Goal: Task Accomplishment & Management: Complete application form

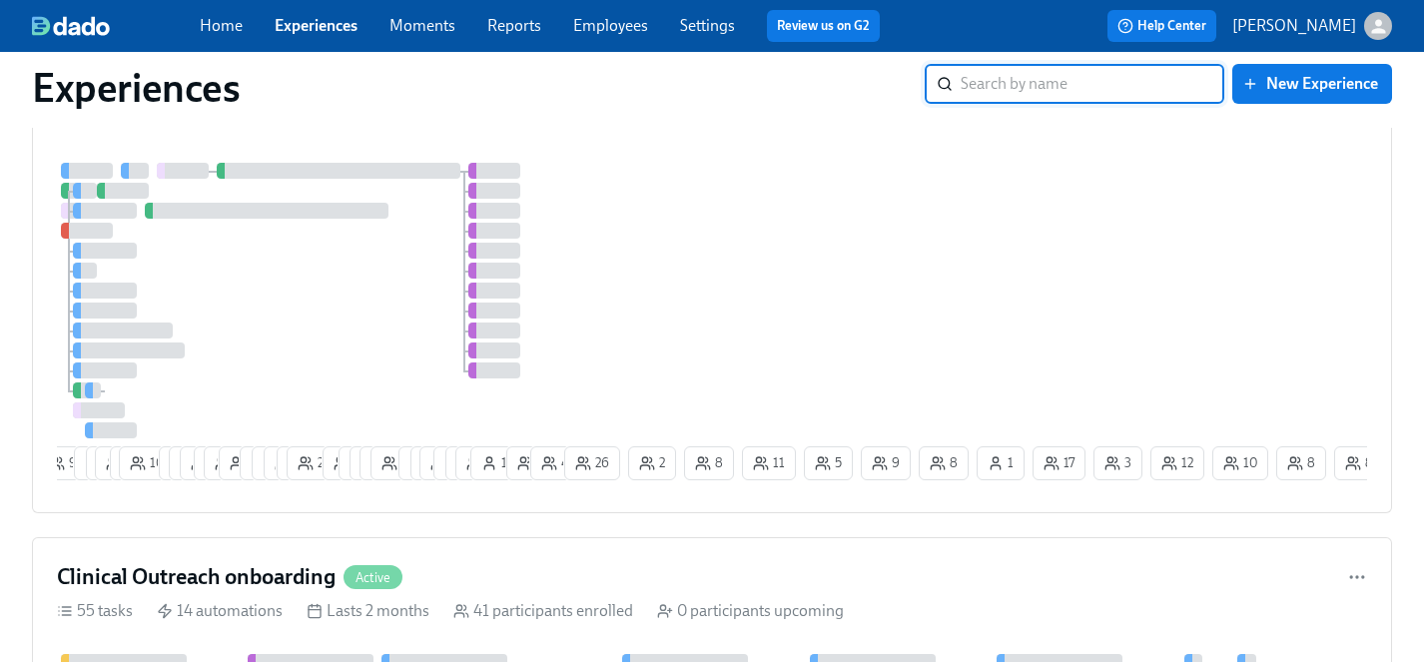
scroll to position [841, 0]
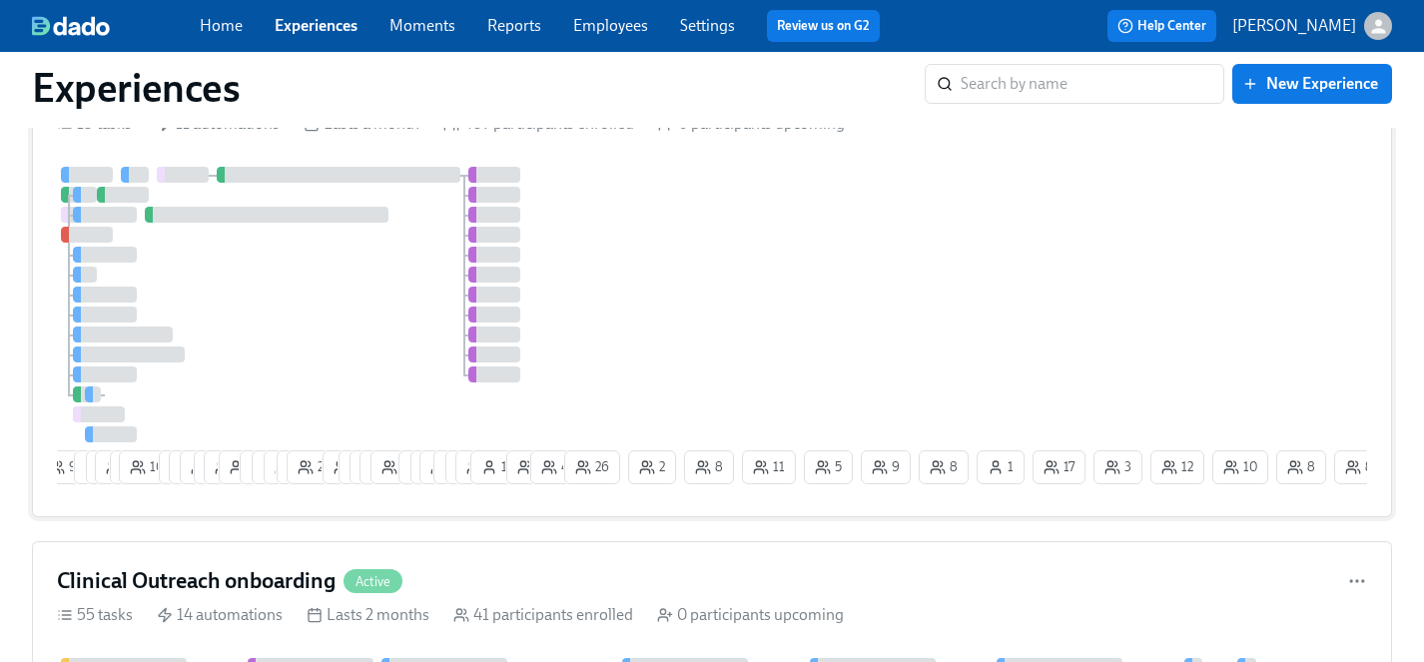
click at [361, 305] on div at bounding box center [308, 305] width 503 height 276
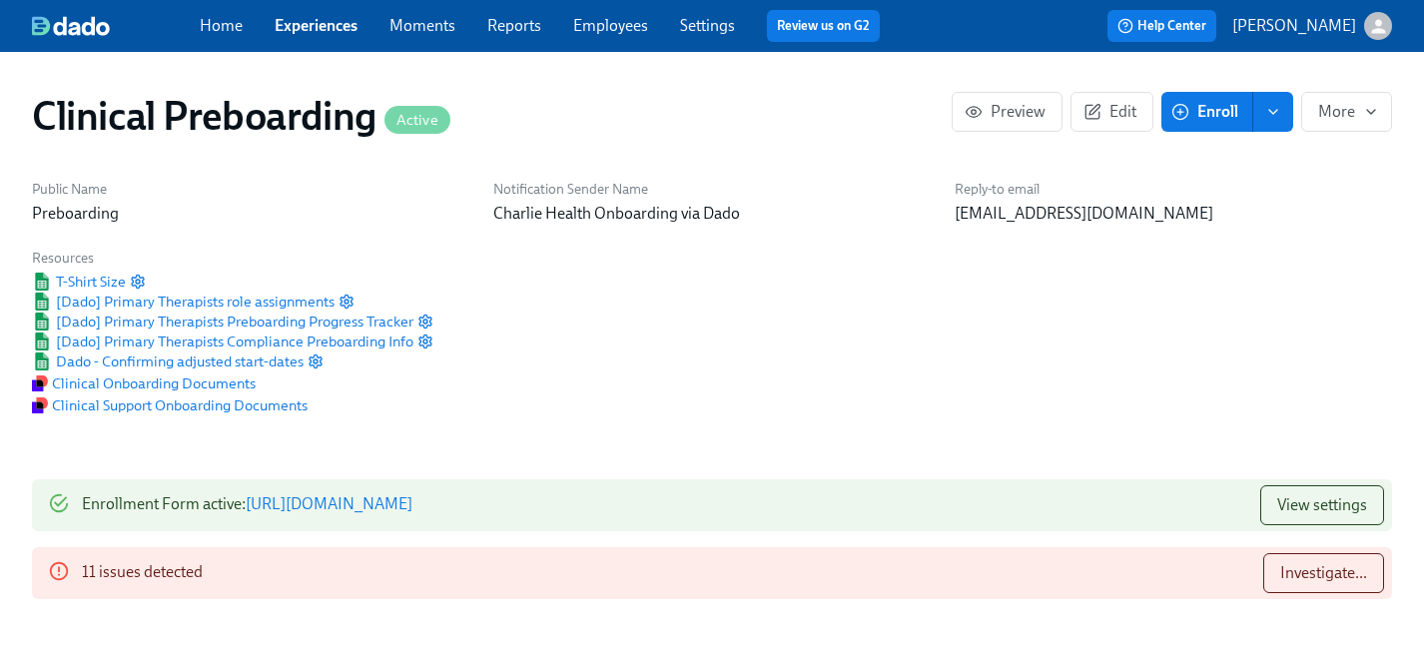
click at [1212, 121] on span "Enroll" at bounding box center [1206, 112] width 63 height 20
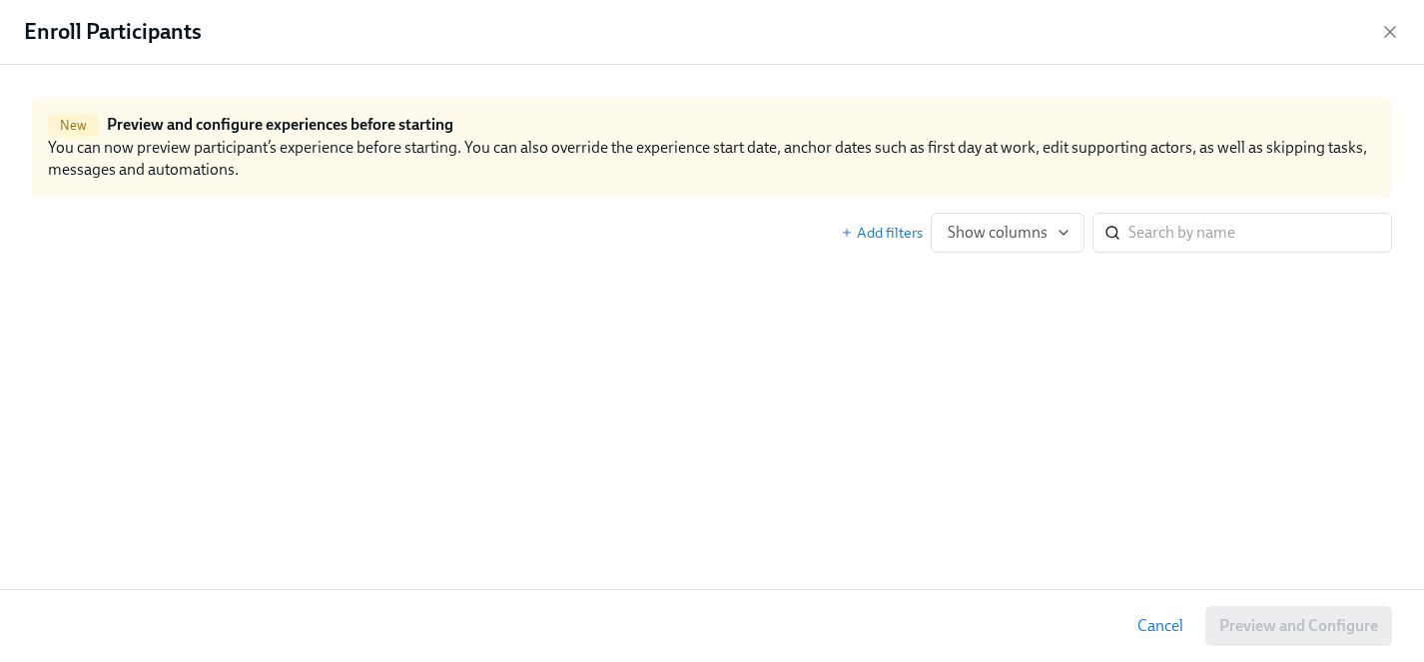
scroll to position [0, 24600]
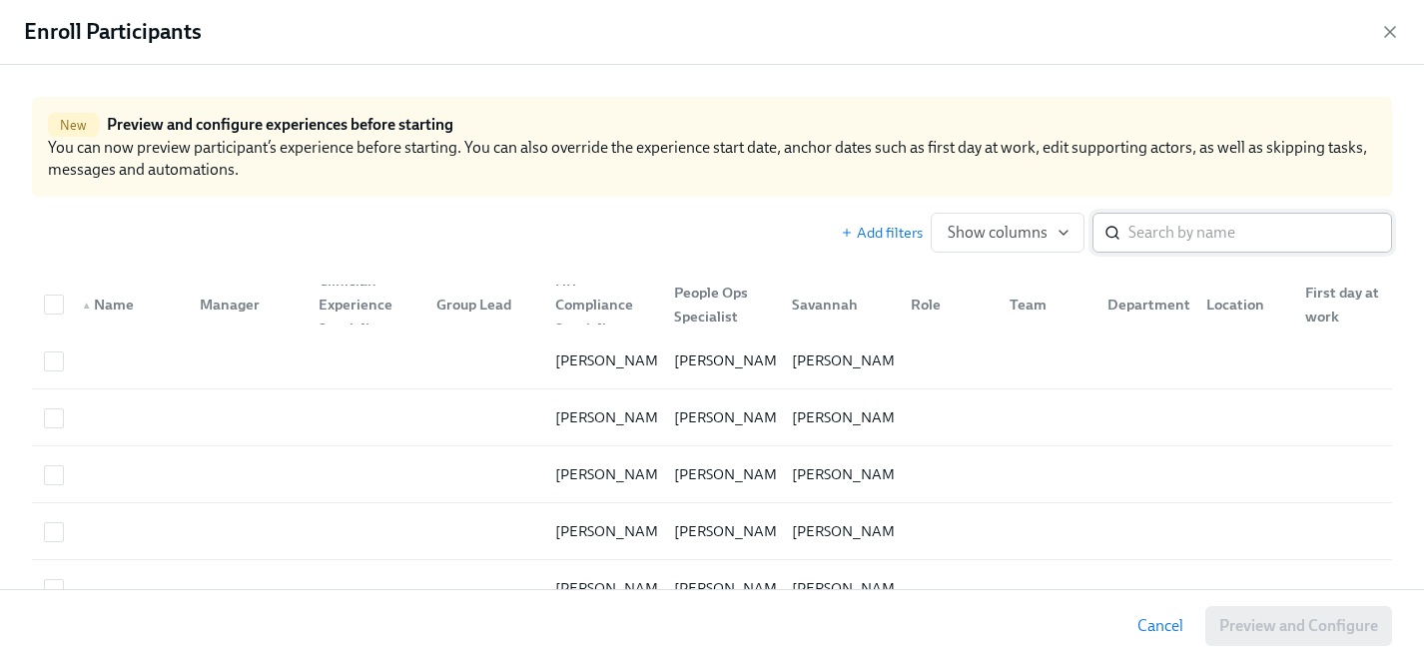
click at [1197, 237] on input "search" at bounding box center [1260, 233] width 264 height 40
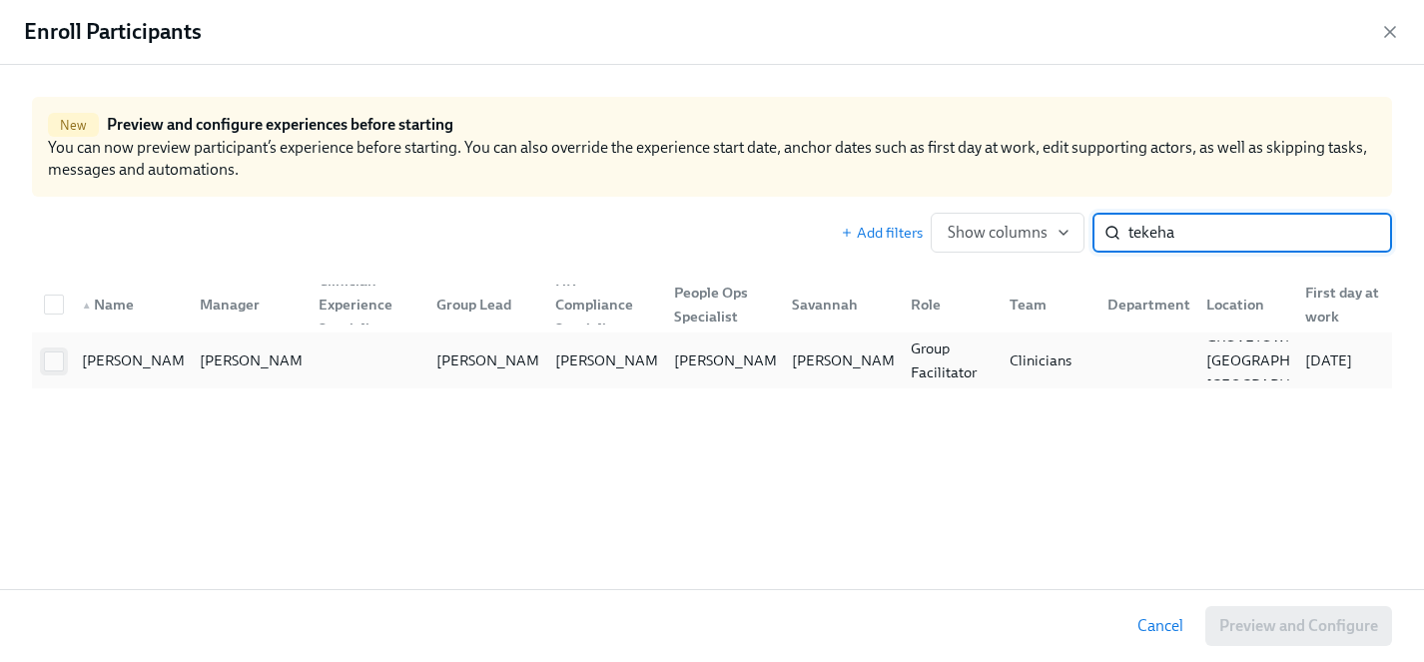
type input "tekeha"
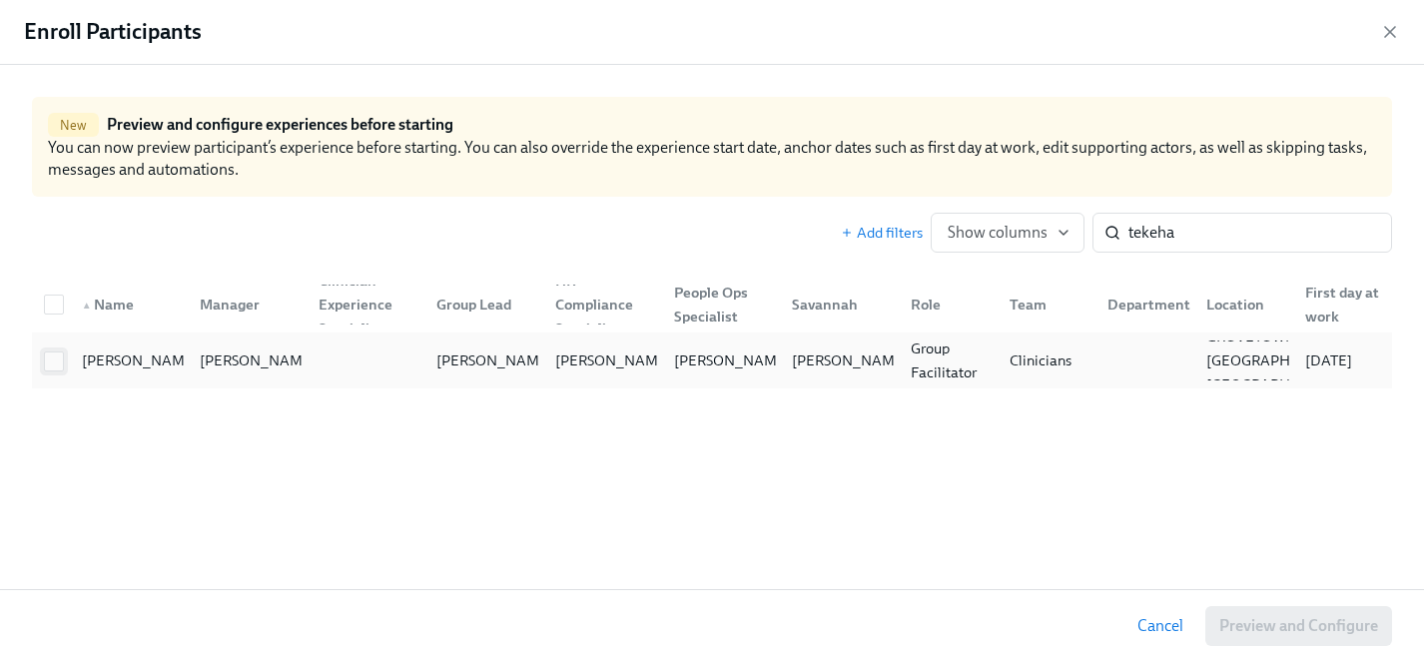
click at [52, 358] on input "checkbox" at bounding box center [54, 361] width 18 height 18
checkbox input "true"
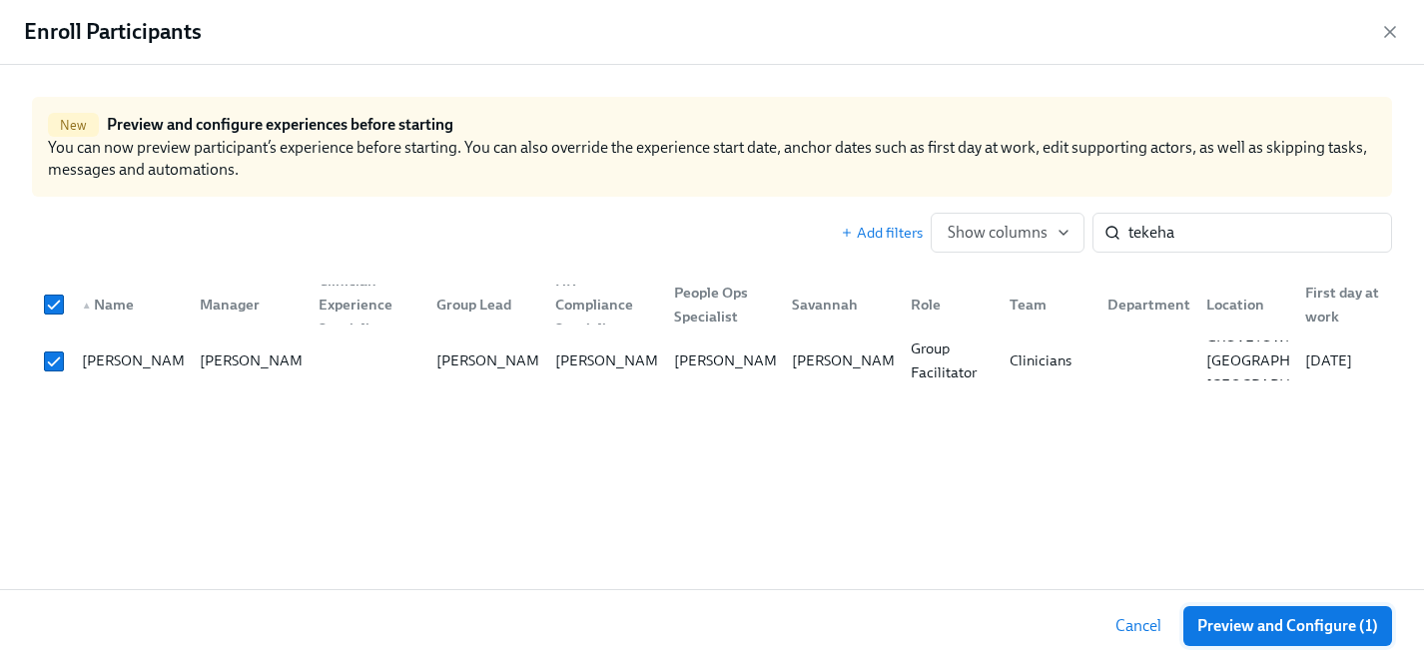
click at [1344, 627] on span "Preview and Configure (1)" at bounding box center [1287, 626] width 181 height 20
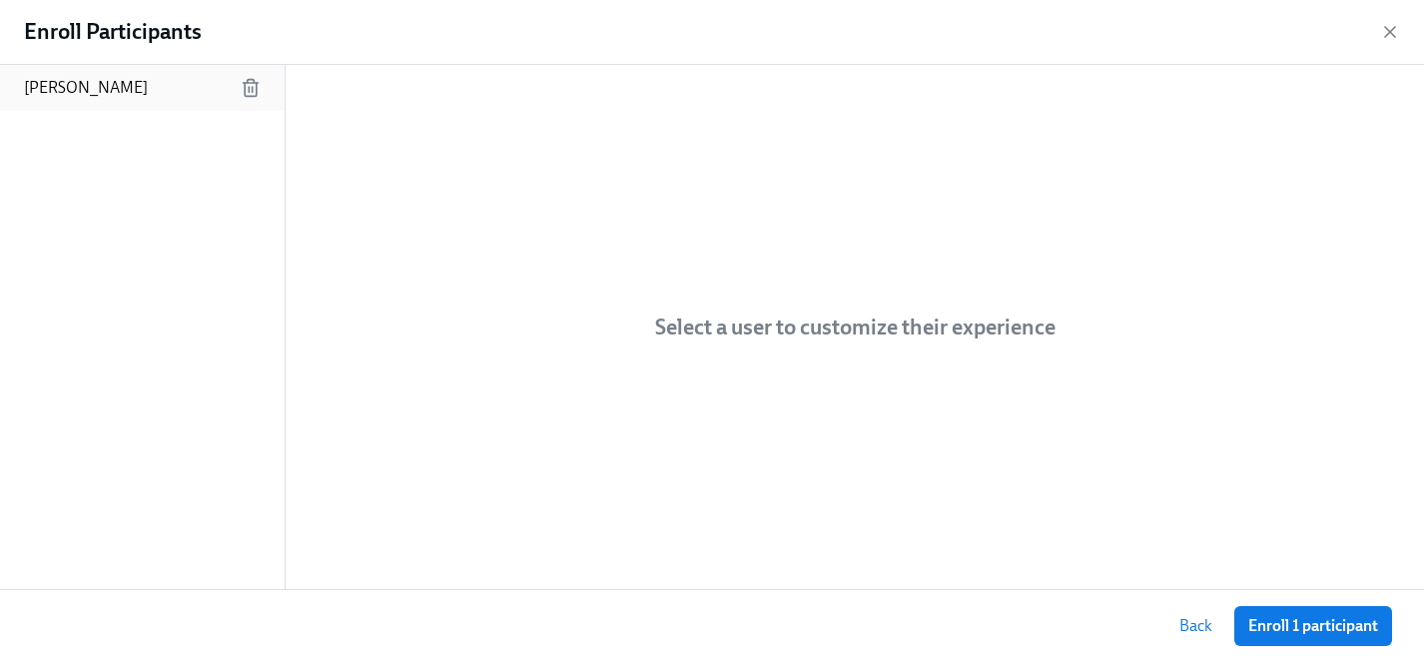
click at [107, 87] on p "Tekeha Robinson" at bounding box center [86, 88] width 124 height 22
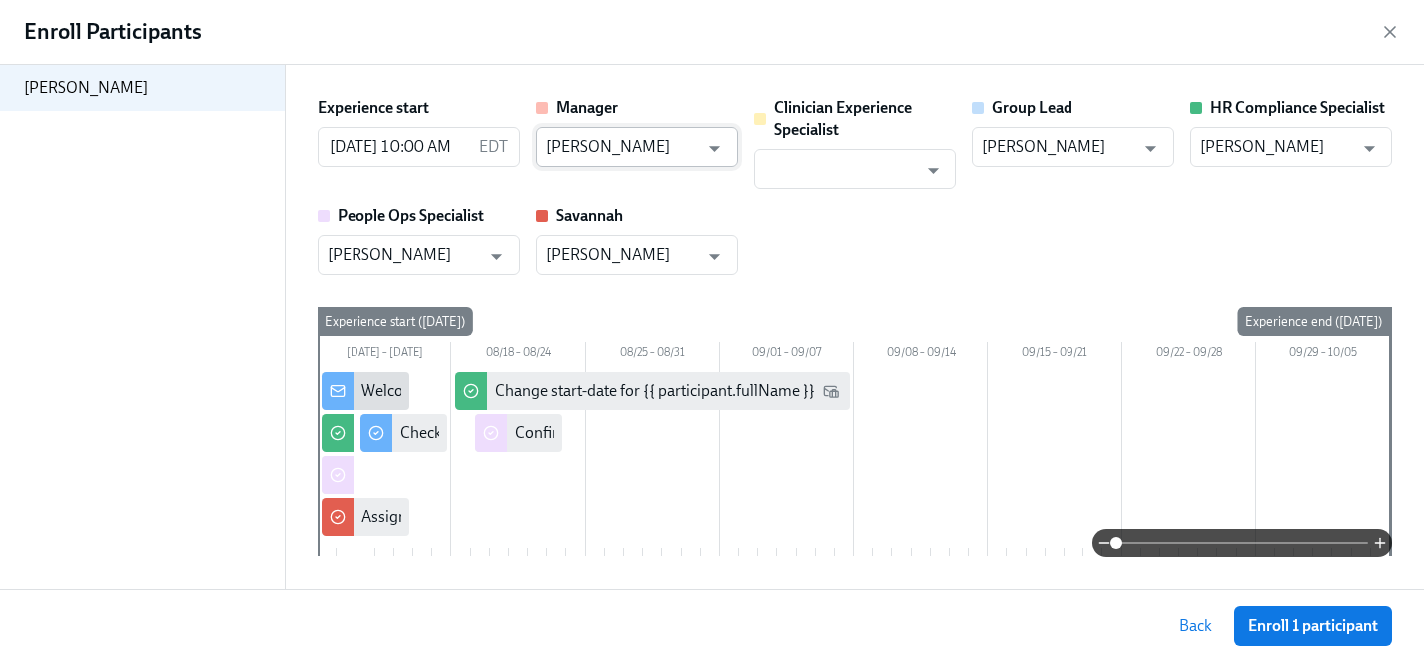
click at [649, 143] on input "Marlee Billingsley" at bounding box center [622, 147] width 153 height 40
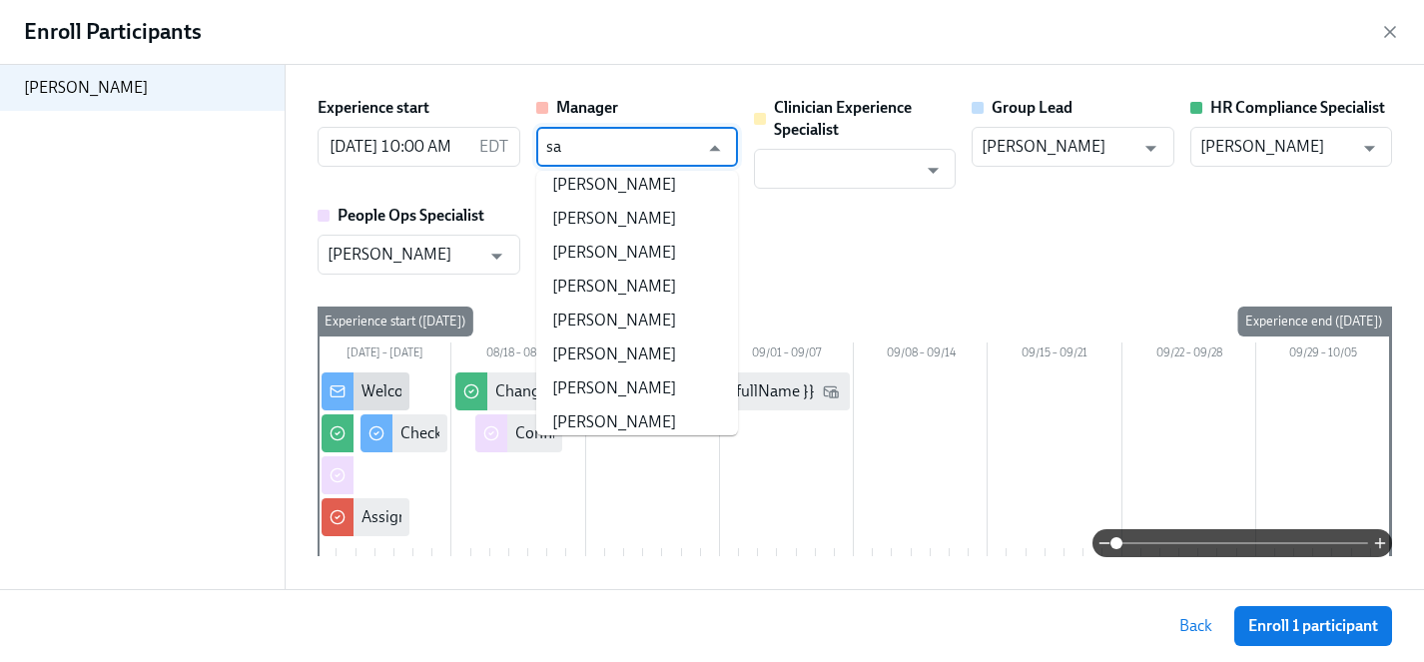
scroll to position [0, 0]
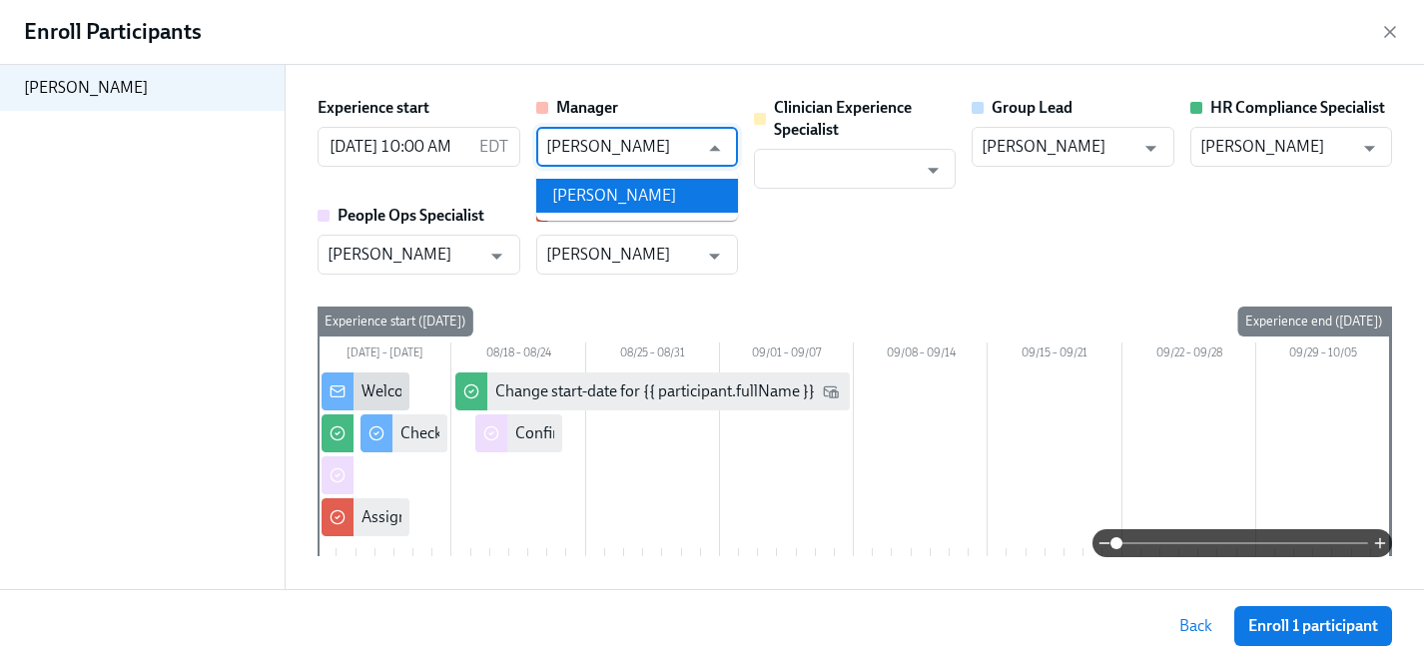
click at [652, 198] on li "Sarah Dunn" at bounding box center [637, 196] width 202 height 34
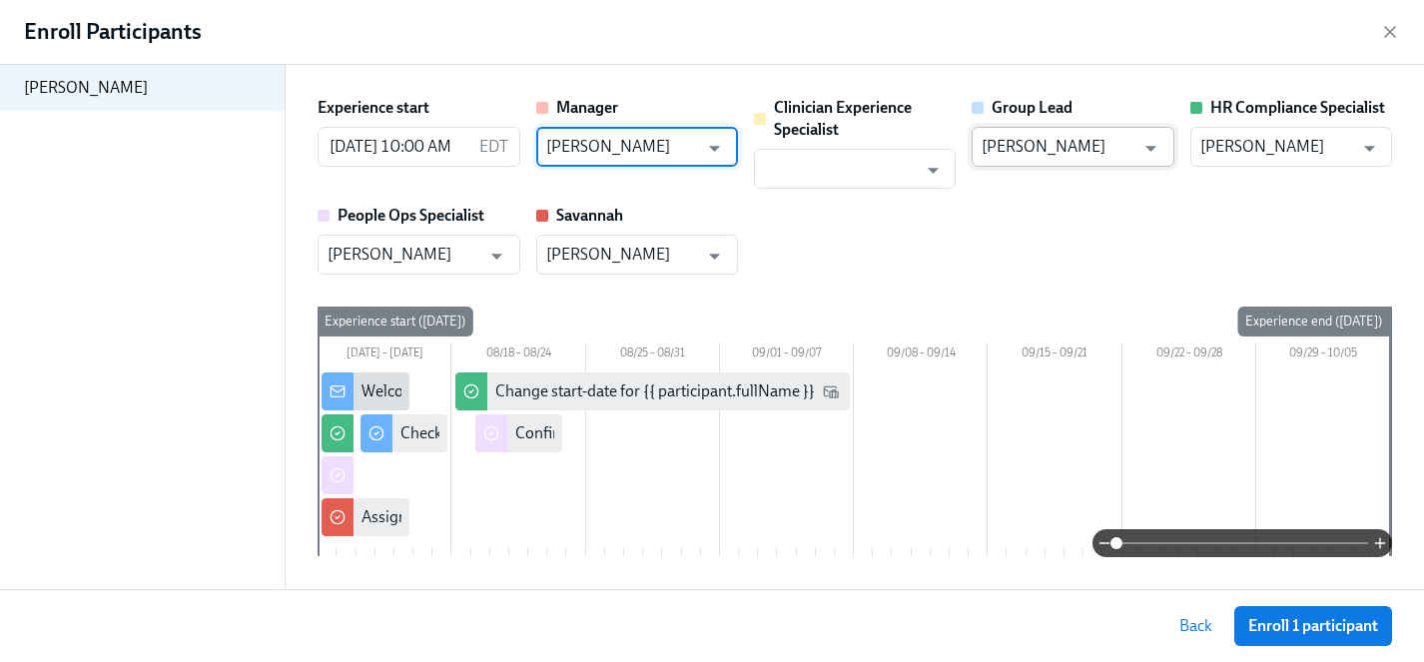
type input "Sarah Dunn"
click at [1055, 150] on input "Marlee Billingsley" at bounding box center [1057, 147] width 153 height 40
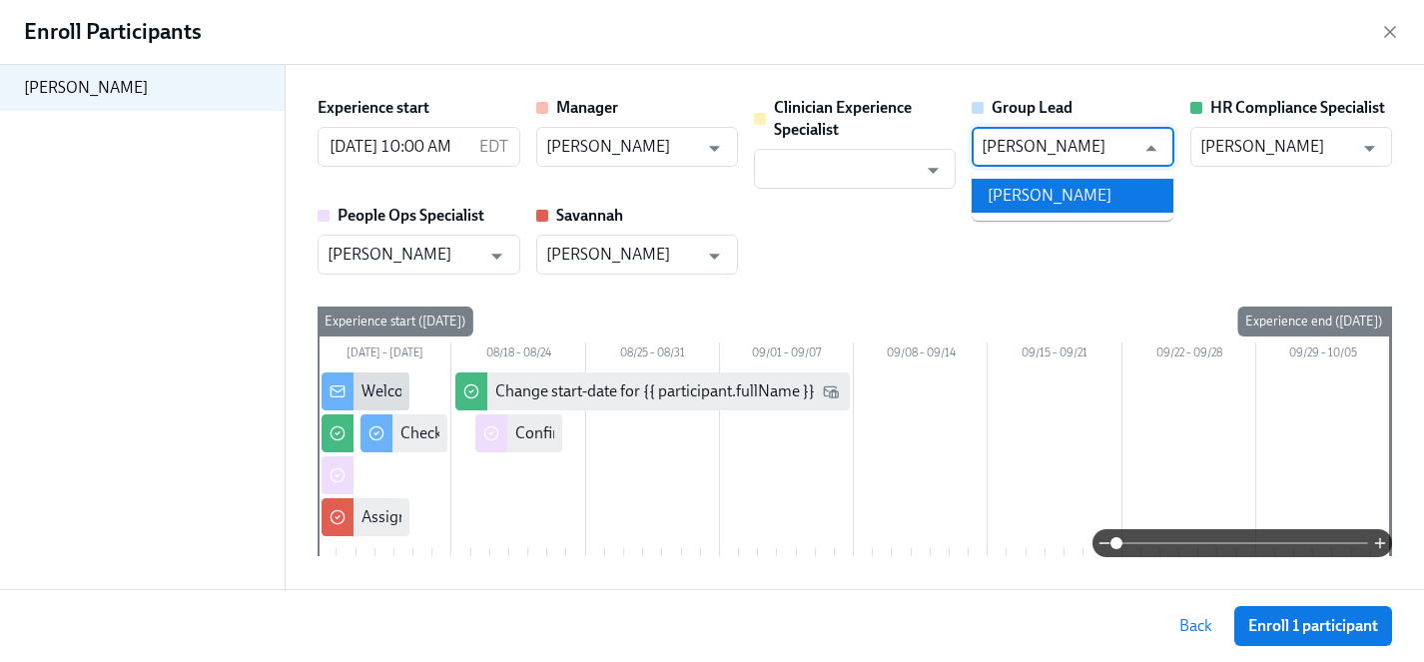
click at [1056, 190] on li "Sarah Dunn" at bounding box center [1072, 196] width 202 height 34
type input "Sarah Dunn"
click at [837, 179] on input "text" at bounding box center [840, 169] width 153 height 40
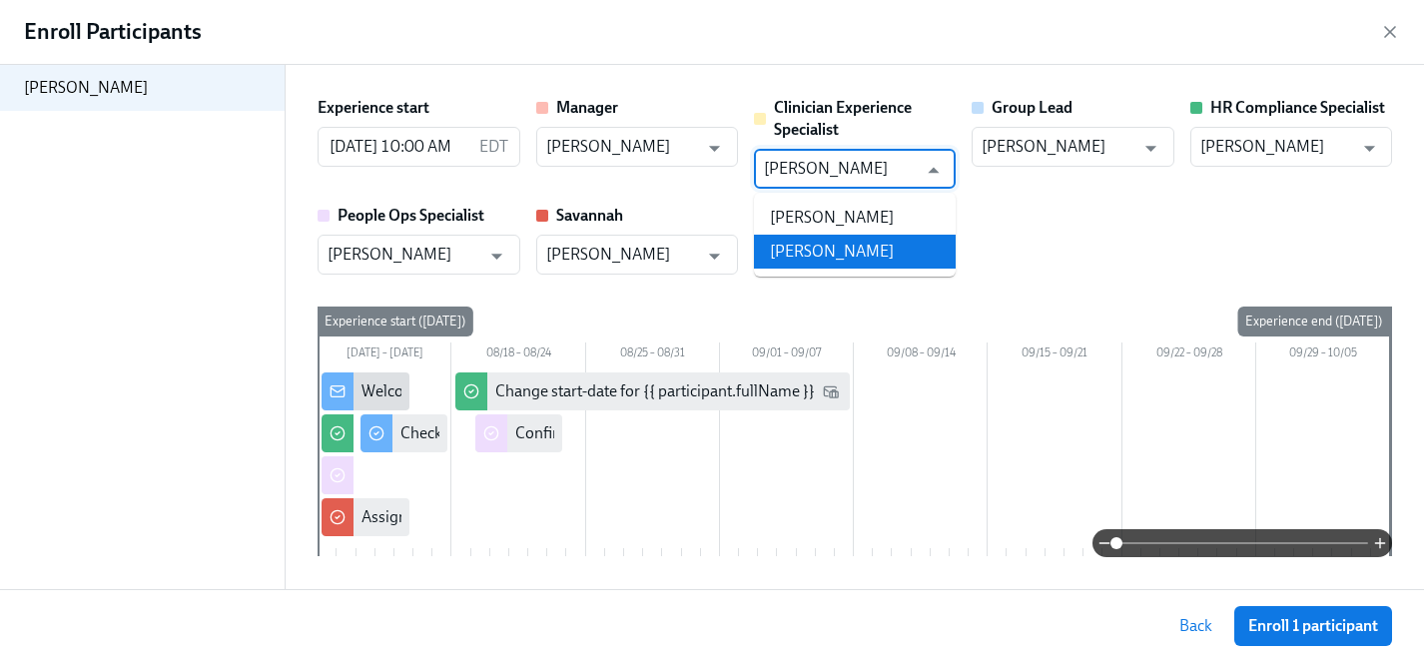
drag, startPoint x: 892, startPoint y: 219, endPoint x: 1202, endPoint y: 214, distance: 310.5
click at [892, 219] on li "Maggie Greenawalt" at bounding box center [855, 218] width 202 height 34
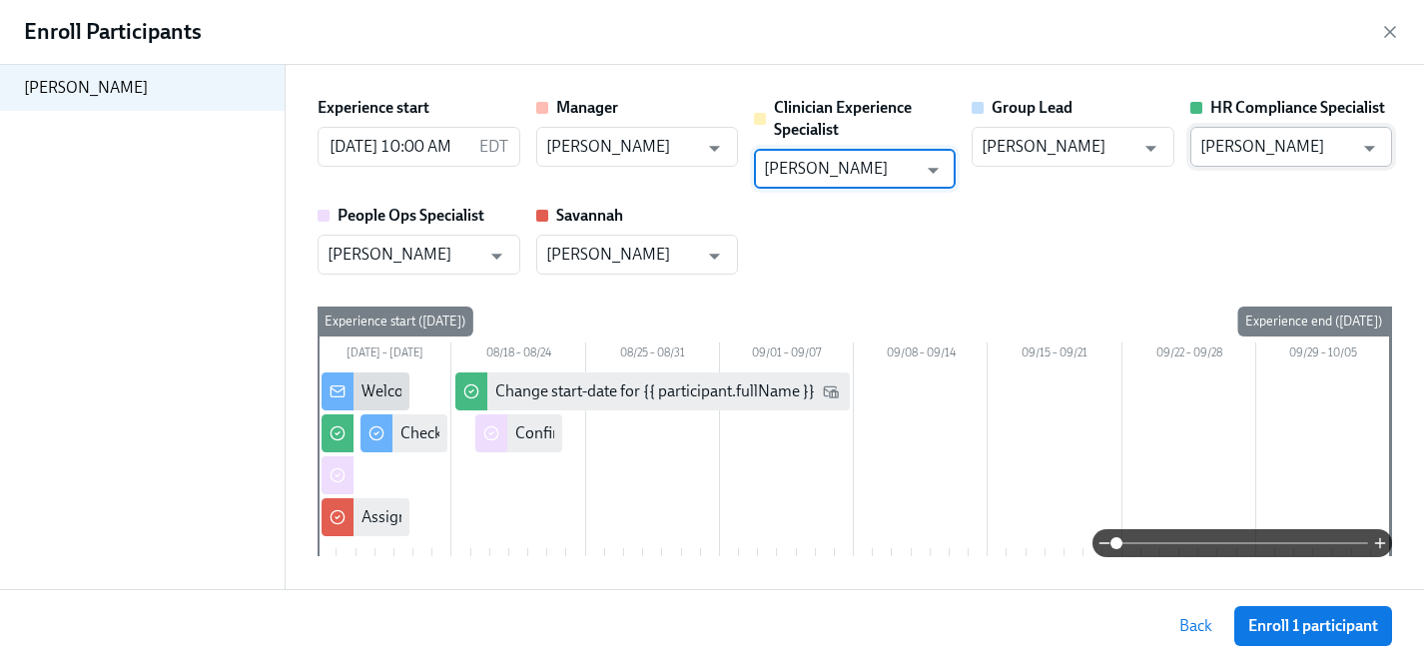
type input "Maggie Greenawalt"
click at [1283, 145] on input "Savannah Doherty" at bounding box center [1276, 147] width 153 height 40
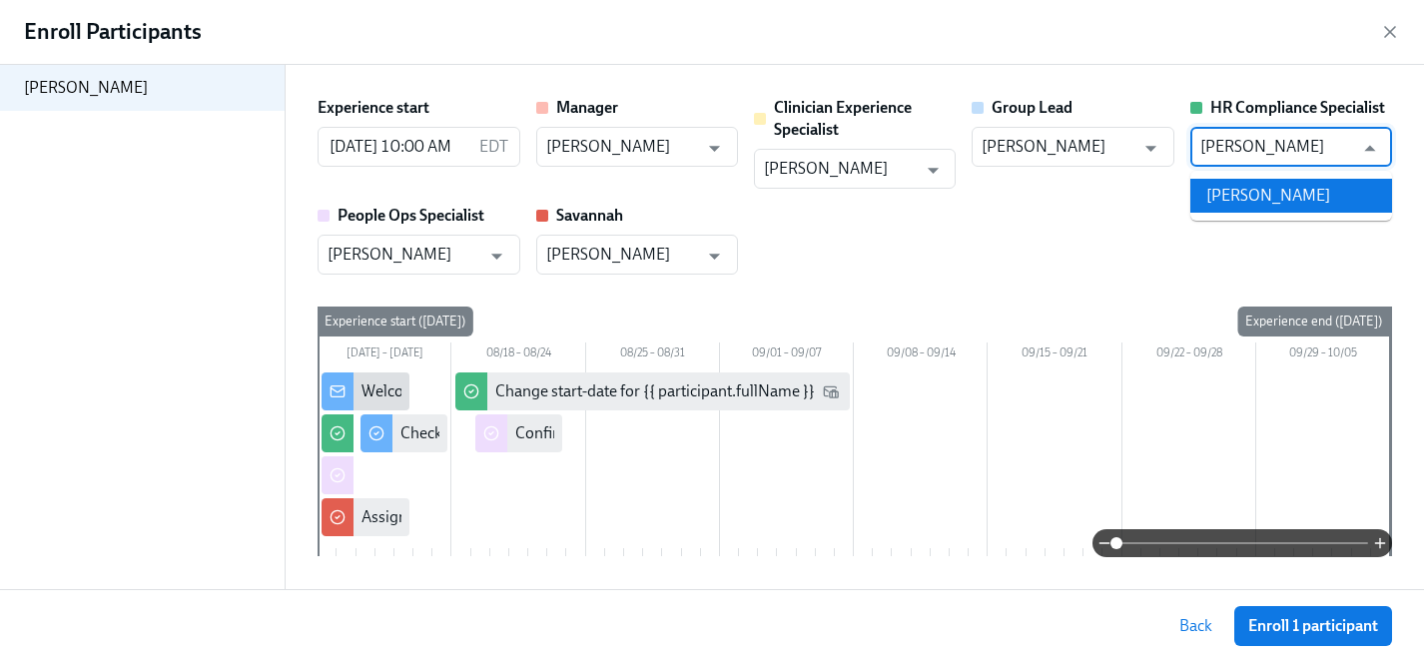
click at [1289, 190] on li "Tyler Pieper" at bounding box center [1291, 196] width 202 height 34
type input "Tyler Pieper"
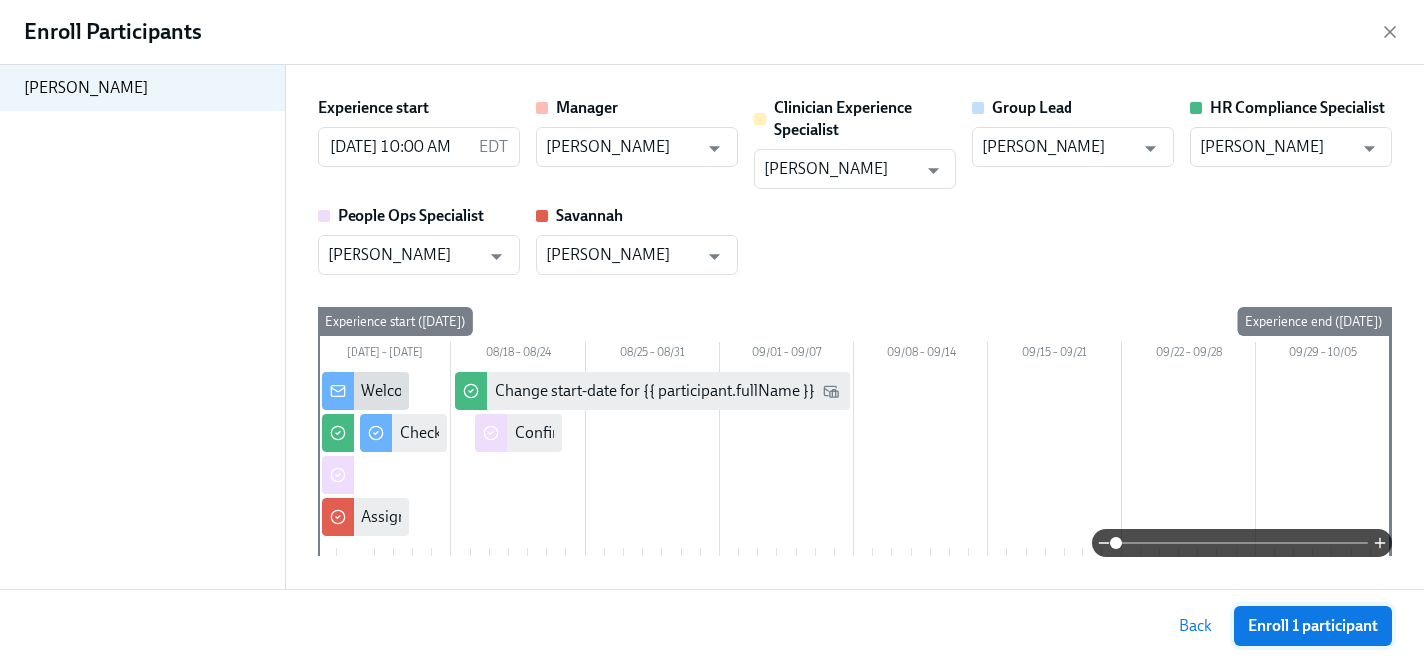
click at [1319, 622] on span "Enroll 1 participant" at bounding box center [1313, 626] width 130 height 20
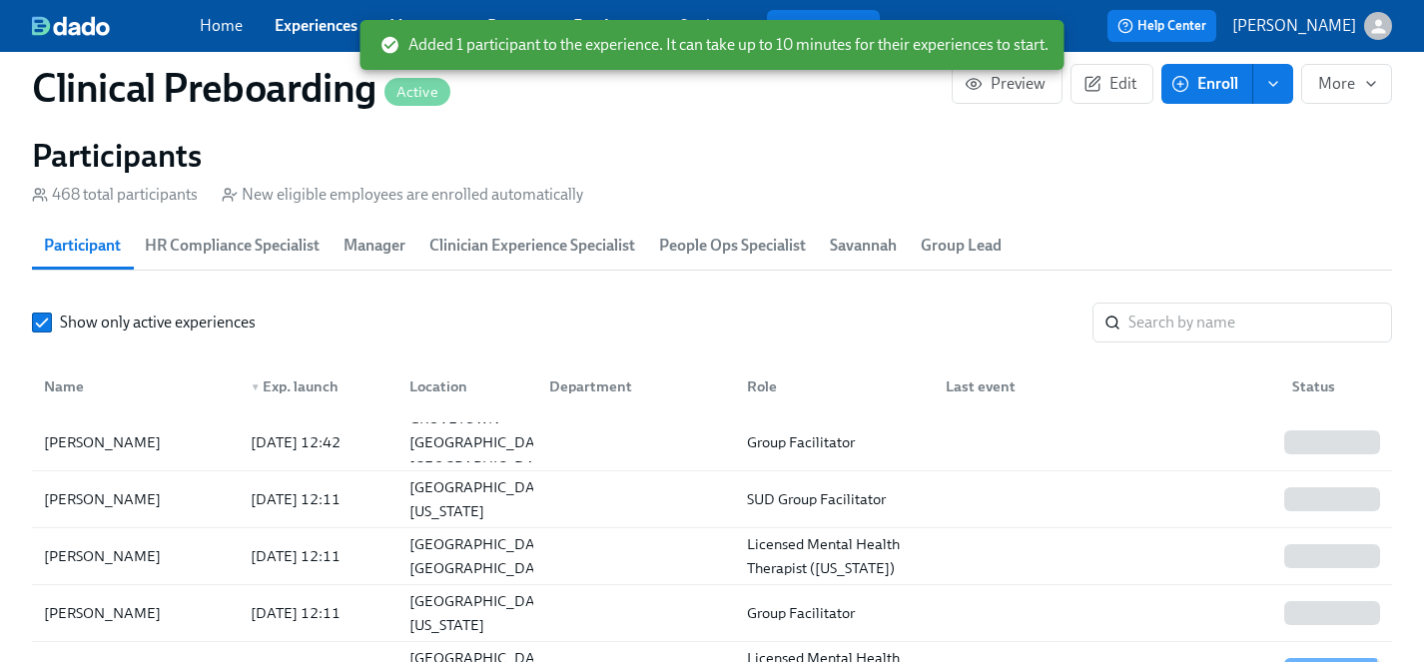
scroll to position [2201, 0]
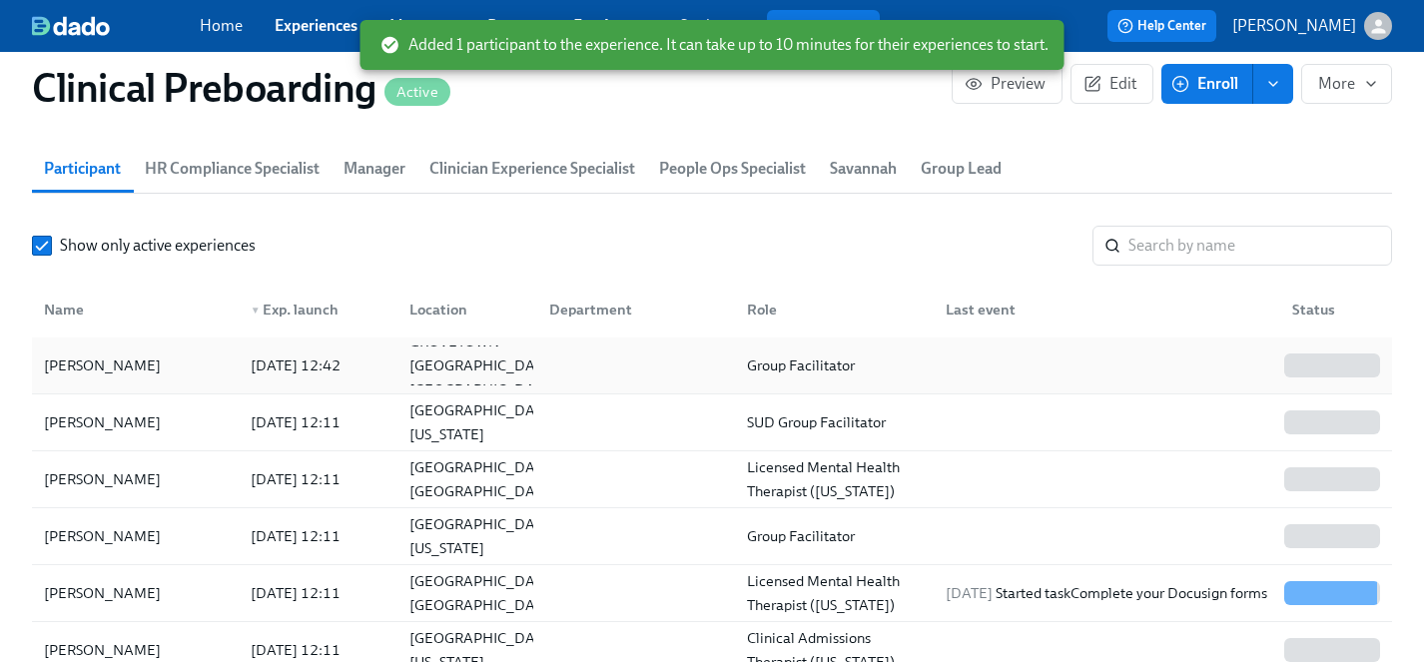
click at [72, 369] on div "Tekeha Robinson" at bounding box center [102, 365] width 133 height 24
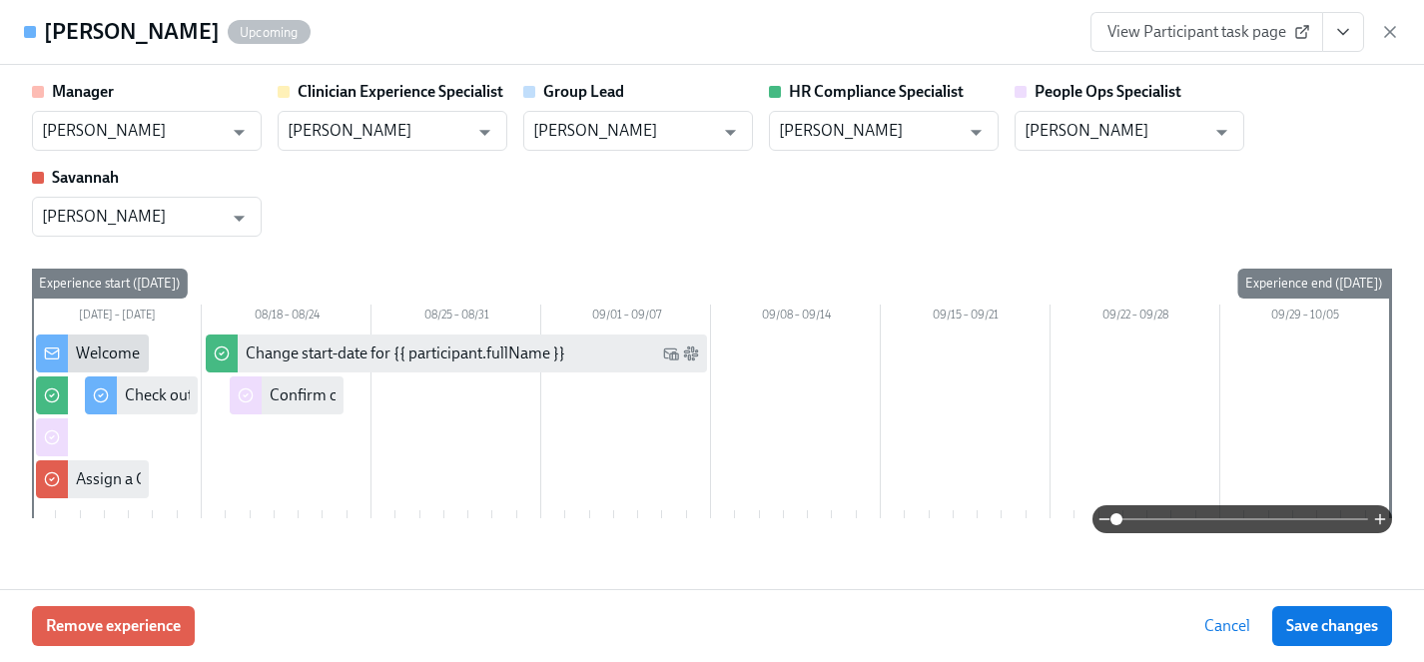
click at [1348, 33] on icon "View task page" at bounding box center [1343, 32] width 20 height 20
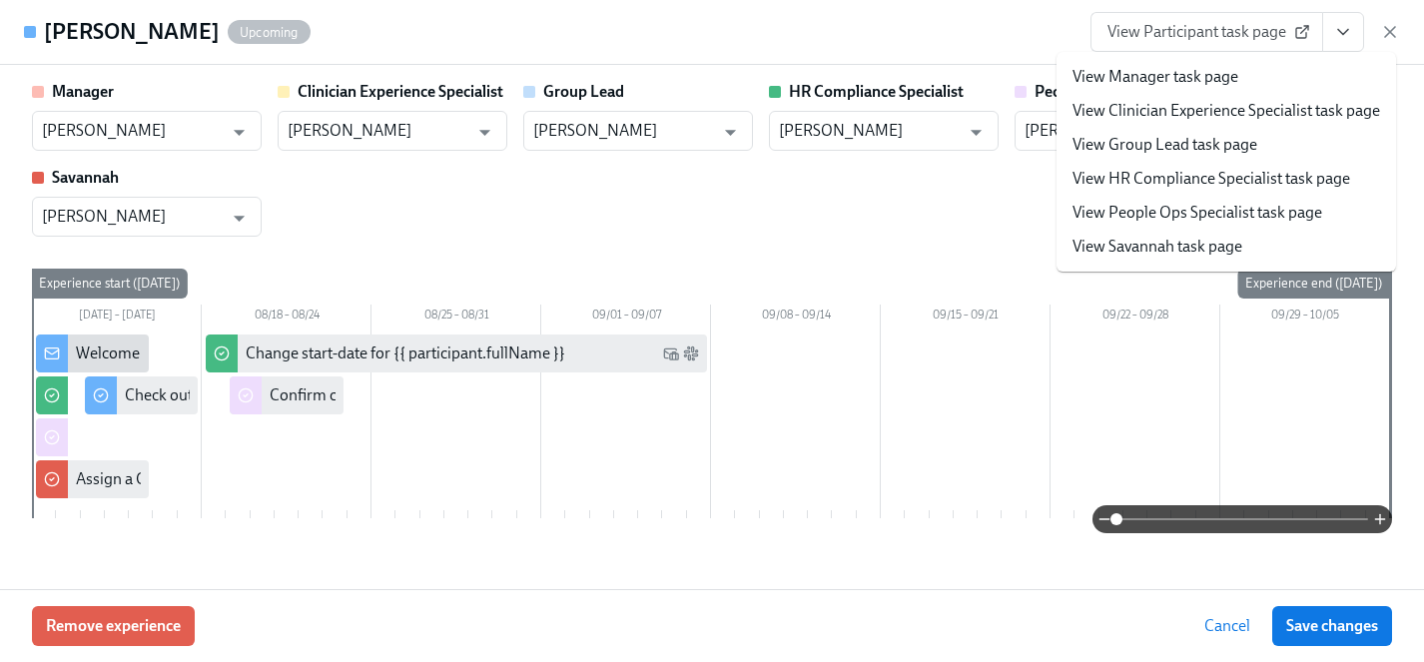
click at [1153, 176] on link "View HR Compliance Specialist task page" at bounding box center [1211, 179] width 278 height 22
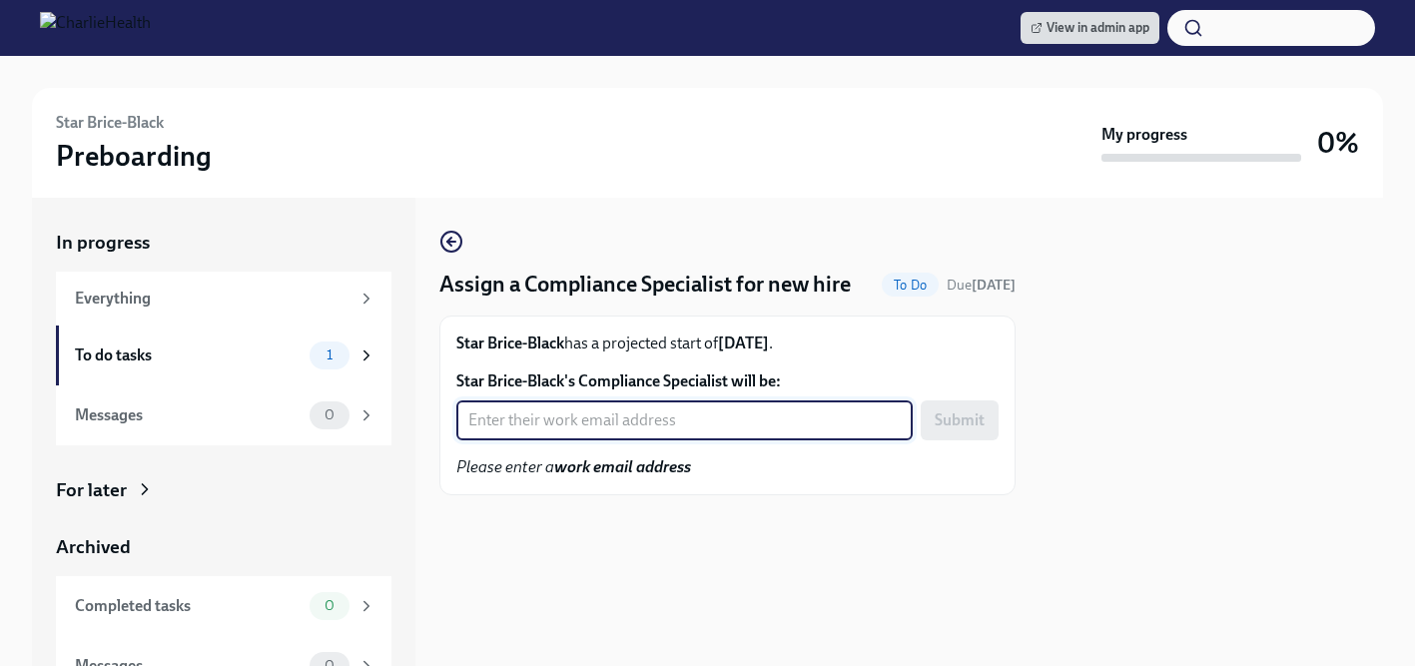
click at [676, 419] on input "Star Brice-Black's Compliance Specialist will be:" at bounding box center [684, 420] width 456 height 40
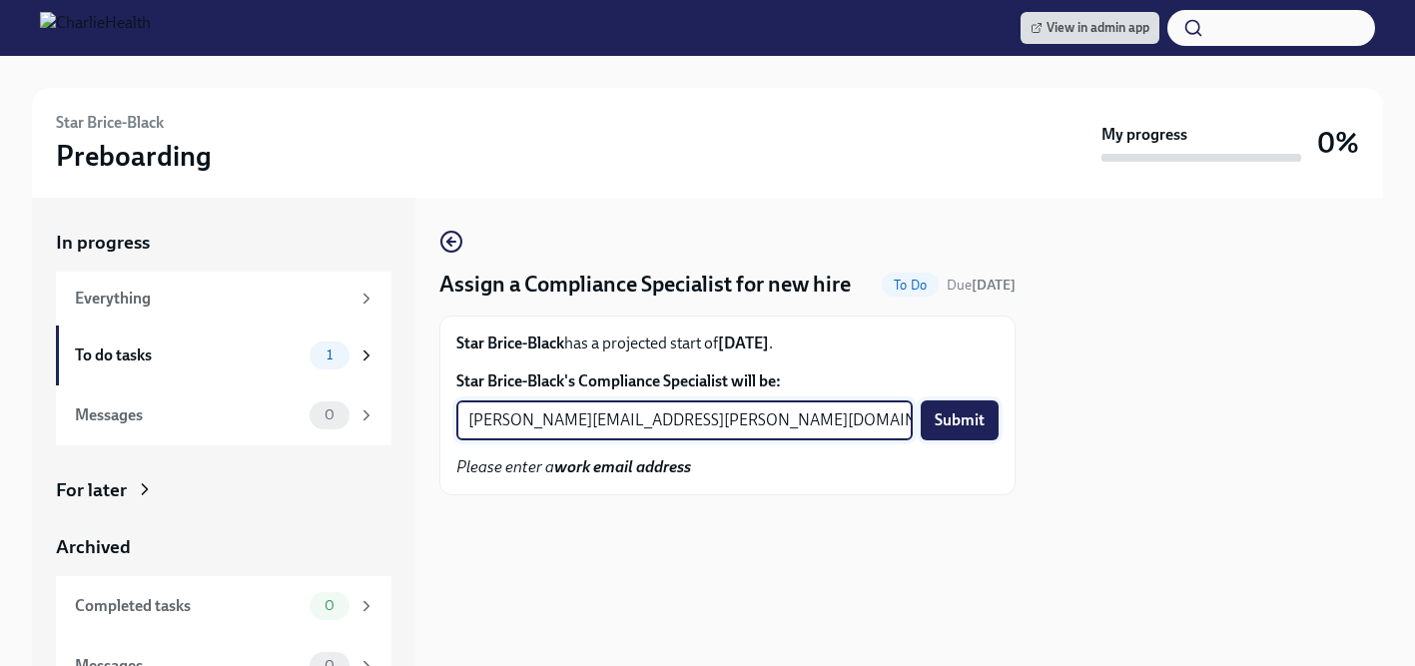
type input "[PERSON_NAME][EMAIL_ADDRESS][PERSON_NAME][DOMAIN_NAME]"
click at [946, 420] on span "Submit" at bounding box center [959, 420] width 50 height 20
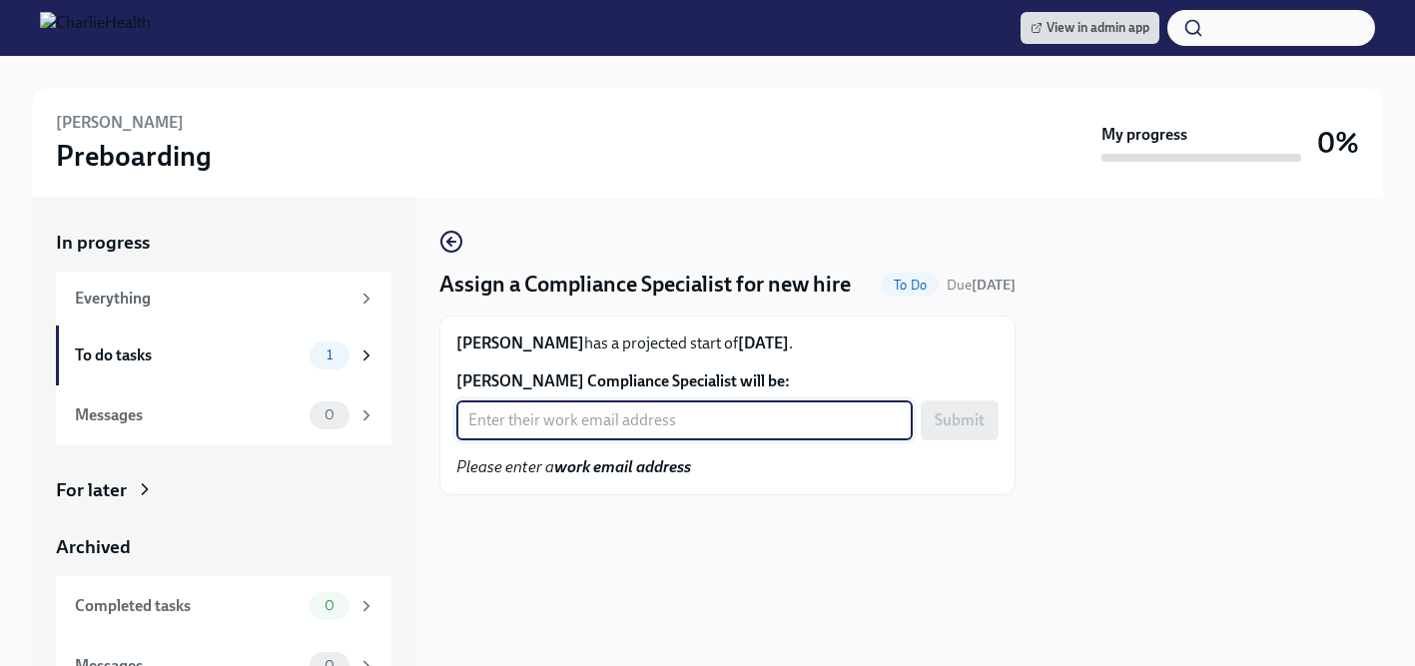
click at [660, 429] on input "[PERSON_NAME] Compliance Specialist will be:" at bounding box center [684, 420] width 456 height 40
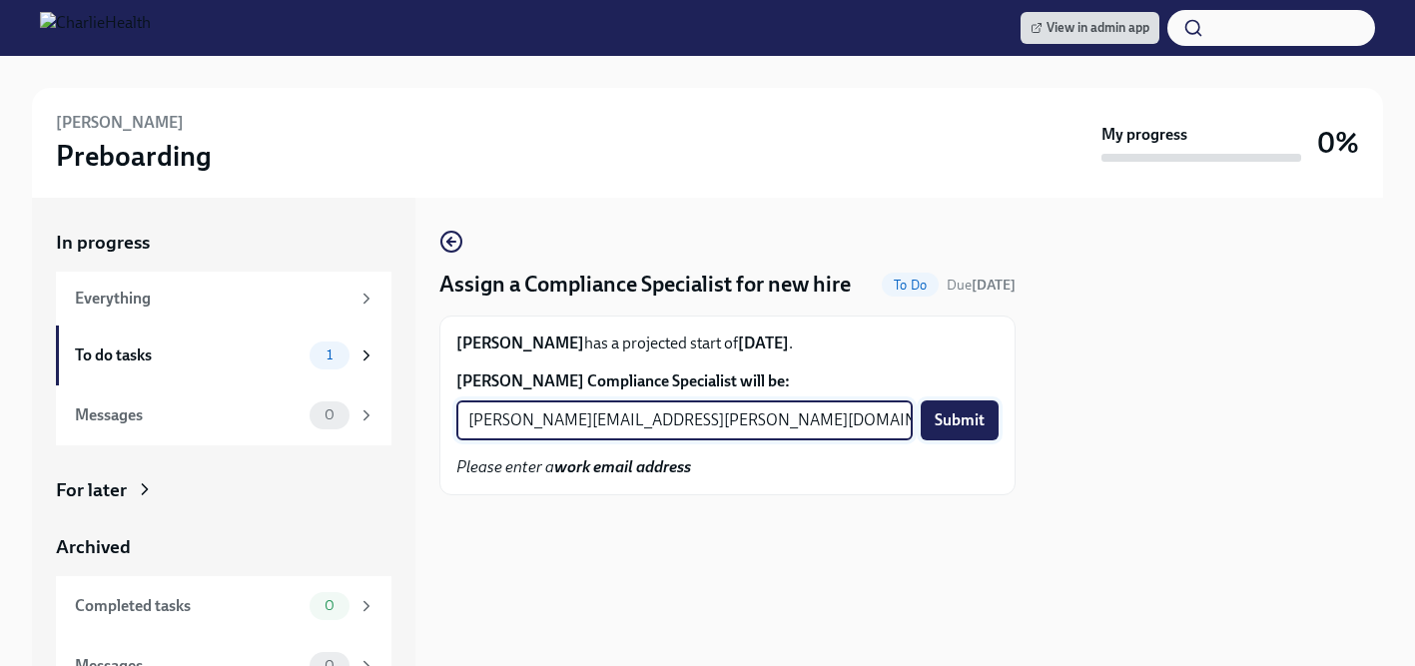
type input "[PERSON_NAME][EMAIL_ADDRESS][PERSON_NAME][DOMAIN_NAME]"
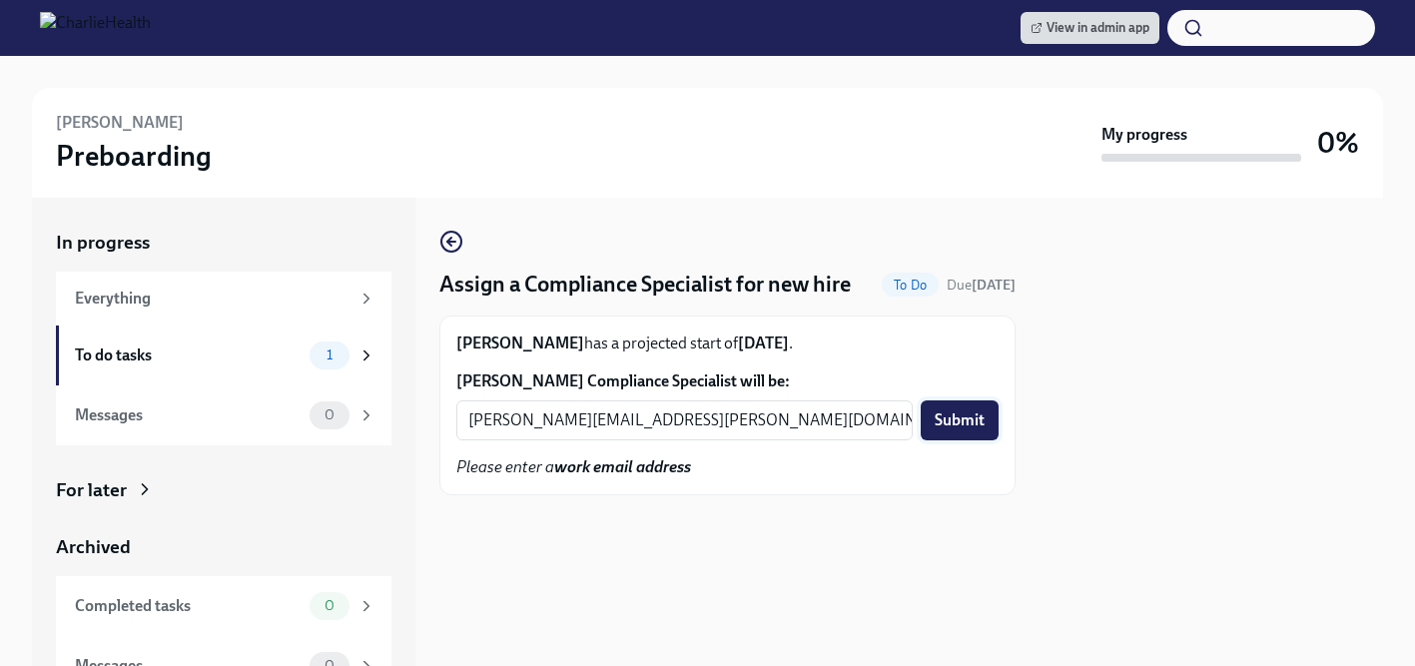
click at [955, 421] on span "Submit" at bounding box center [959, 420] width 50 height 20
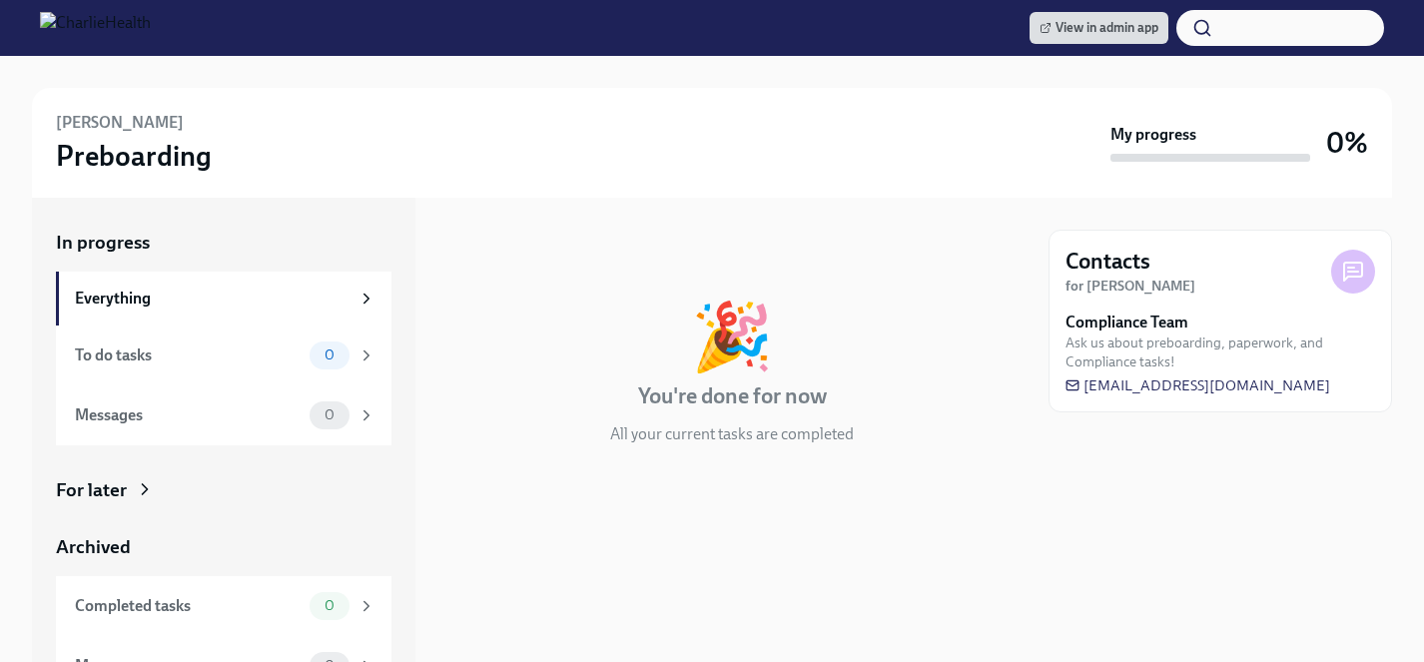
click at [136, 488] on icon at bounding box center [145, 489] width 20 height 20
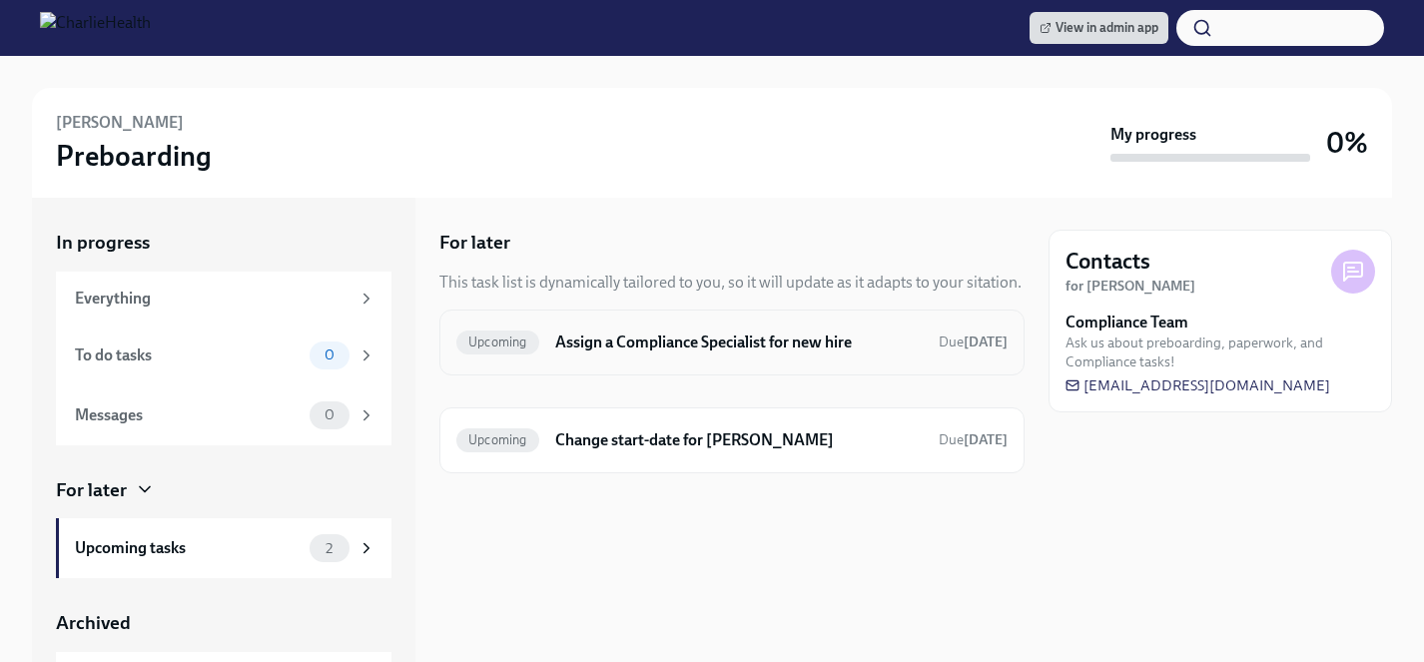
click at [790, 336] on h6 "Assign a Compliance Specialist for new hire" at bounding box center [738, 342] width 367 height 22
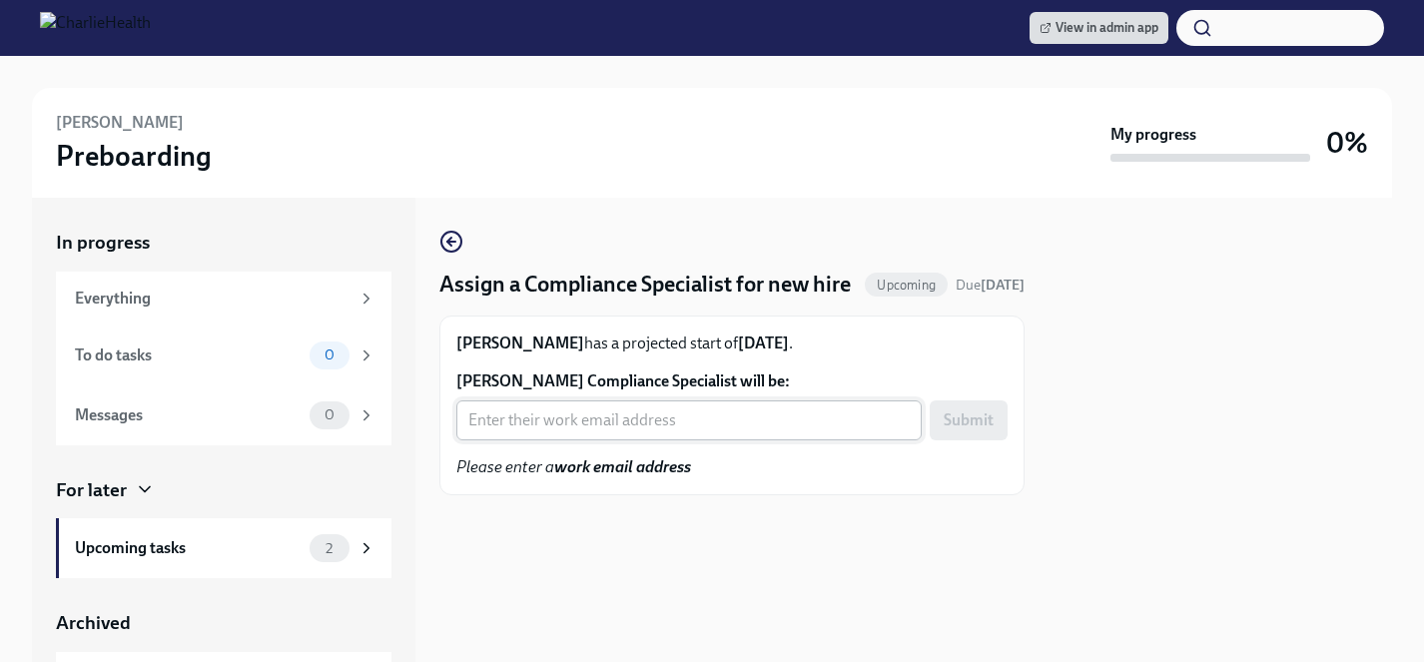
click at [674, 440] on input "Tekeha Robinson's Compliance Specialist will be:" at bounding box center [688, 420] width 465 height 40
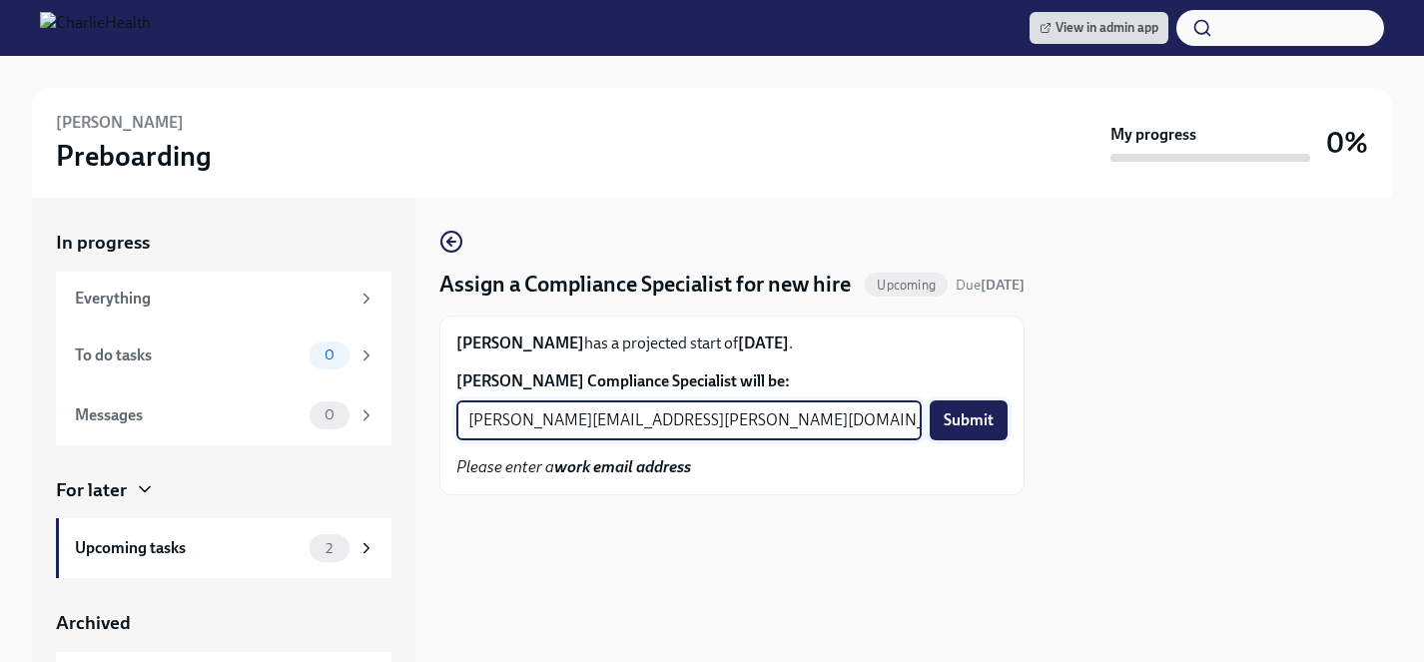
type input "tyler.pieper@charliehealth.com"
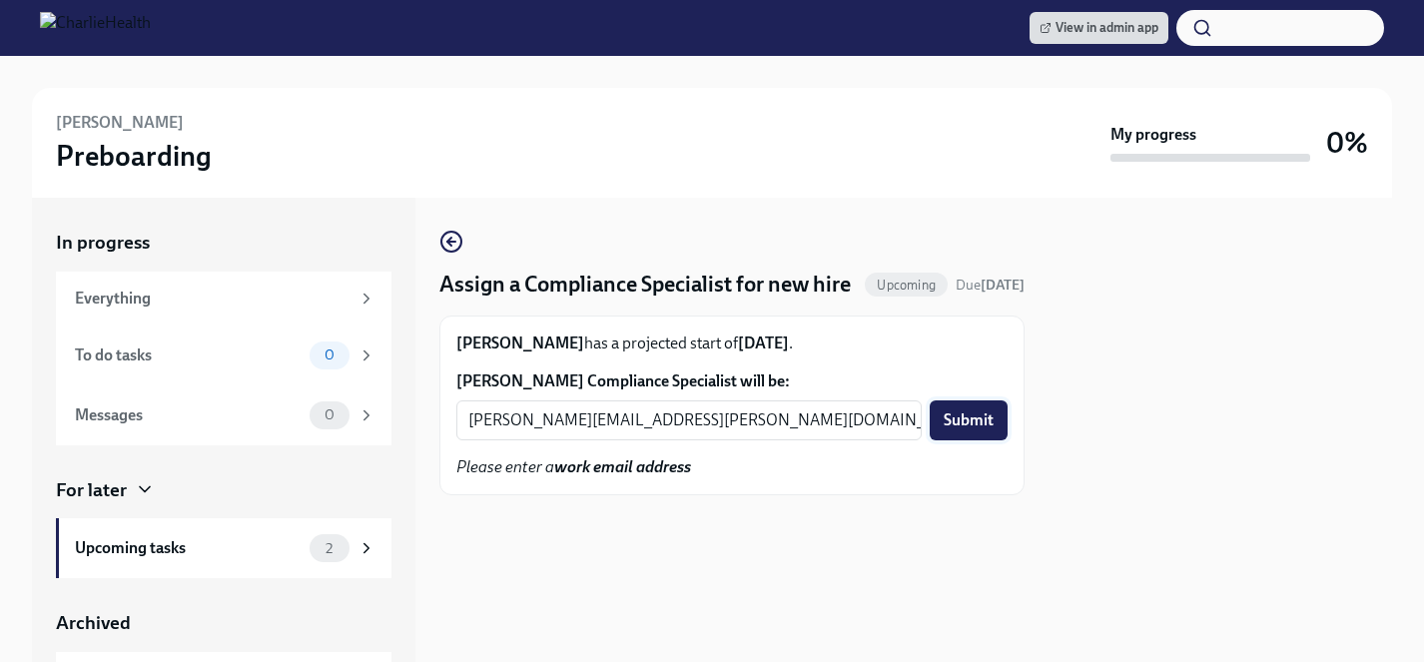
click at [963, 430] on span "Submit" at bounding box center [968, 420] width 50 height 20
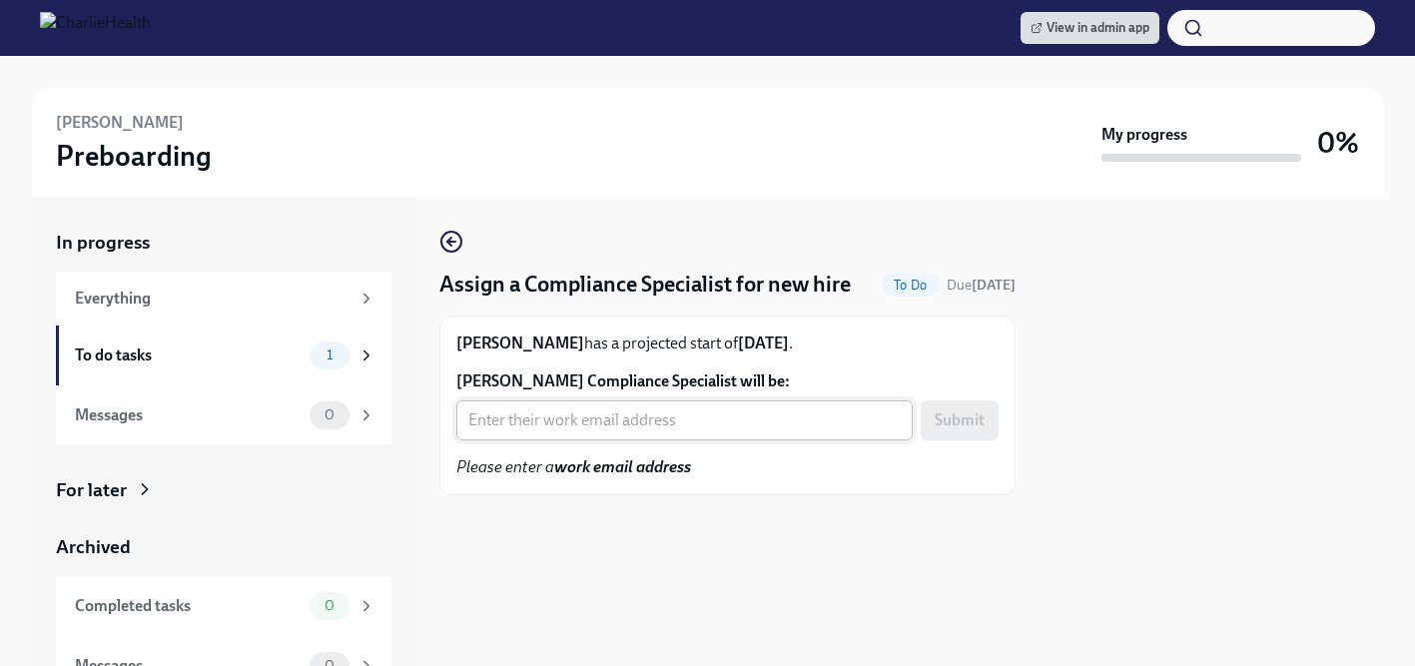
click at [626, 427] on input "[PERSON_NAME] Compliance Specialist will be:" at bounding box center [684, 420] width 456 height 40
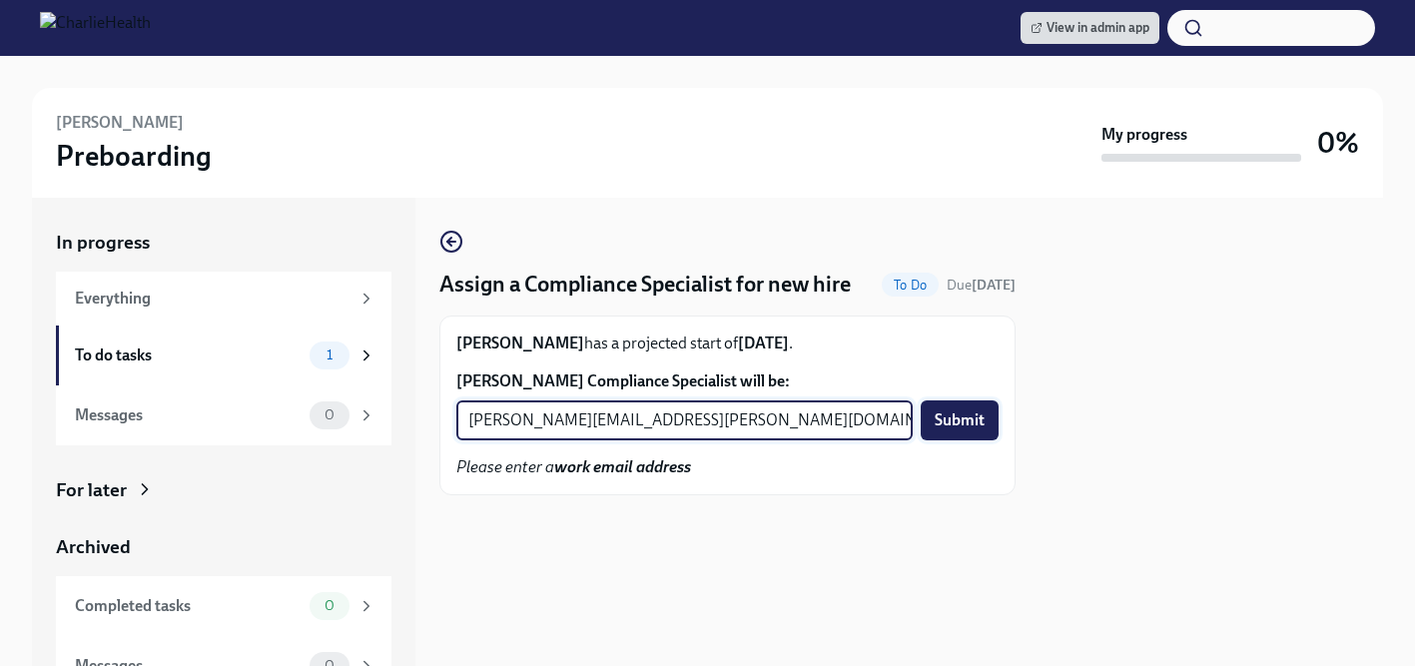
type input "[PERSON_NAME][EMAIL_ADDRESS][PERSON_NAME][DOMAIN_NAME]"
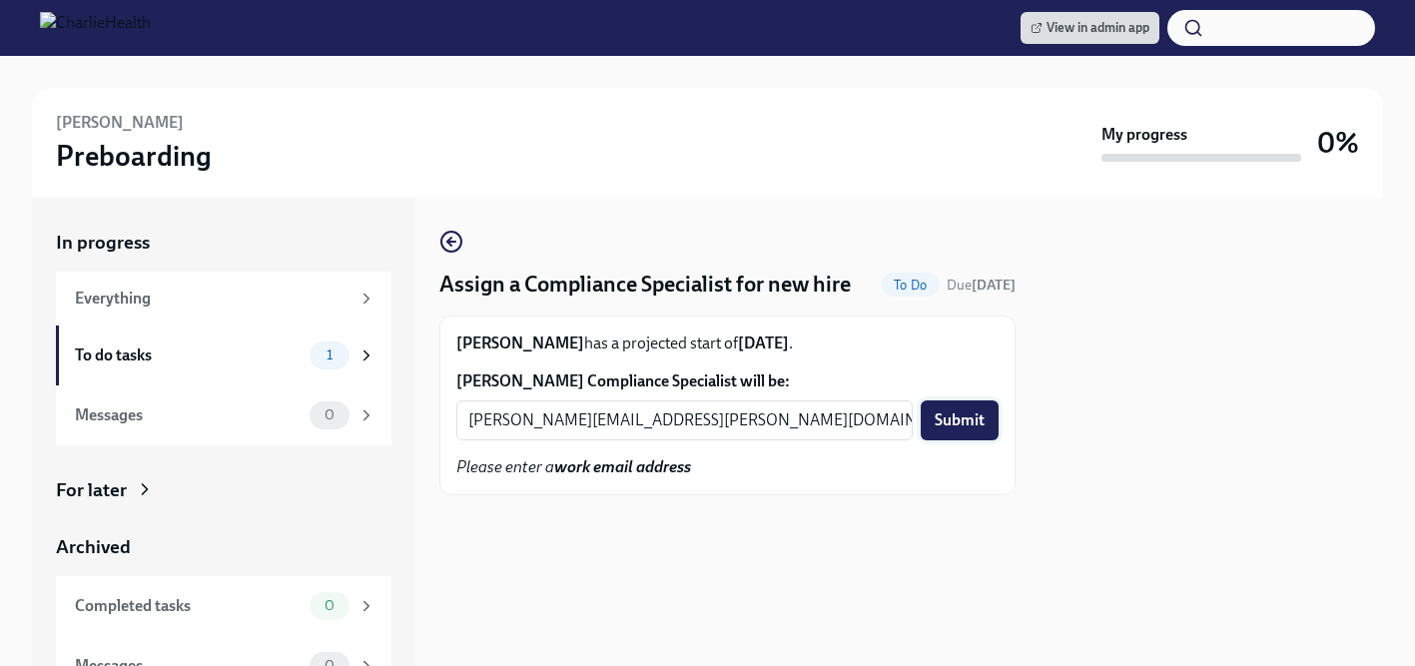
click at [956, 425] on span "Submit" at bounding box center [959, 420] width 50 height 20
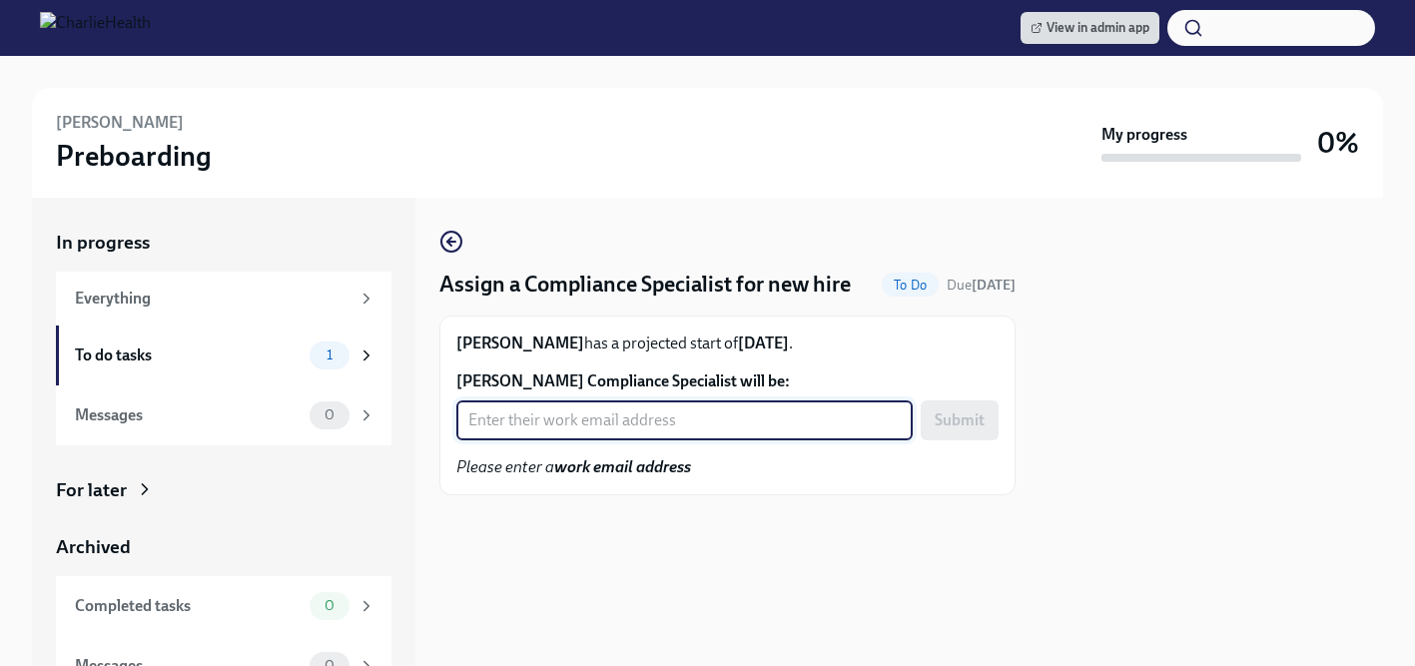
click at [586, 426] on input "[PERSON_NAME] Compliance Specialist will be:" at bounding box center [684, 420] width 456 height 40
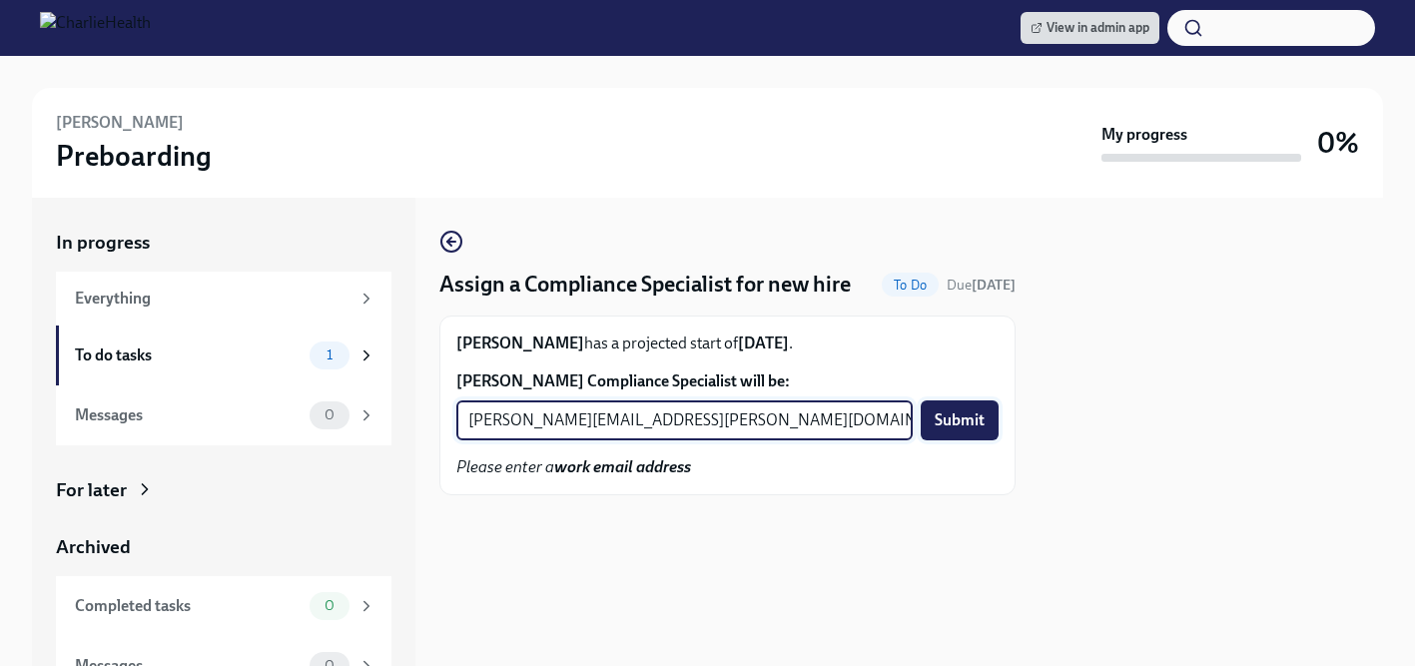
type input "[PERSON_NAME][EMAIL_ADDRESS][PERSON_NAME][DOMAIN_NAME]"
click at [952, 418] on span "Submit" at bounding box center [959, 420] width 50 height 20
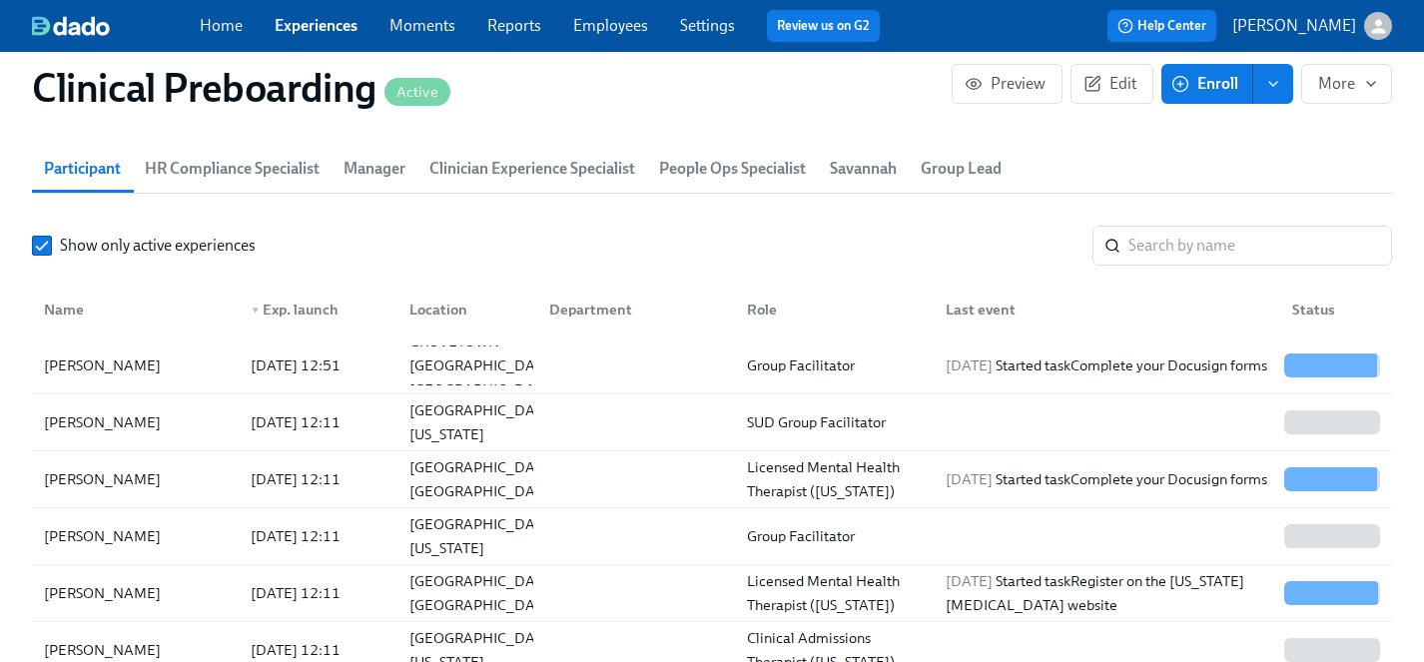
scroll to position [0, 25756]
click at [317, 24] on link "Experiences" at bounding box center [316, 25] width 83 height 19
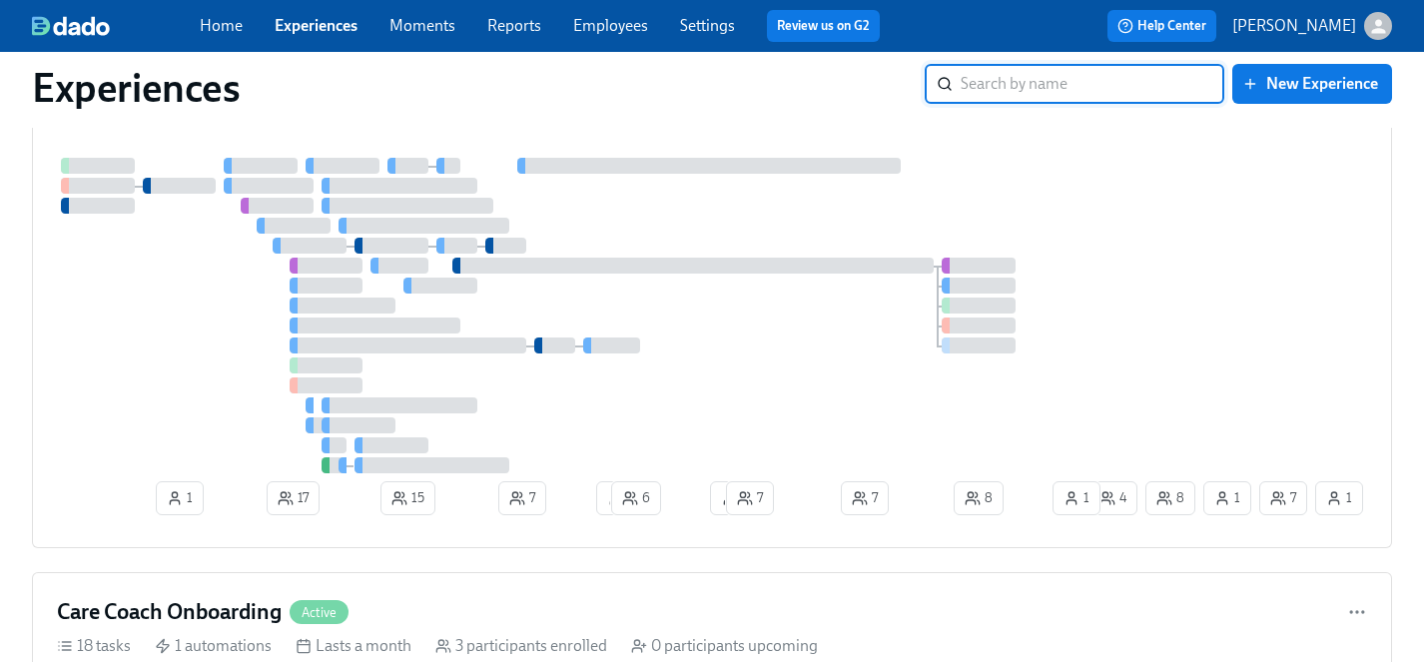
scroll to position [2210, 0]
click at [696, 358] on div at bounding box center [570, 316] width 1027 height 315
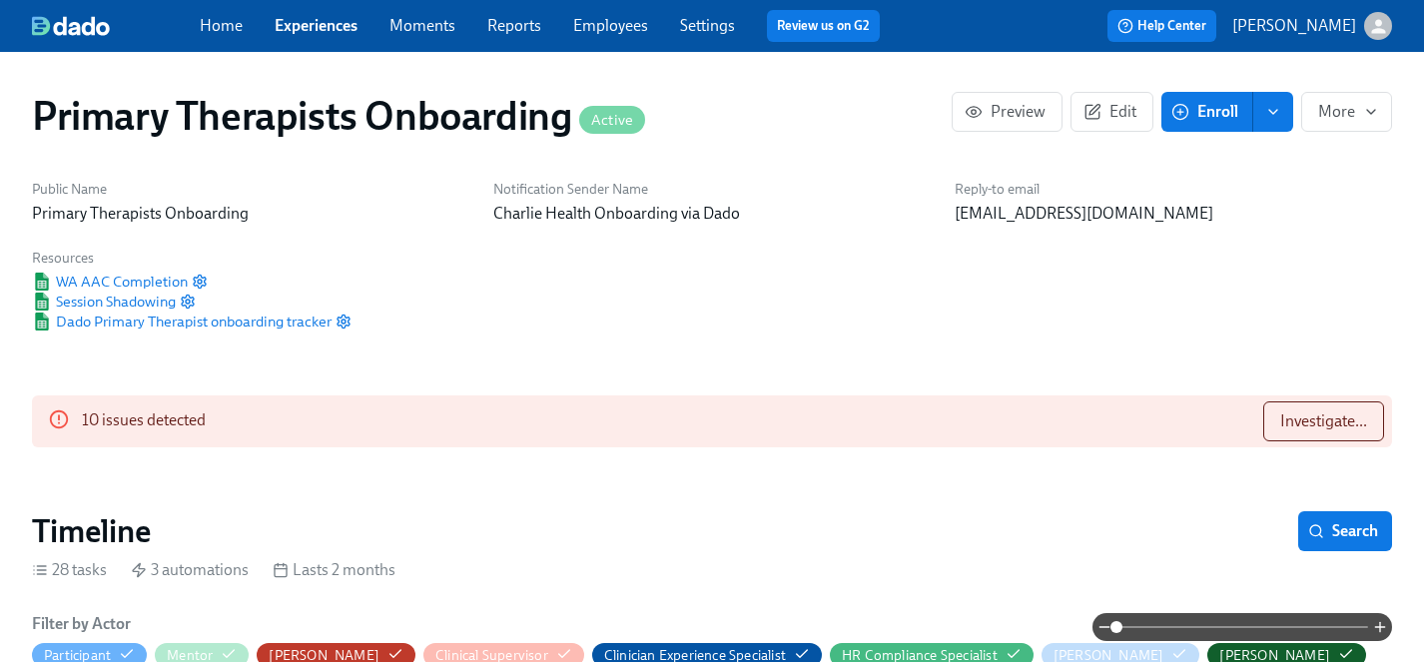
click at [1212, 102] on span "Enroll" at bounding box center [1206, 112] width 63 height 20
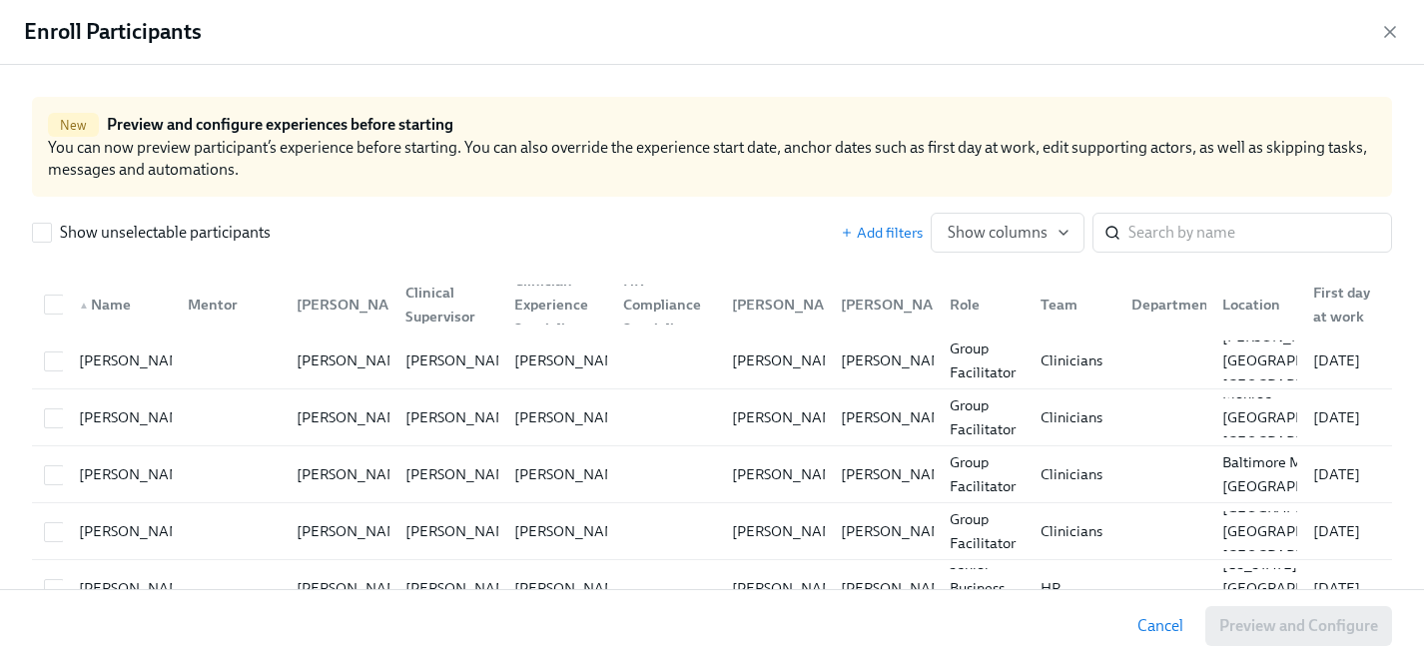
scroll to position [0, 23654]
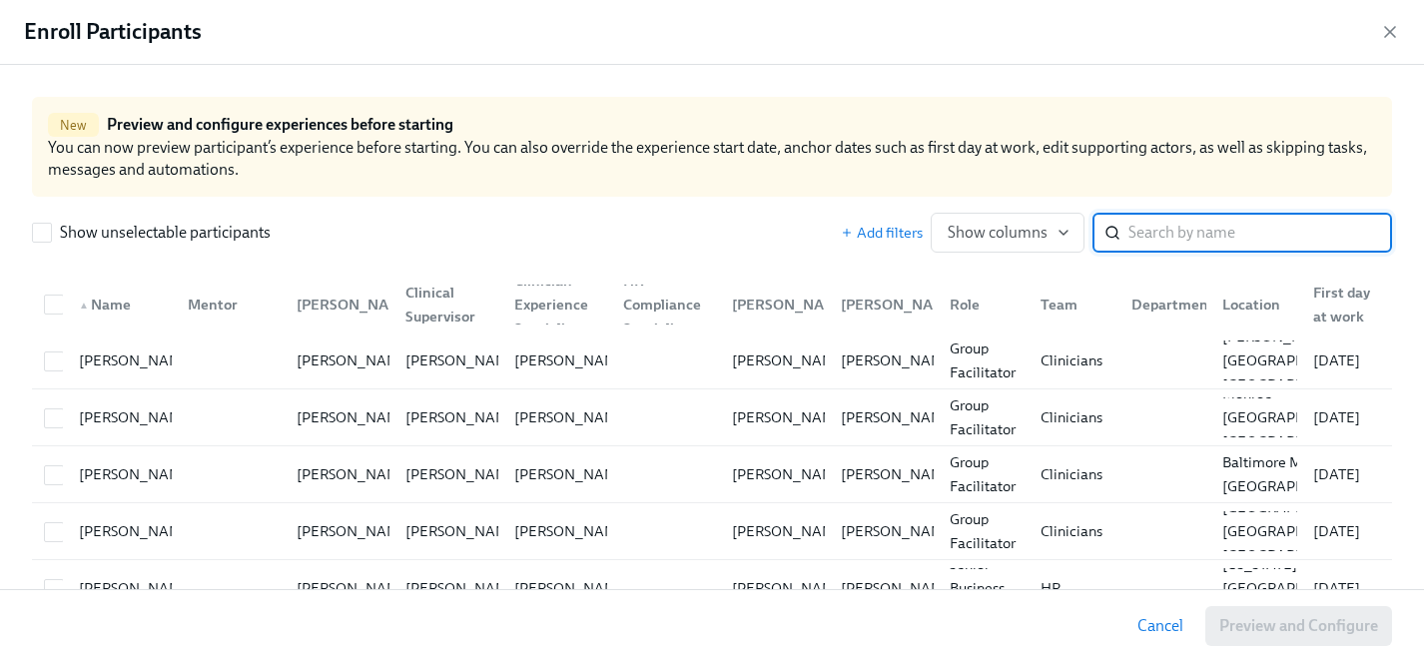
click at [1177, 225] on input "search" at bounding box center [1260, 233] width 264 height 40
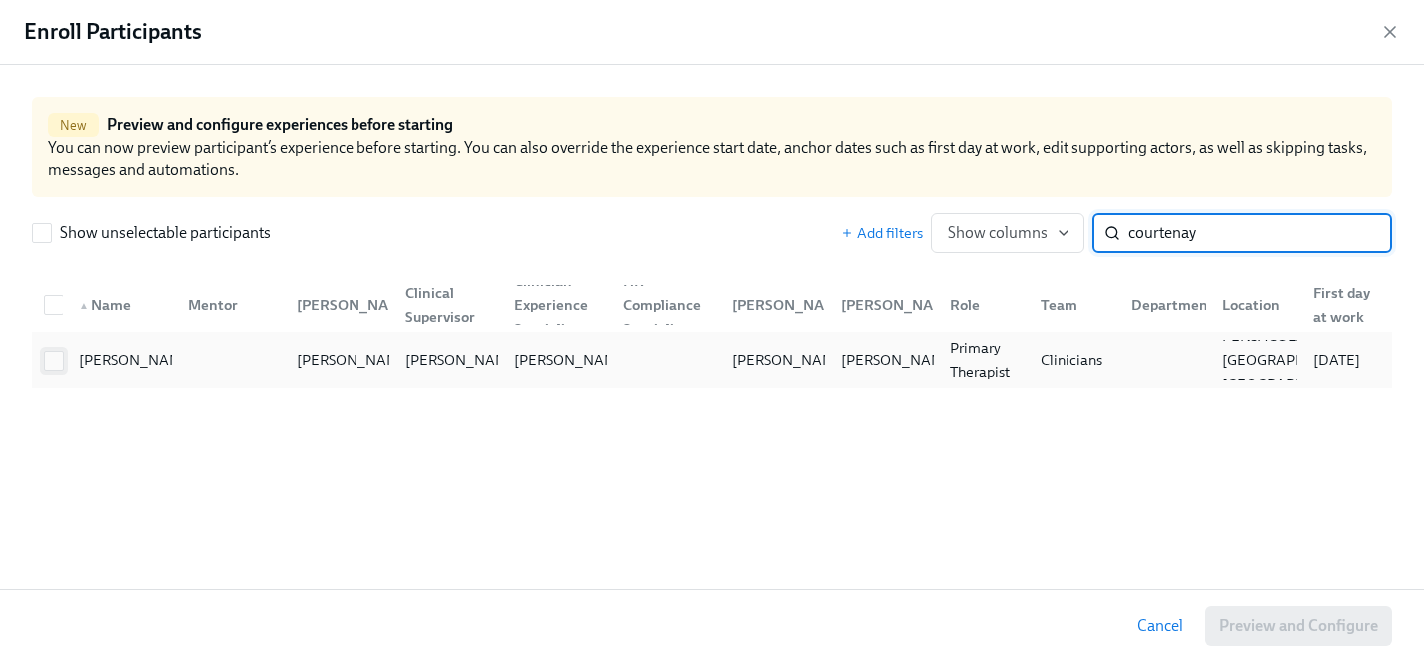
type input "courtenay"
click at [54, 362] on input "checkbox" at bounding box center [54, 361] width 18 height 18
checkbox input "true"
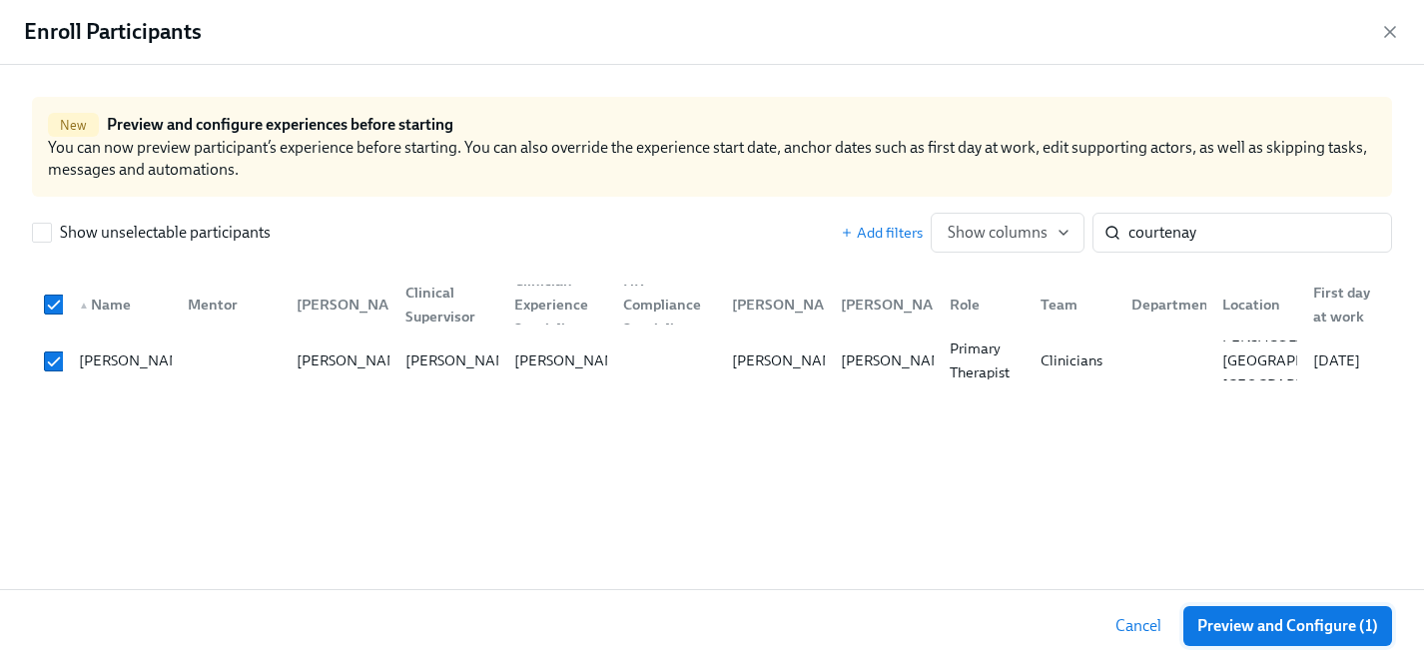
click at [1331, 624] on span "Preview and Configure (1)" at bounding box center [1287, 626] width 181 height 20
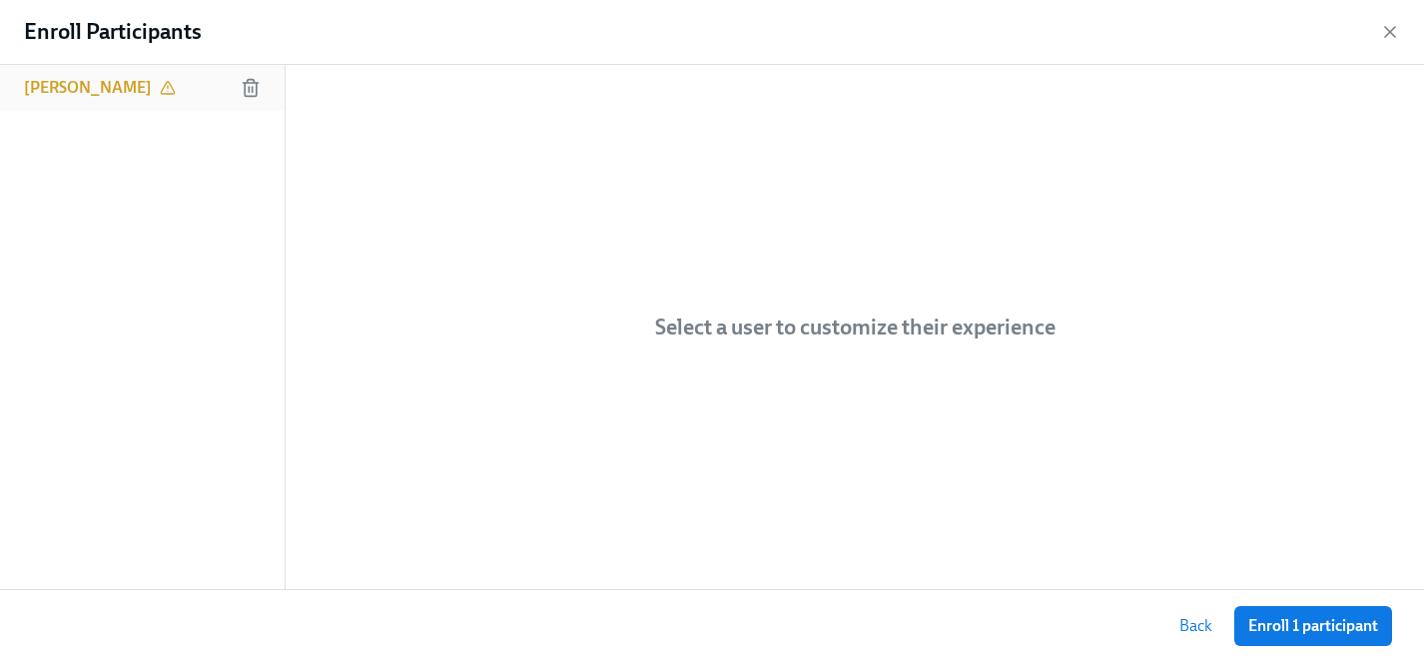
click at [71, 92] on h6 "Courtenay Hall" at bounding box center [88, 88] width 128 height 22
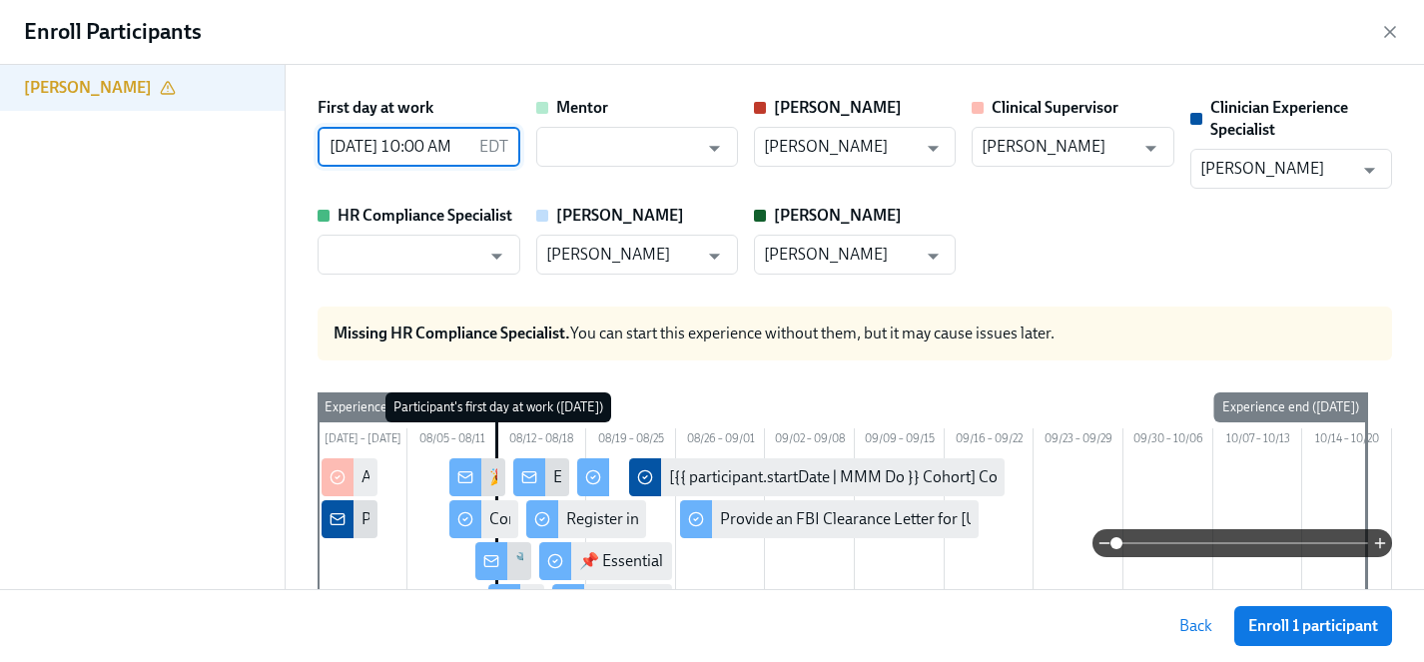
click at [374, 142] on input "08/12/2025 10:00 AM" at bounding box center [393, 147] width 153 height 40
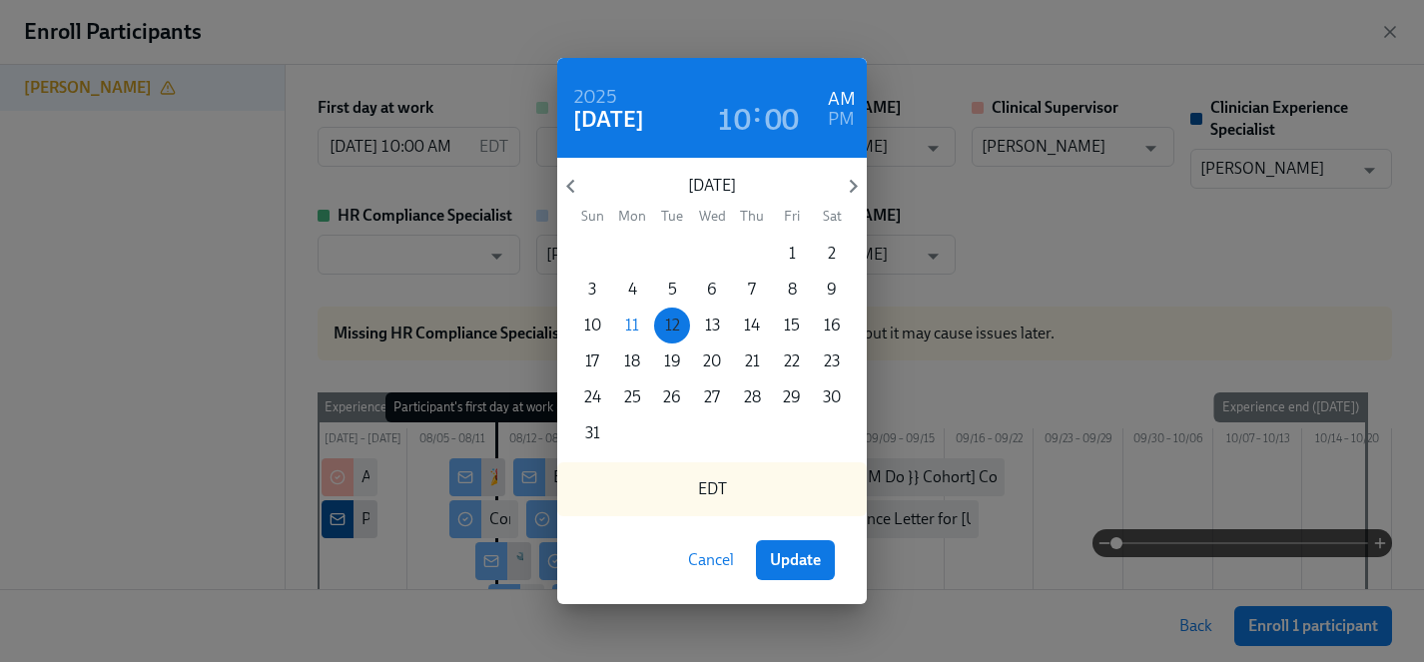
click at [674, 328] on p "12" at bounding box center [672, 325] width 15 height 22
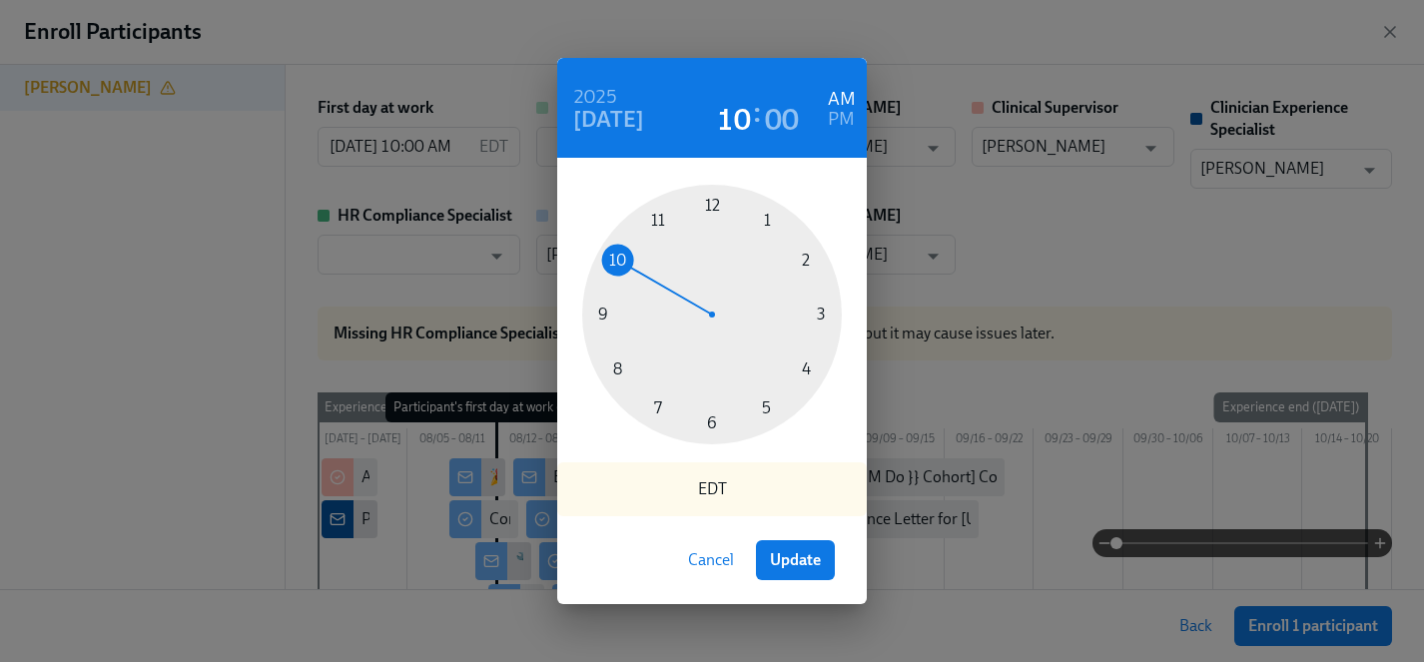
click at [1046, 199] on div "2025 Aug 12 10 : 00 AM PM 1 2 3 4 5 6 7 8 9 10 11 12 EDT Cancel Update" at bounding box center [712, 331] width 1424 height 662
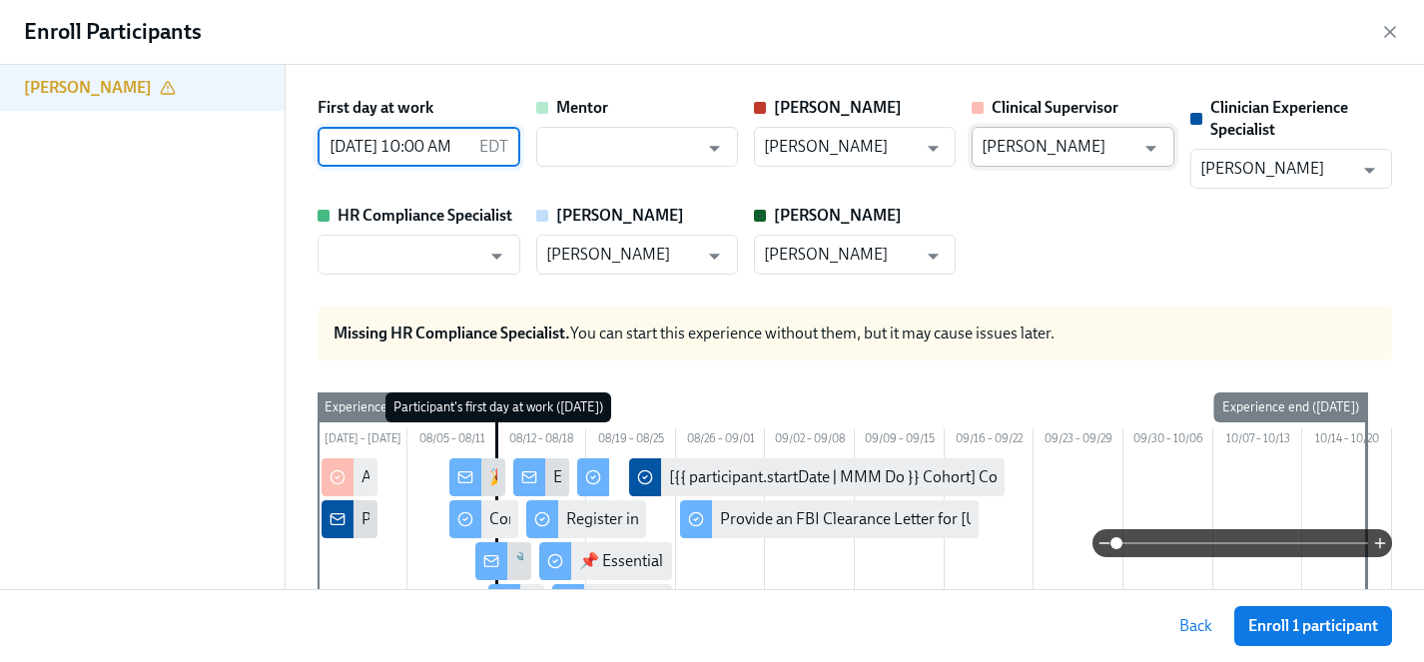
click at [1035, 147] on input "Eryn Patchett" at bounding box center [1057, 147] width 153 height 40
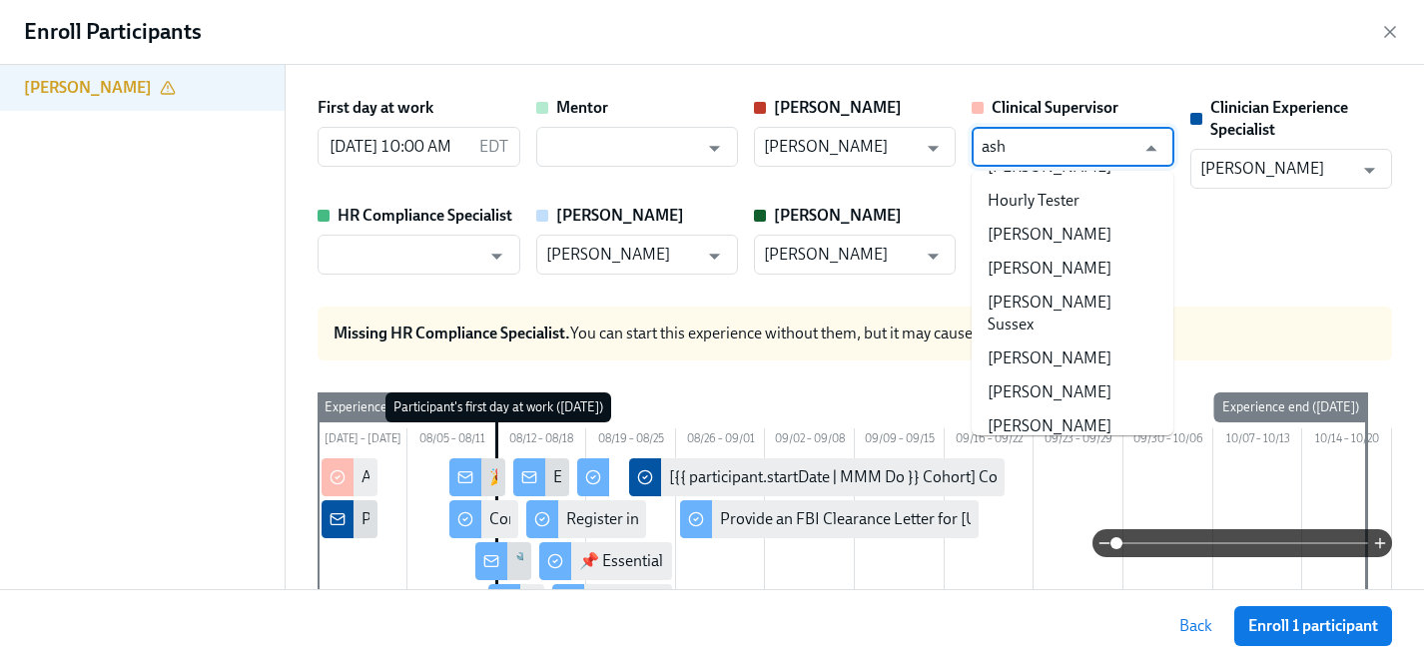
scroll to position [0, 0]
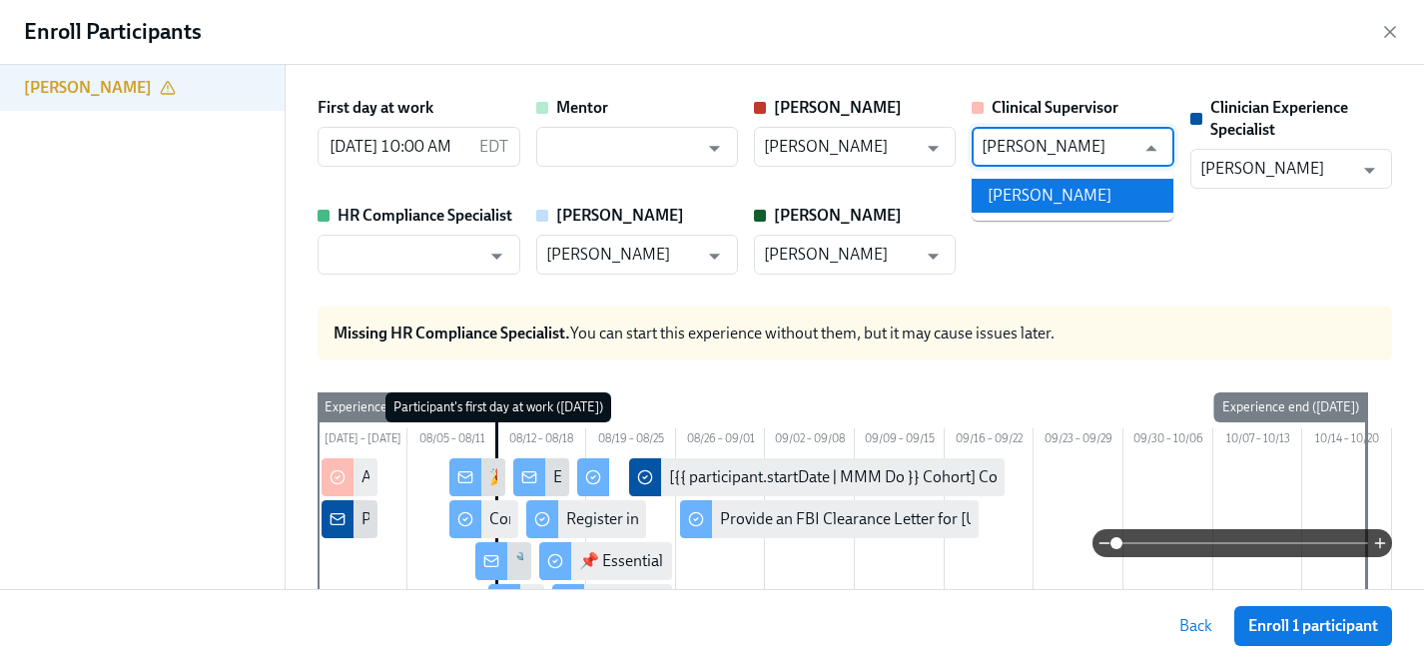
click at [1050, 194] on li "Ashley Platts" at bounding box center [1072, 196] width 202 height 34
type input "Ashley Platts"
click at [471, 253] on input "text" at bounding box center [403, 255] width 153 height 40
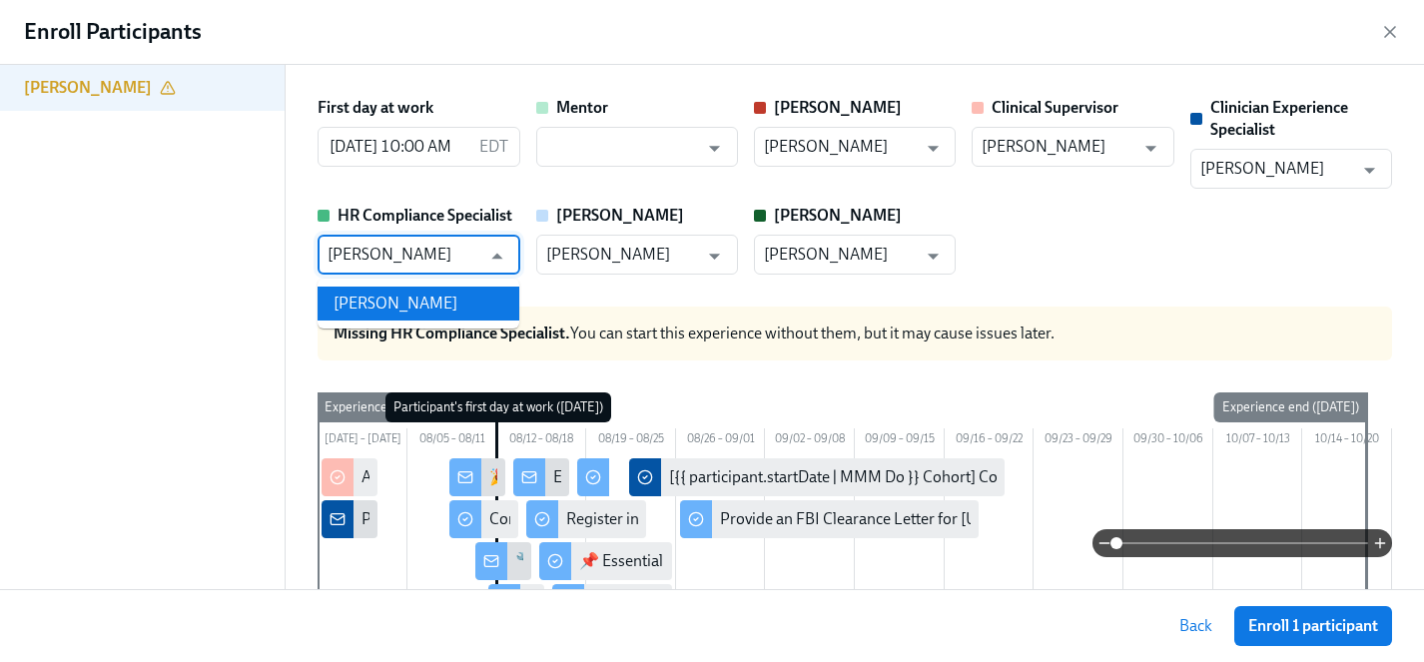
click at [445, 296] on li "Kristy Johnson" at bounding box center [418, 304] width 202 height 34
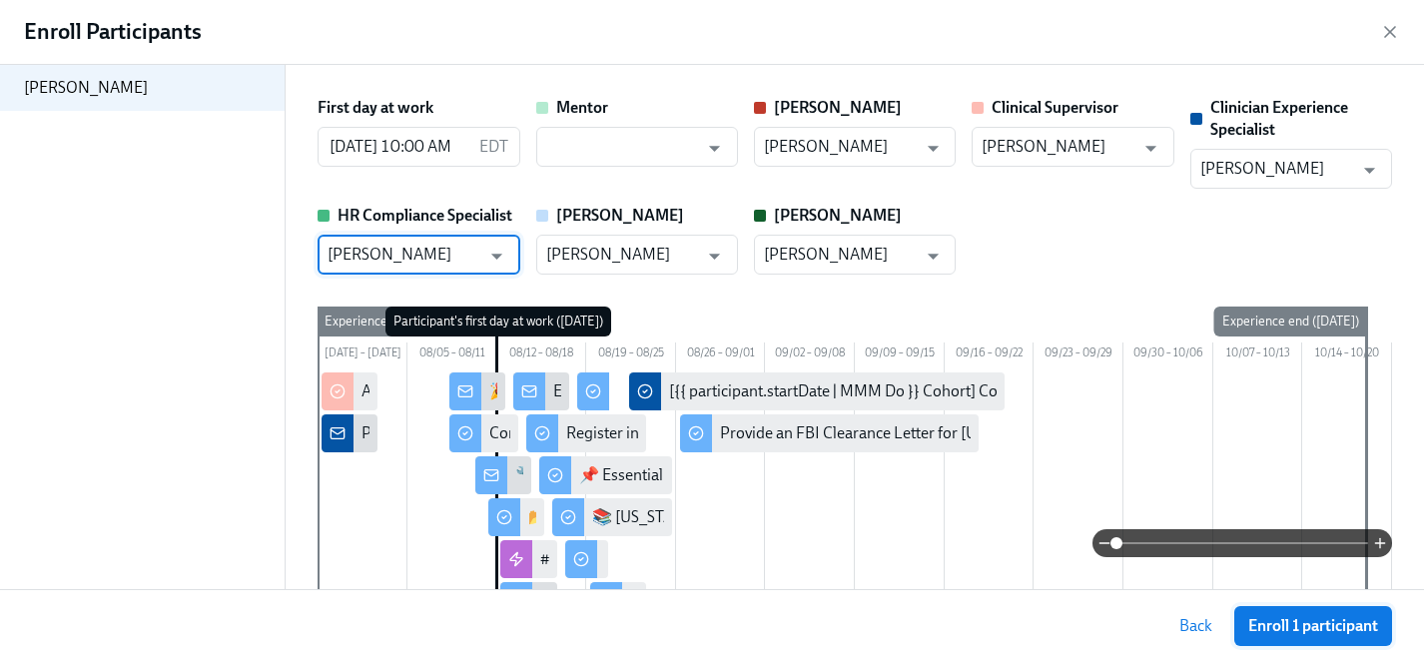
type input "Kristy Johnson"
click at [1278, 630] on span "Enroll 1 participant" at bounding box center [1313, 626] width 130 height 20
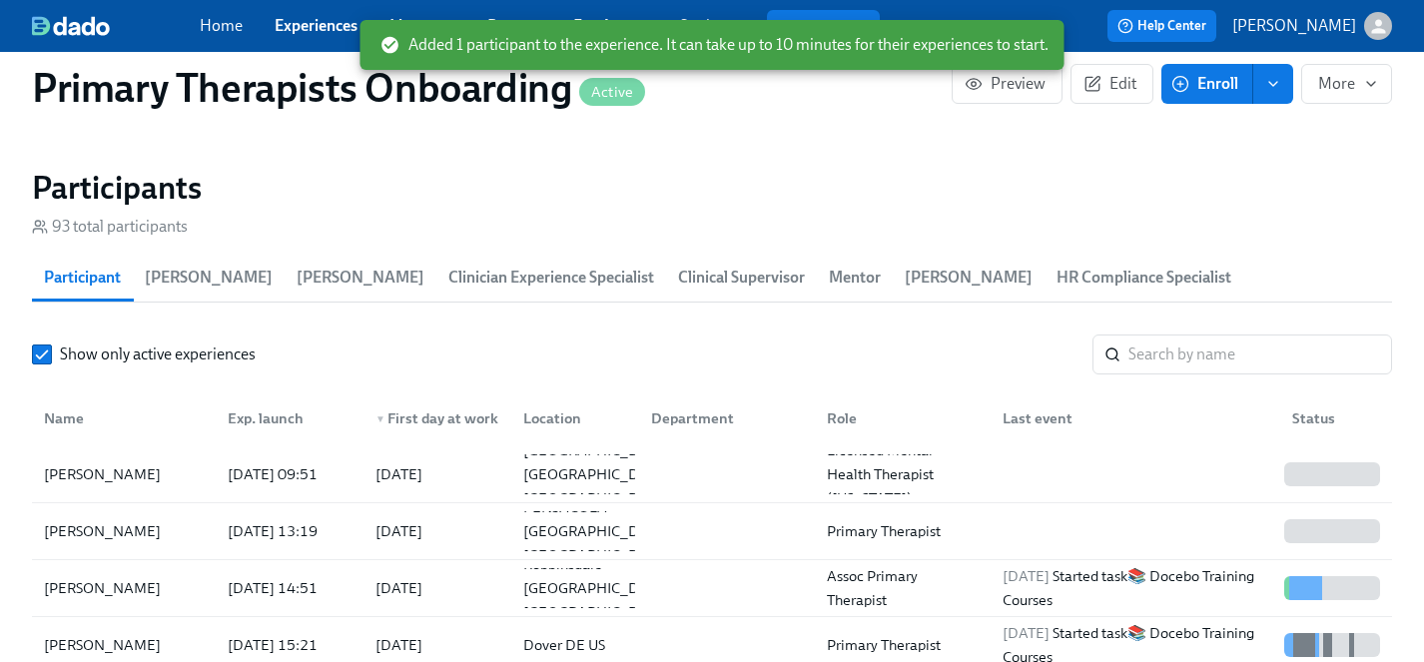
scroll to position [2089, 0]
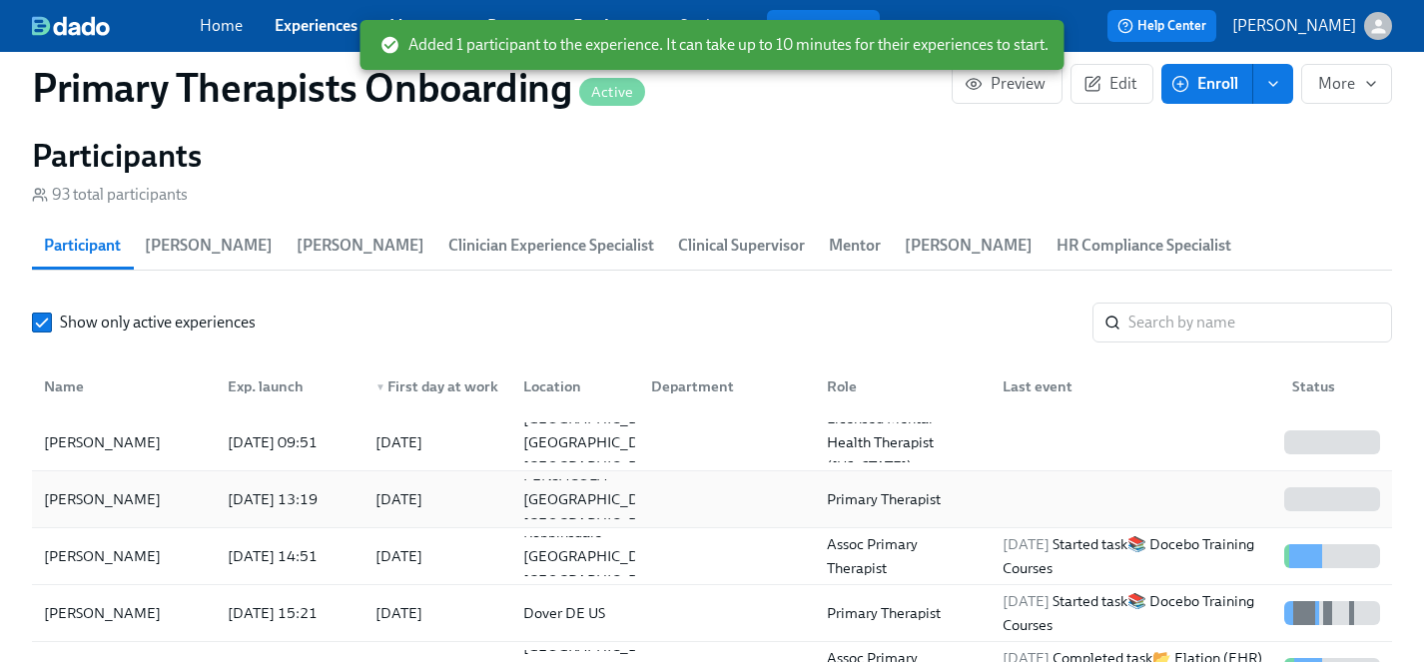
click at [103, 487] on div "Courtenay Hall" at bounding box center [102, 499] width 133 height 24
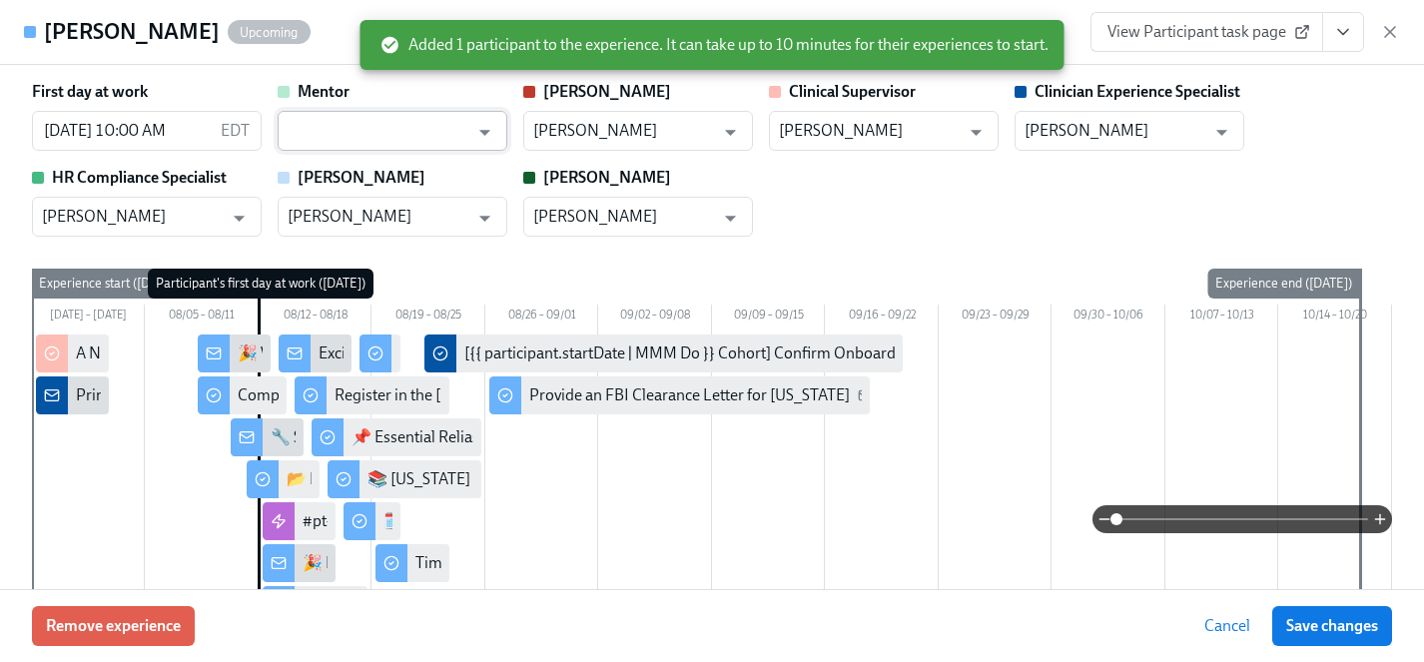
click at [376, 121] on input "text" at bounding box center [378, 131] width 181 height 40
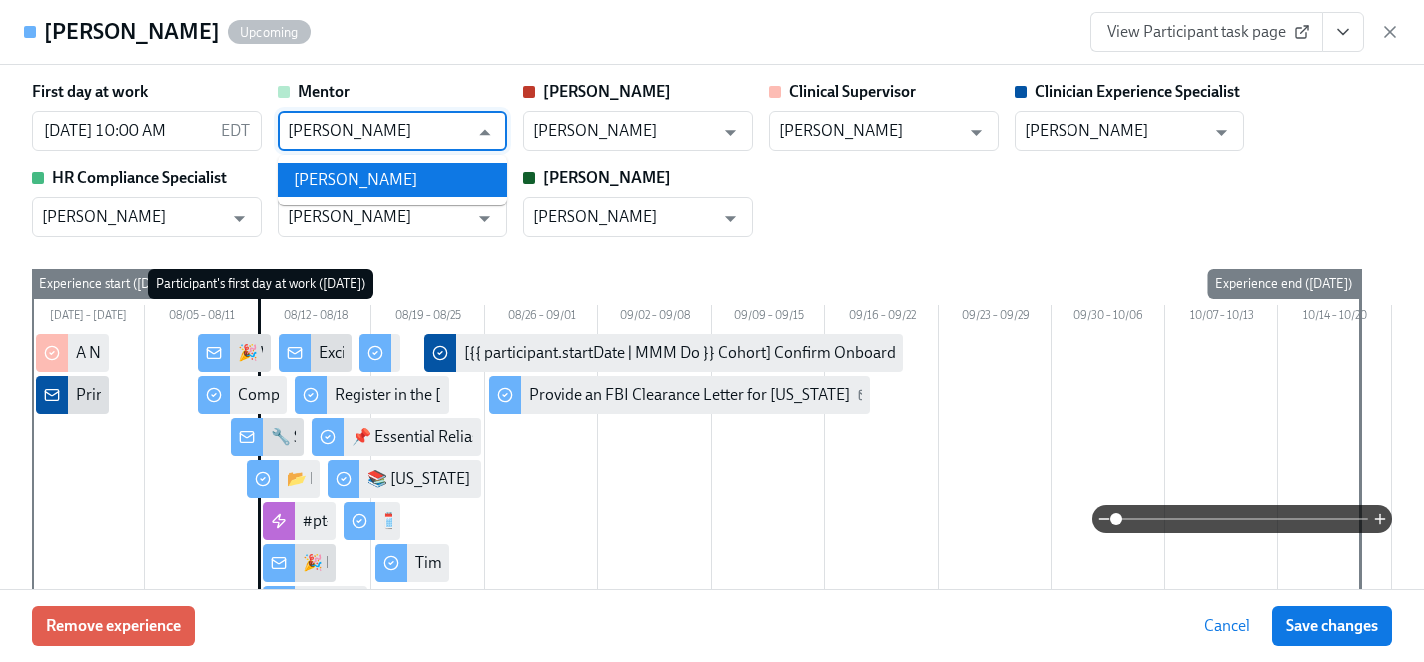
click at [366, 184] on li "Tyler Brown" at bounding box center [393, 180] width 230 height 34
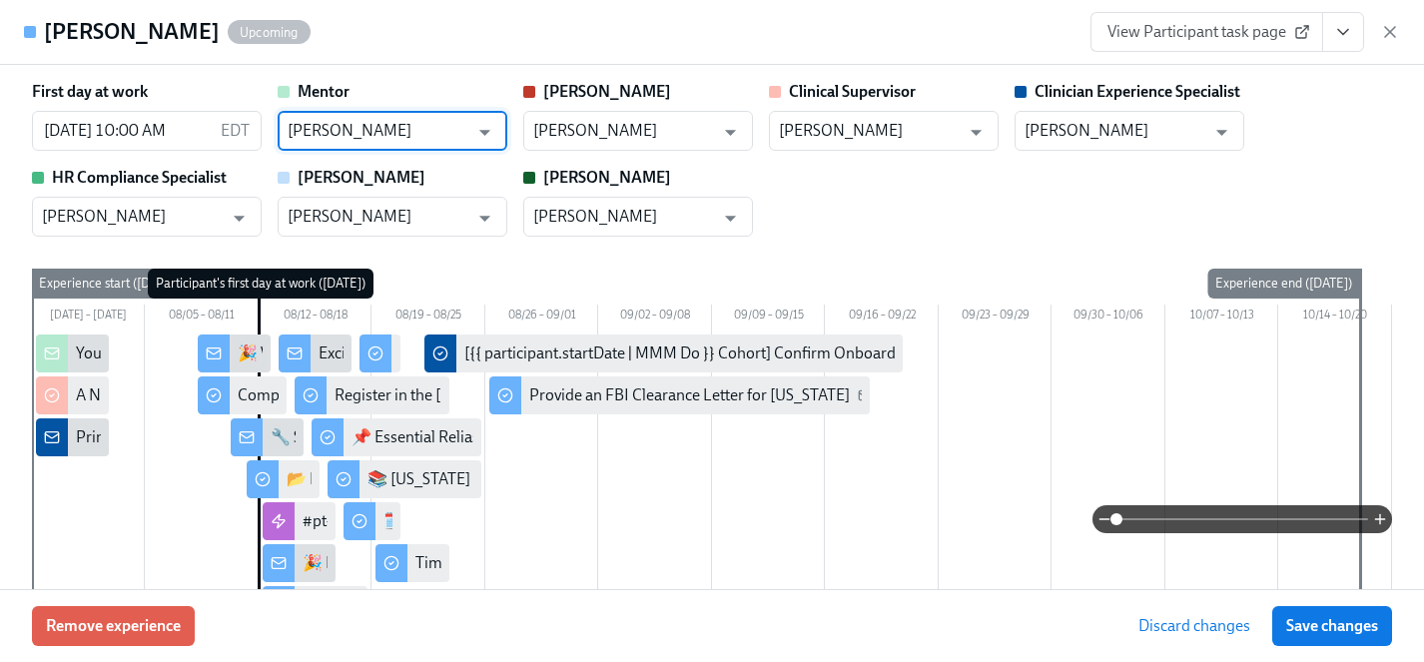
type input "Tyler Brown"
click at [1330, 624] on span "Save changes" at bounding box center [1332, 626] width 92 height 20
type input "Tyler Brown"
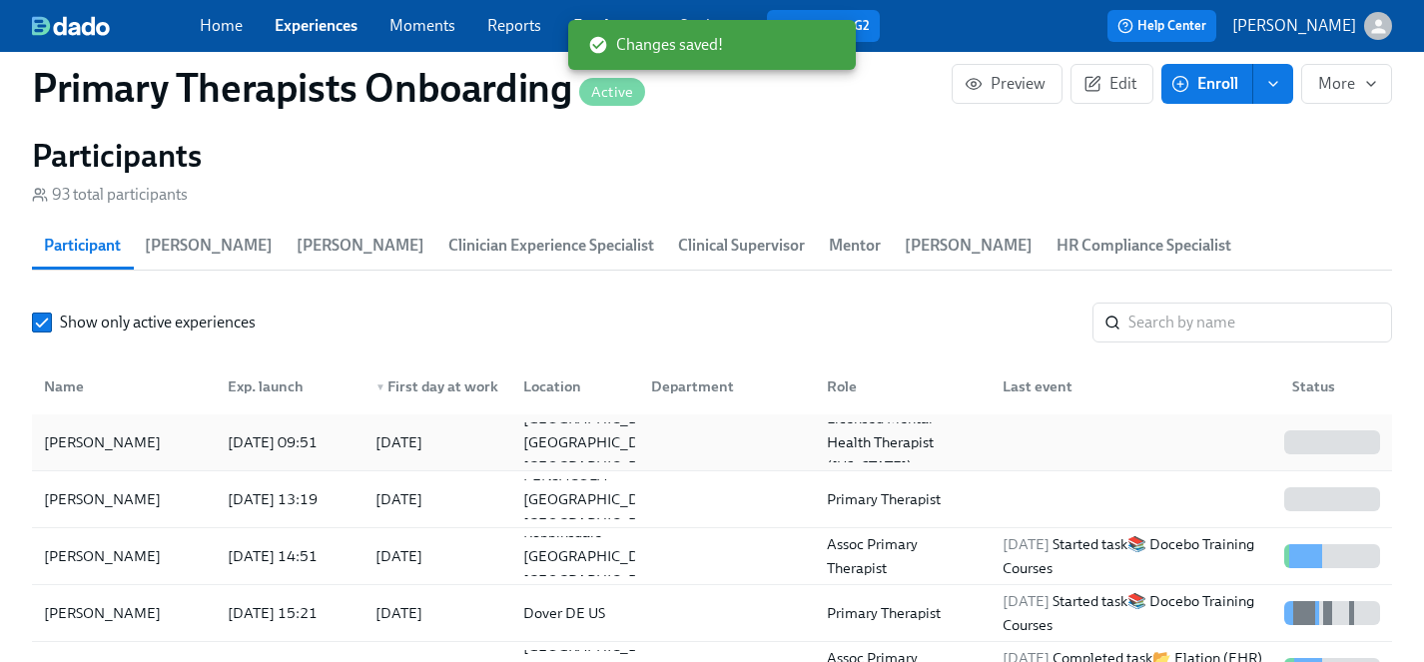
click at [109, 430] on div "Michelle Arispe" at bounding box center [102, 442] width 133 height 24
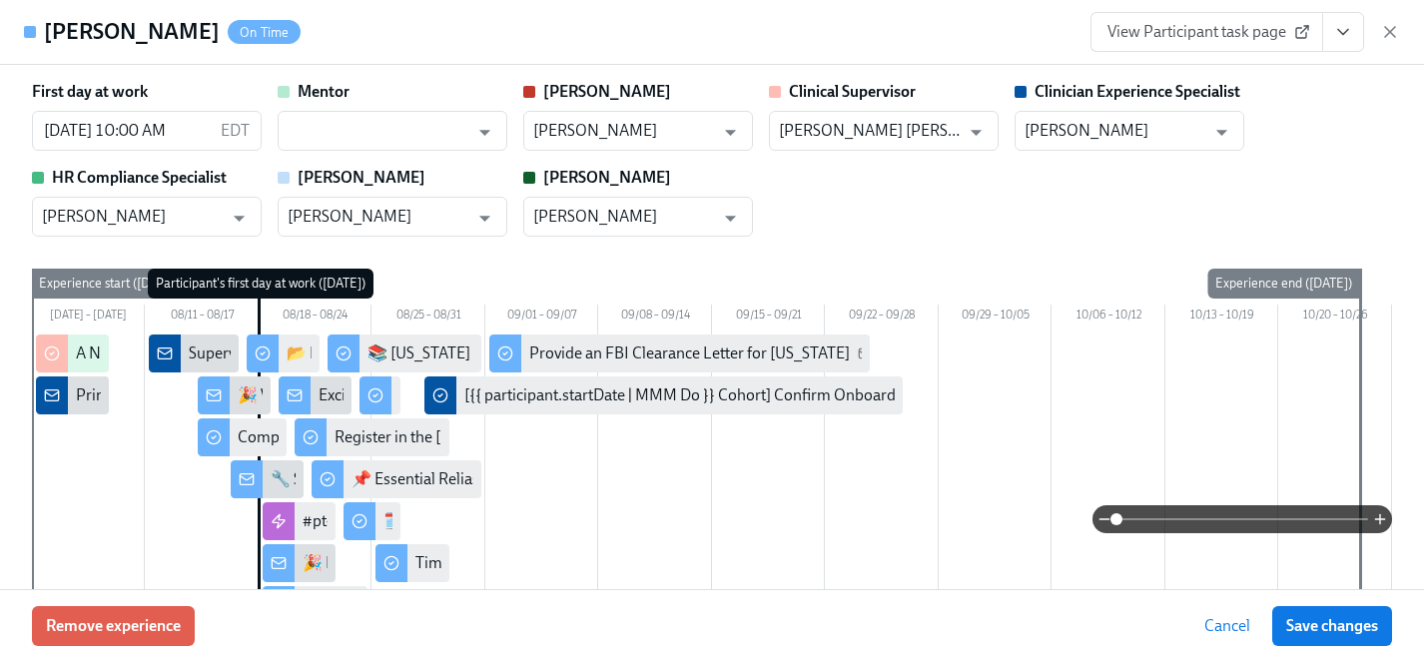
scroll to position [0, 27965]
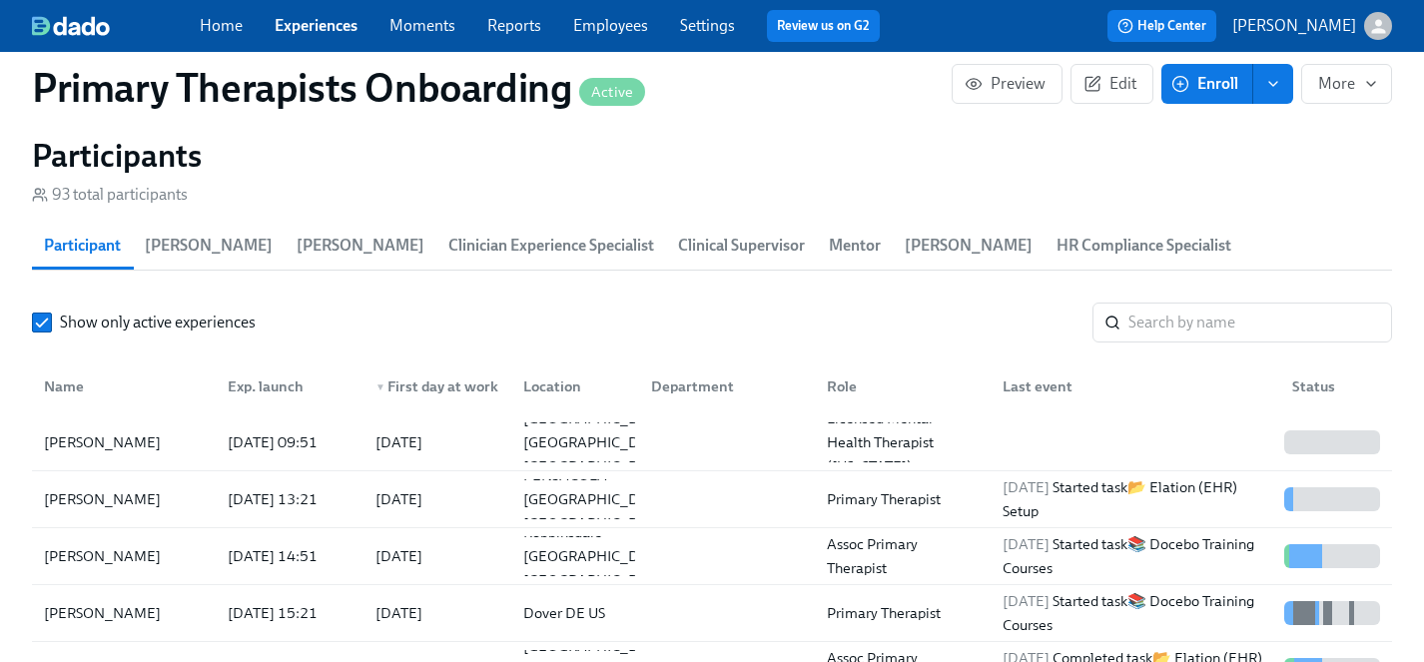
click at [611, 27] on link "Employees" at bounding box center [610, 25] width 75 height 19
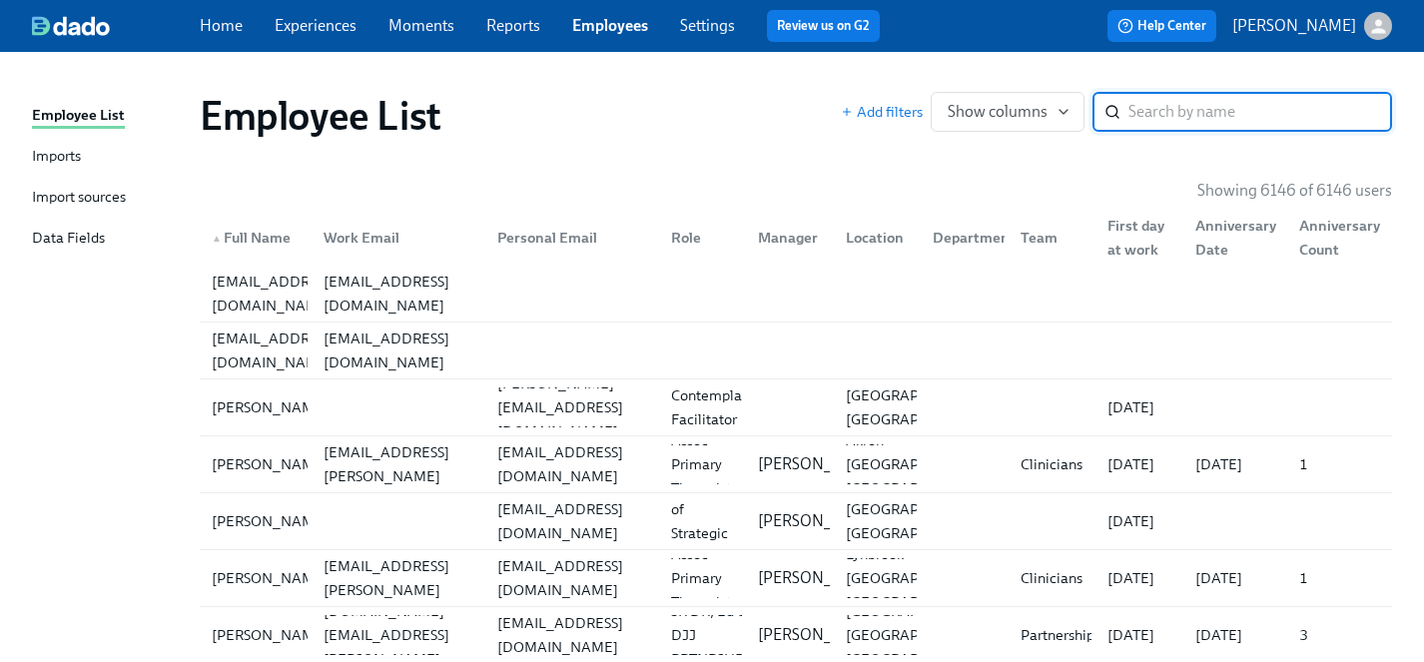
click at [308, 23] on link "Experiences" at bounding box center [316, 25] width 82 height 19
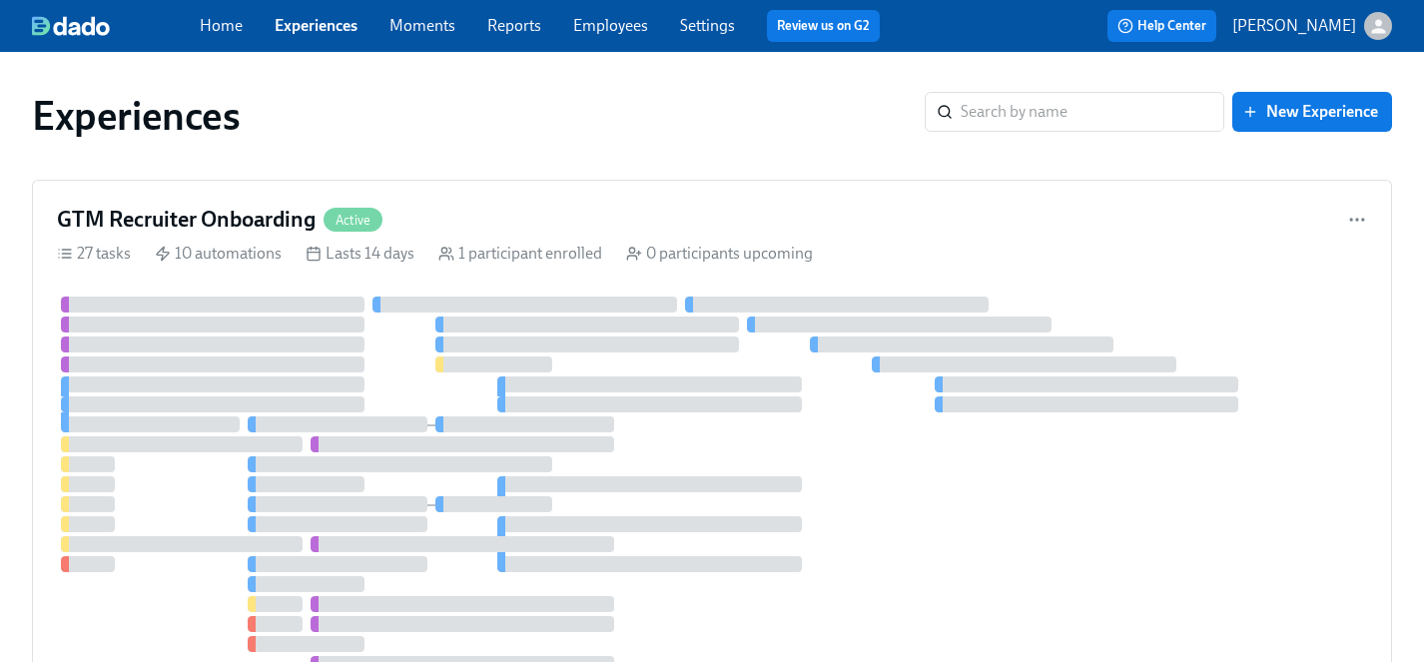
click at [617, 33] on link "Employees" at bounding box center [610, 25] width 75 height 19
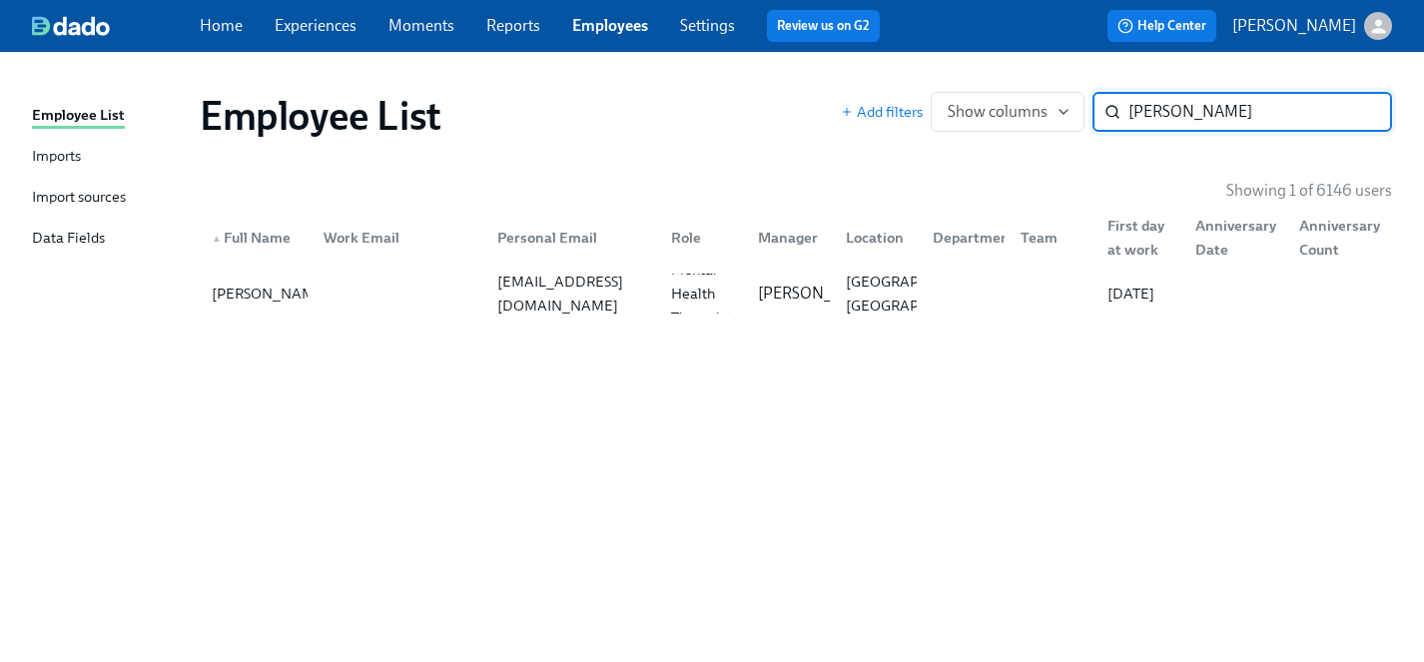
type input "broadwell"
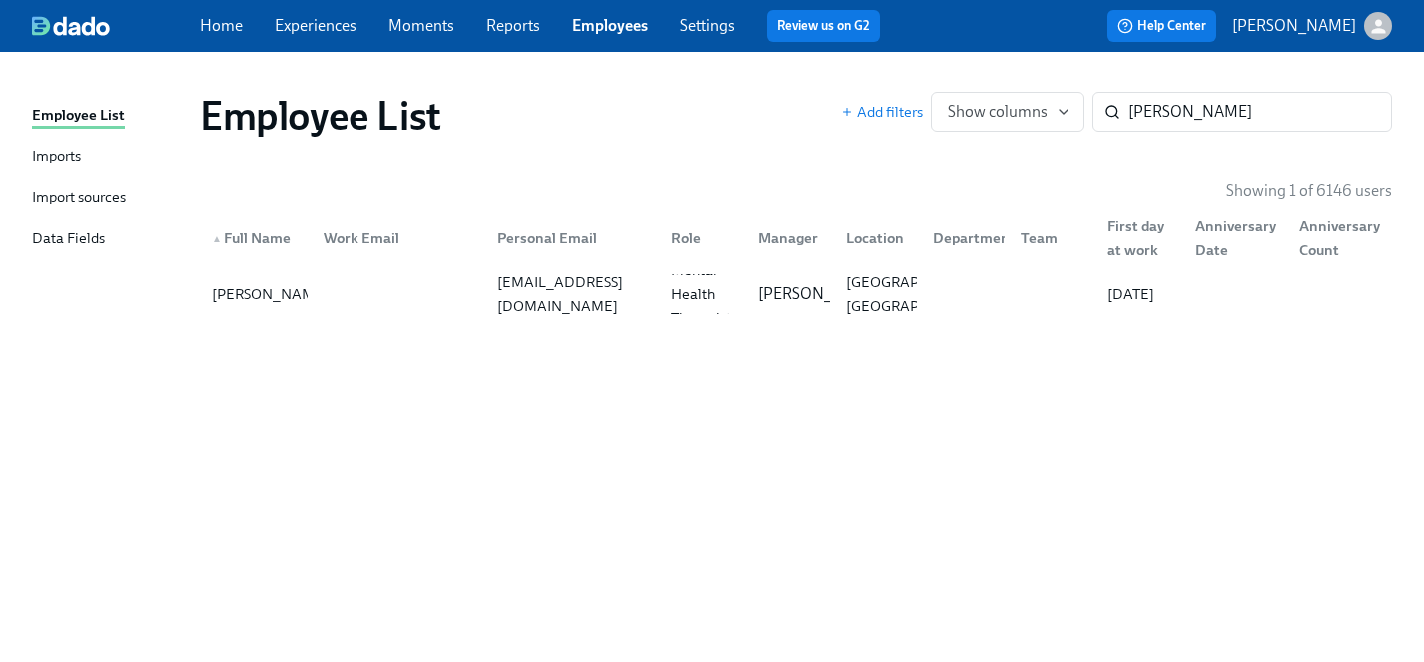
click at [323, 21] on link "Experiences" at bounding box center [316, 25] width 82 height 19
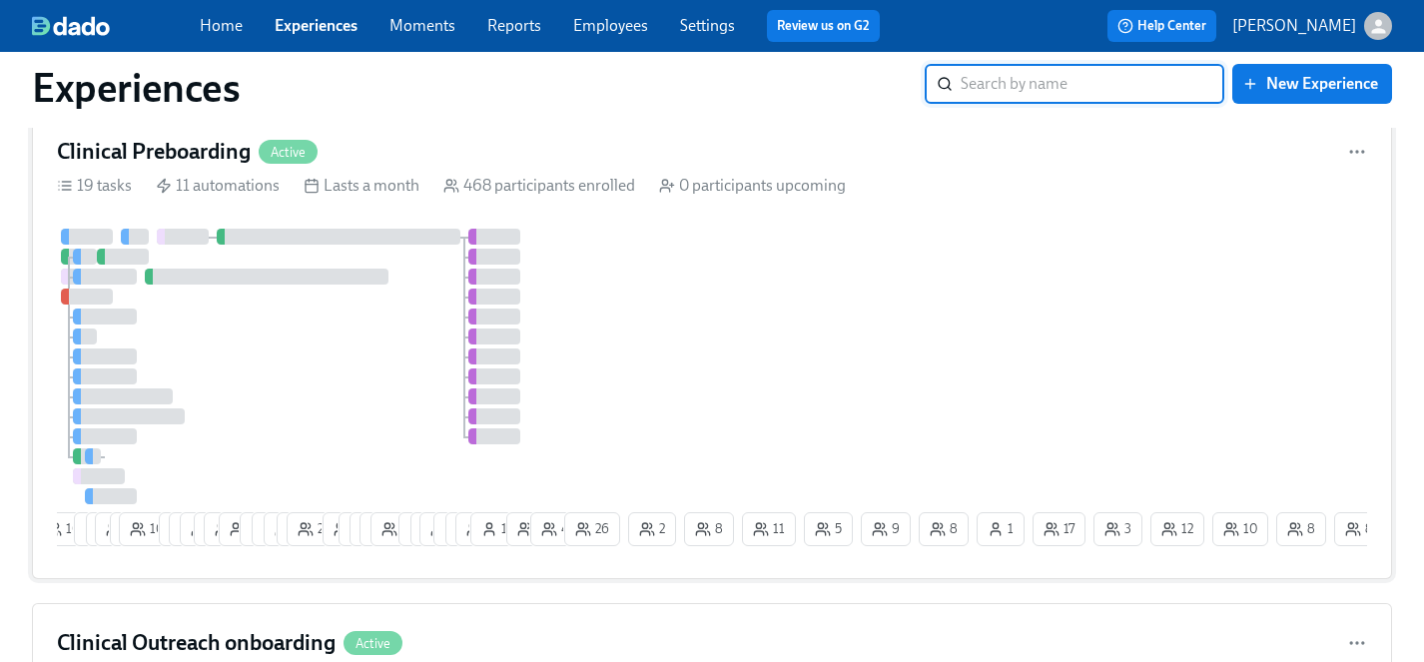
scroll to position [776, 0]
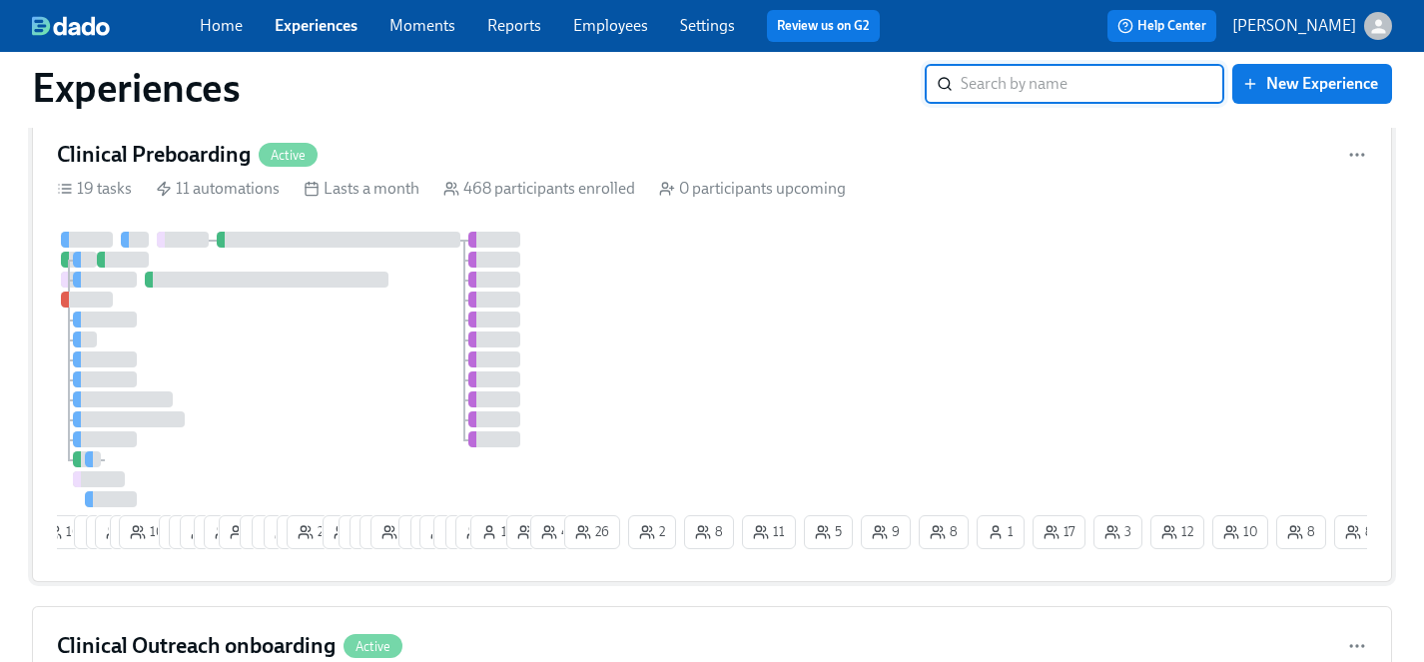
click at [698, 320] on div "10 9 9 10 6 10 7 17 15 6 25 3 12 11 12 17 26 10 7 6 14 18 1 4 11 8 8 14 1 5 4 2…" at bounding box center [712, 394] width 1310 height 325
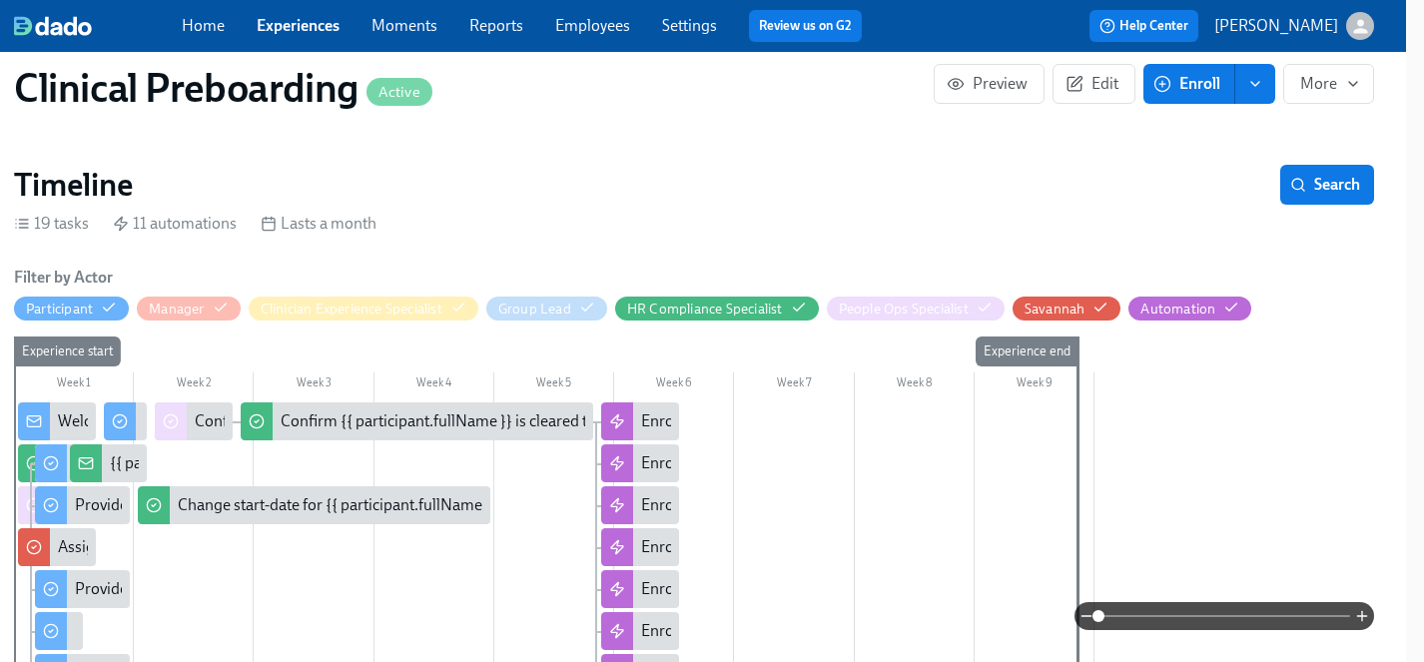
scroll to position [0, 24600]
click at [1189, 78] on span "Enroll" at bounding box center [1188, 84] width 63 height 20
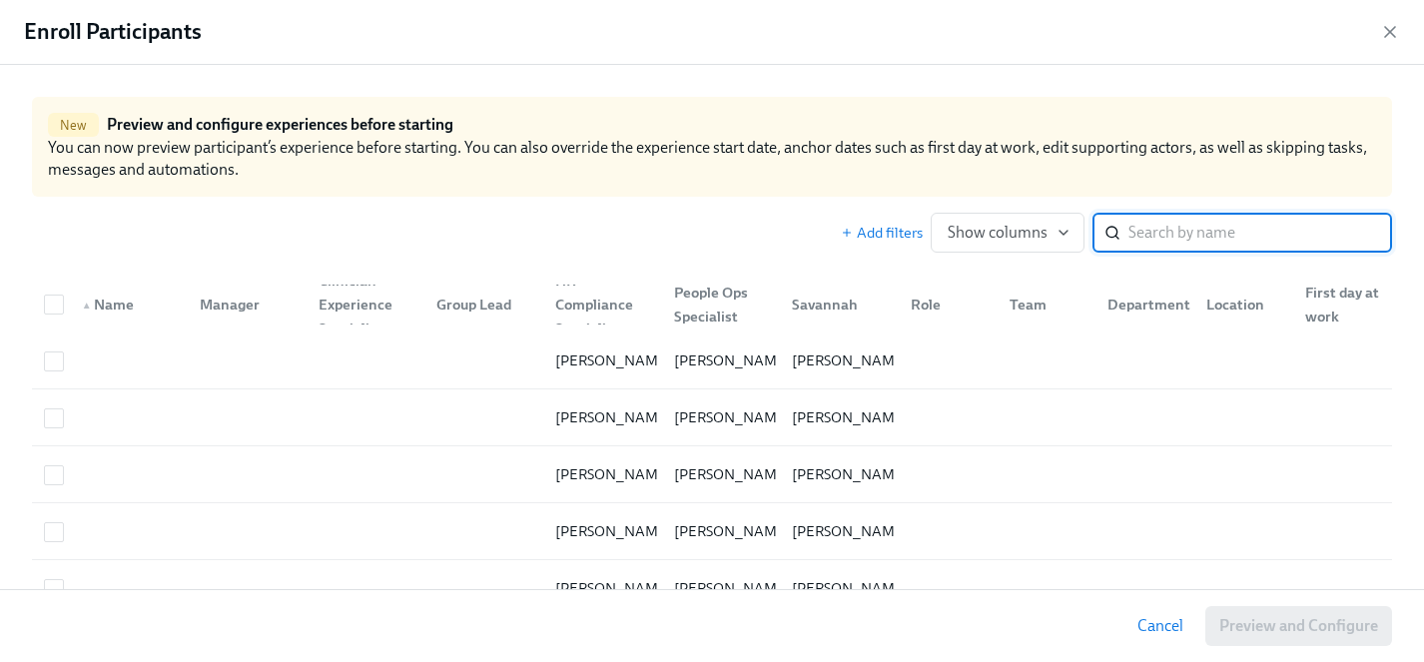
click at [1148, 229] on input "search" at bounding box center [1260, 233] width 264 height 40
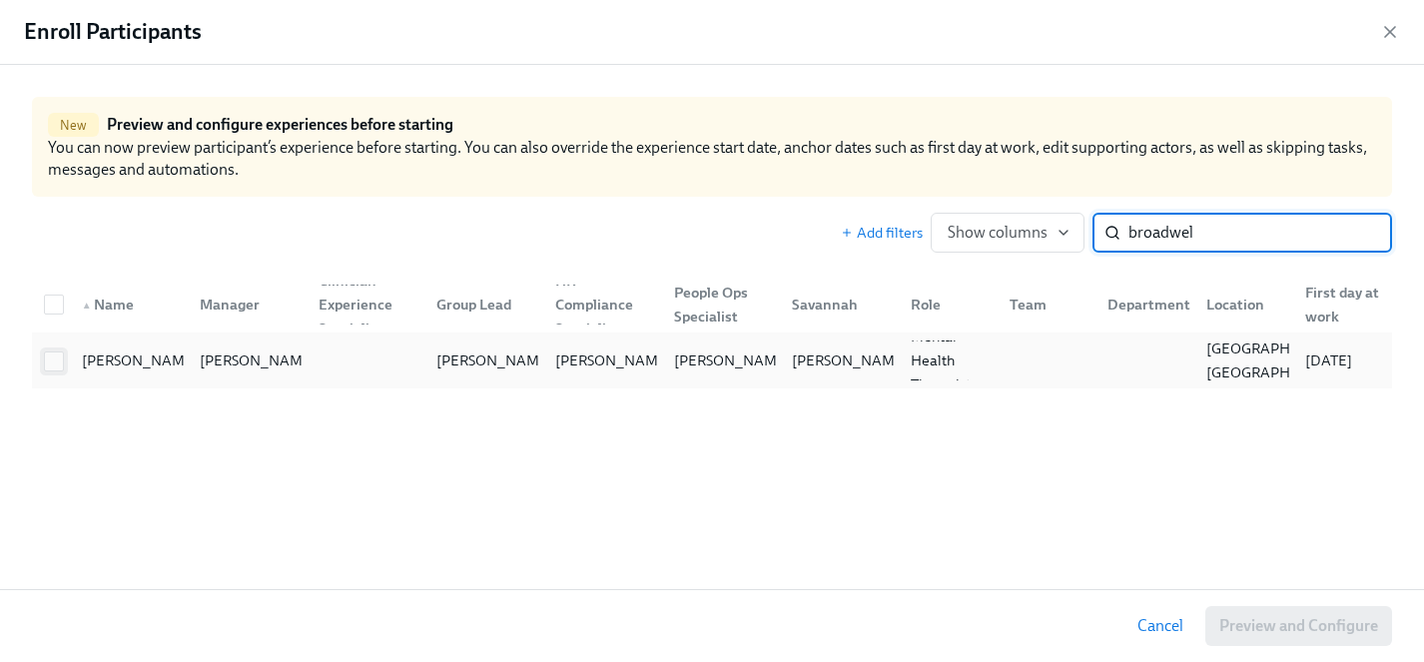
type input "broadwel"
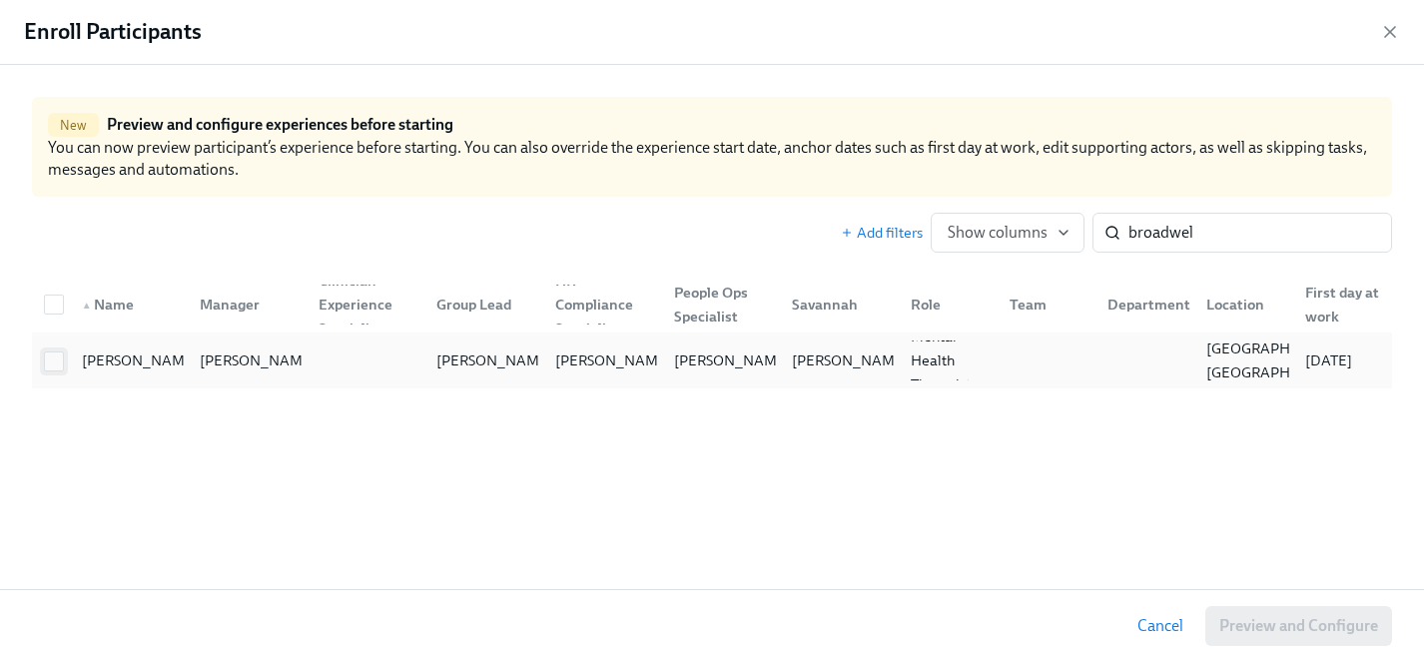
click at [53, 362] on input "checkbox" at bounding box center [54, 361] width 18 height 18
checkbox input "true"
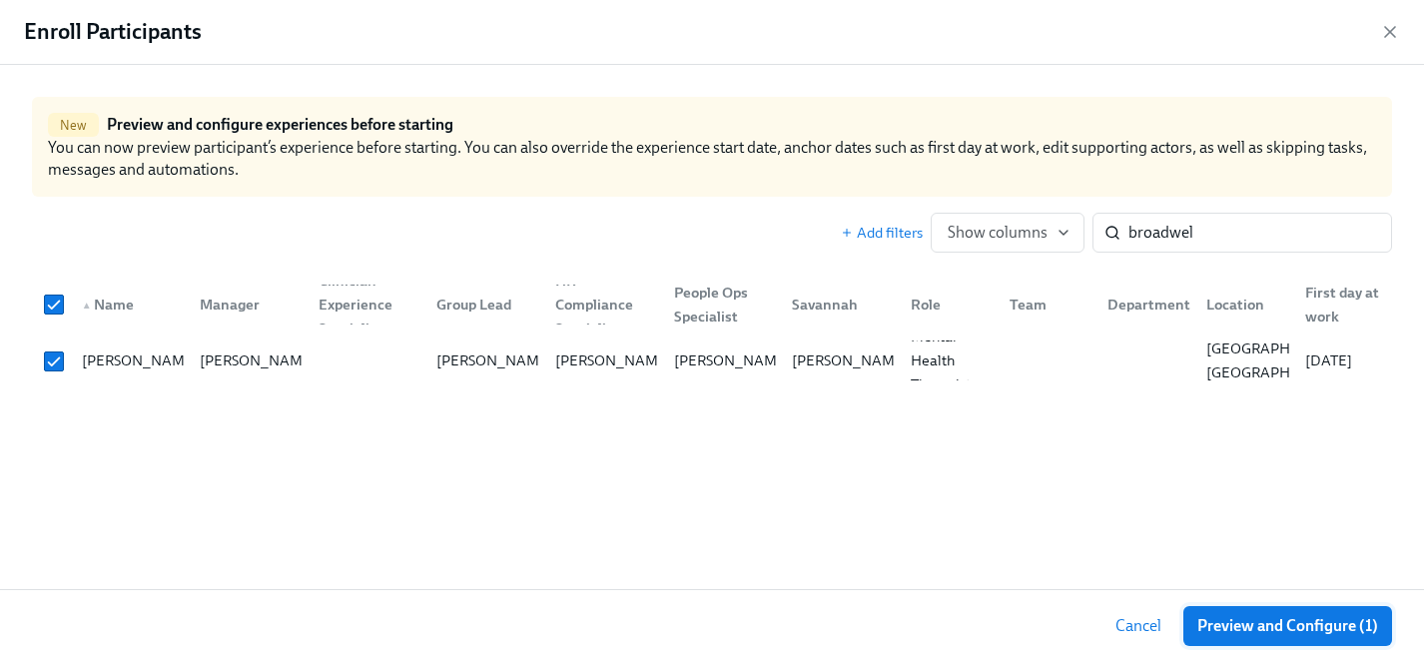
click at [1296, 616] on span "Preview and Configure (1)" at bounding box center [1287, 626] width 181 height 20
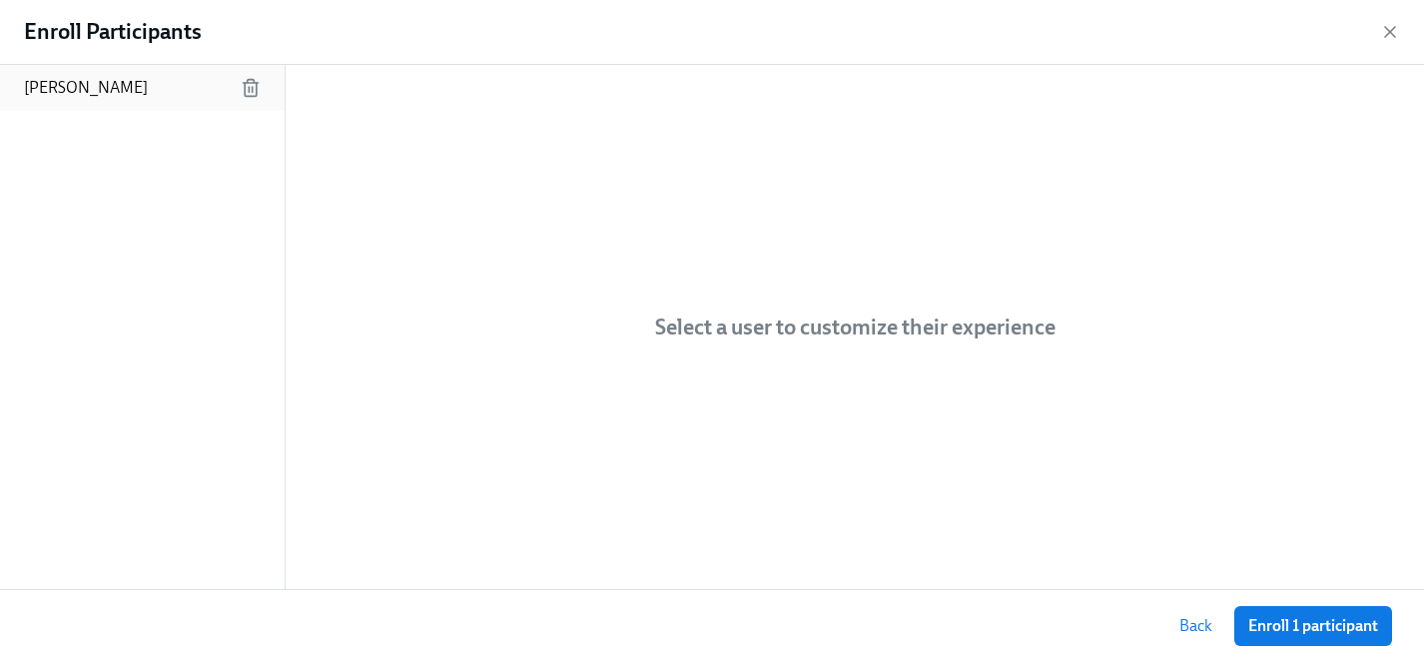
click at [119, 91] on p "Dylan Broadwell" at bounding box center [86, 88] width 124 height 22
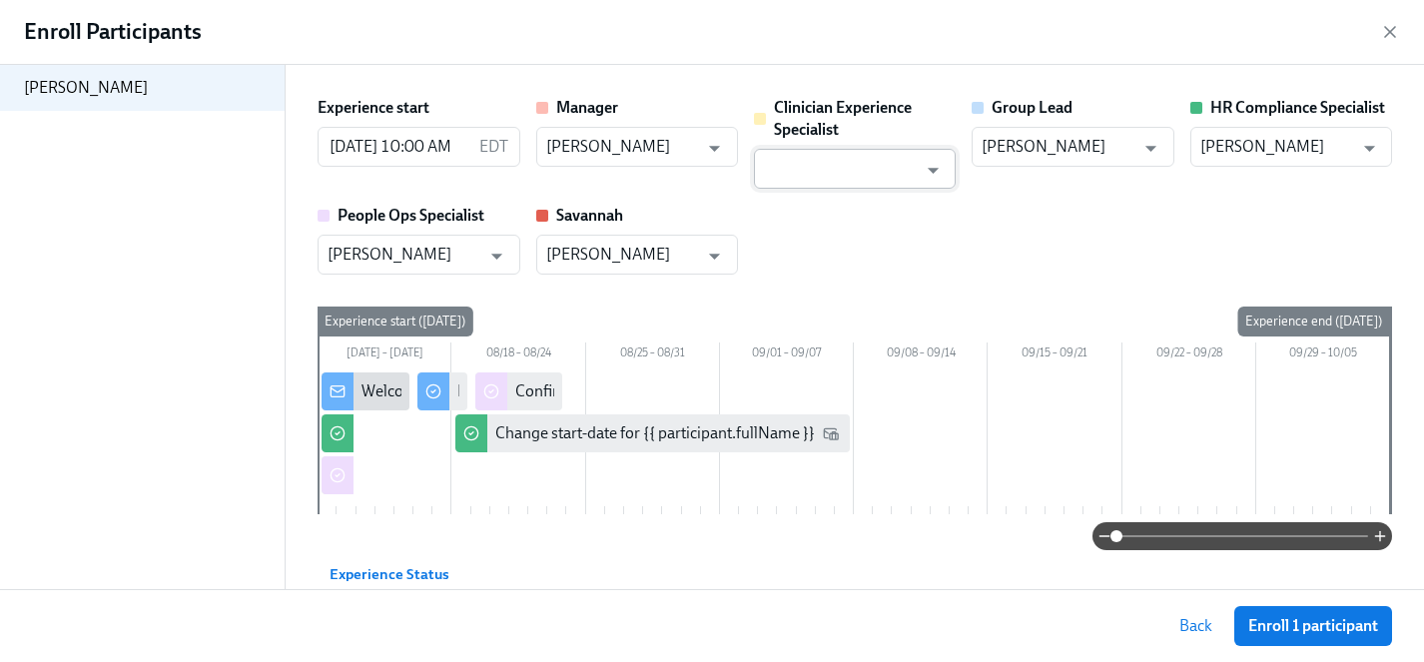
click at [832, 173] on input "text" at bounding box center [840, 169] width 153 height 40
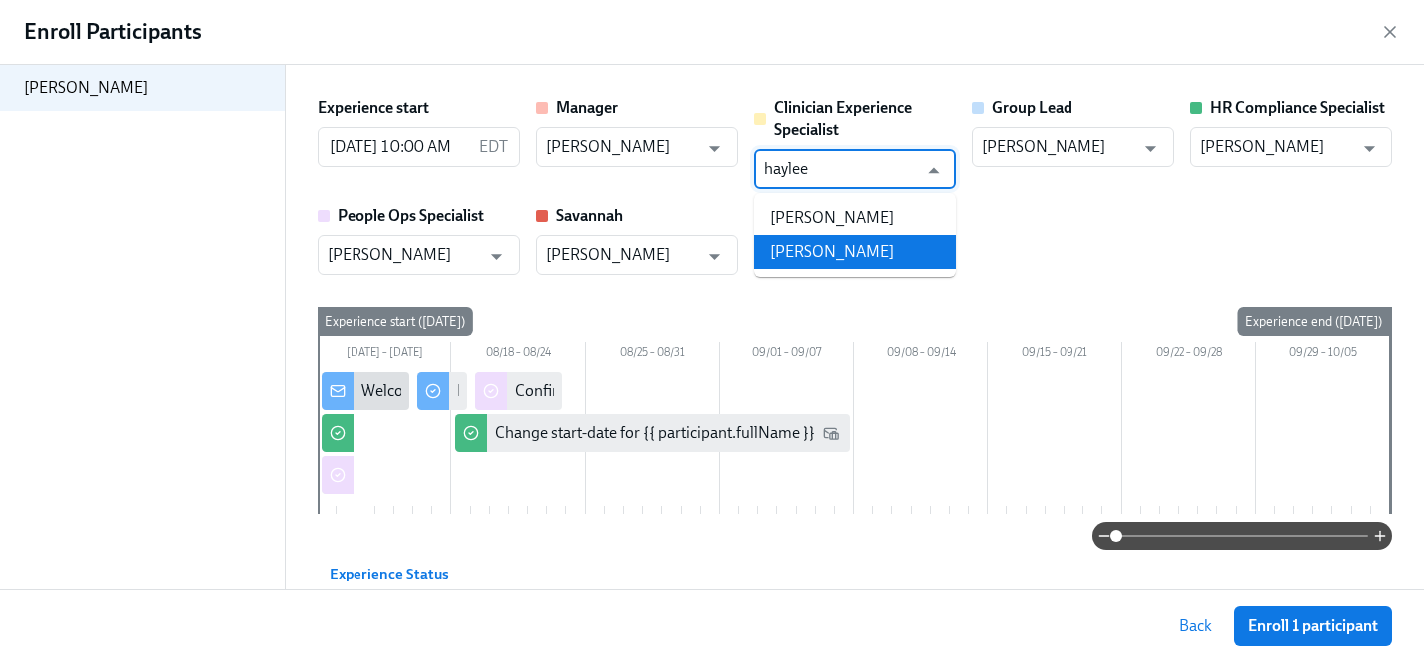
click at [833, 252] on li "Haylee Bova" at bounding box center [855, 252] width 202 height 34
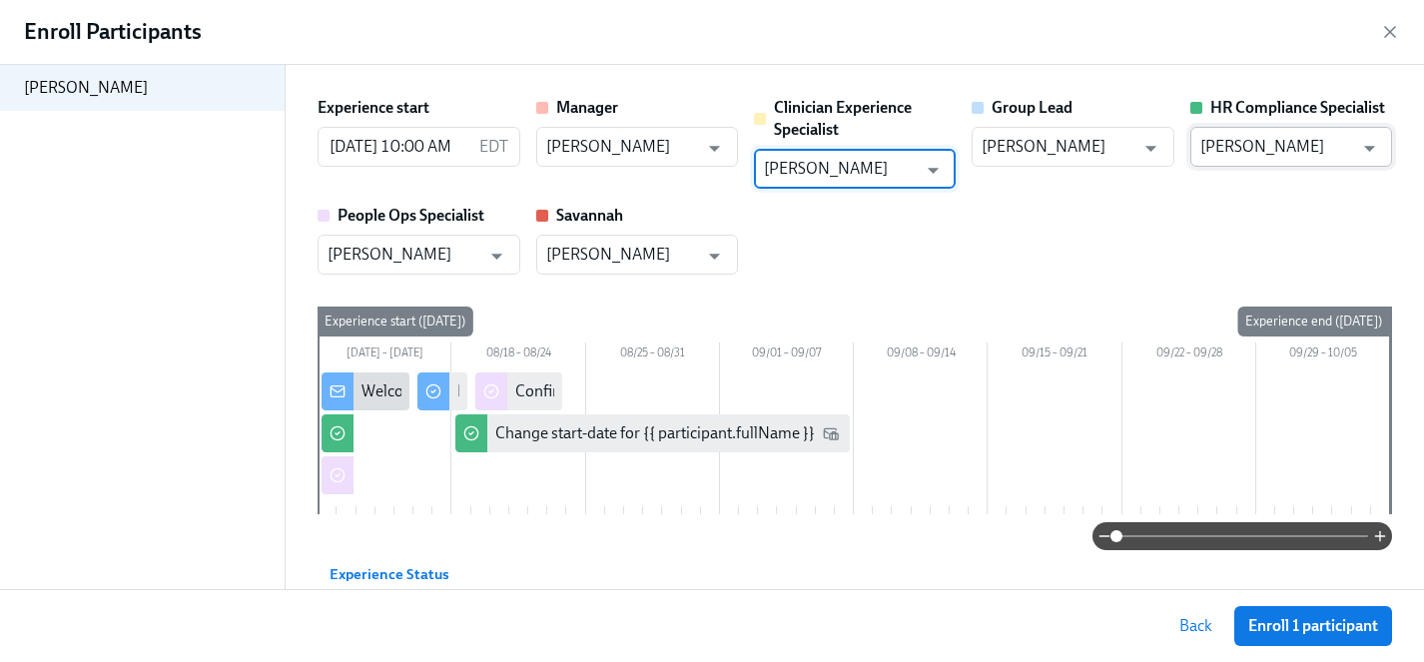
type input "Haylee Bova"
click at [1284, 140] on input "Savannah Doherty" at bounding box center [1276, 147] width 153 height 40
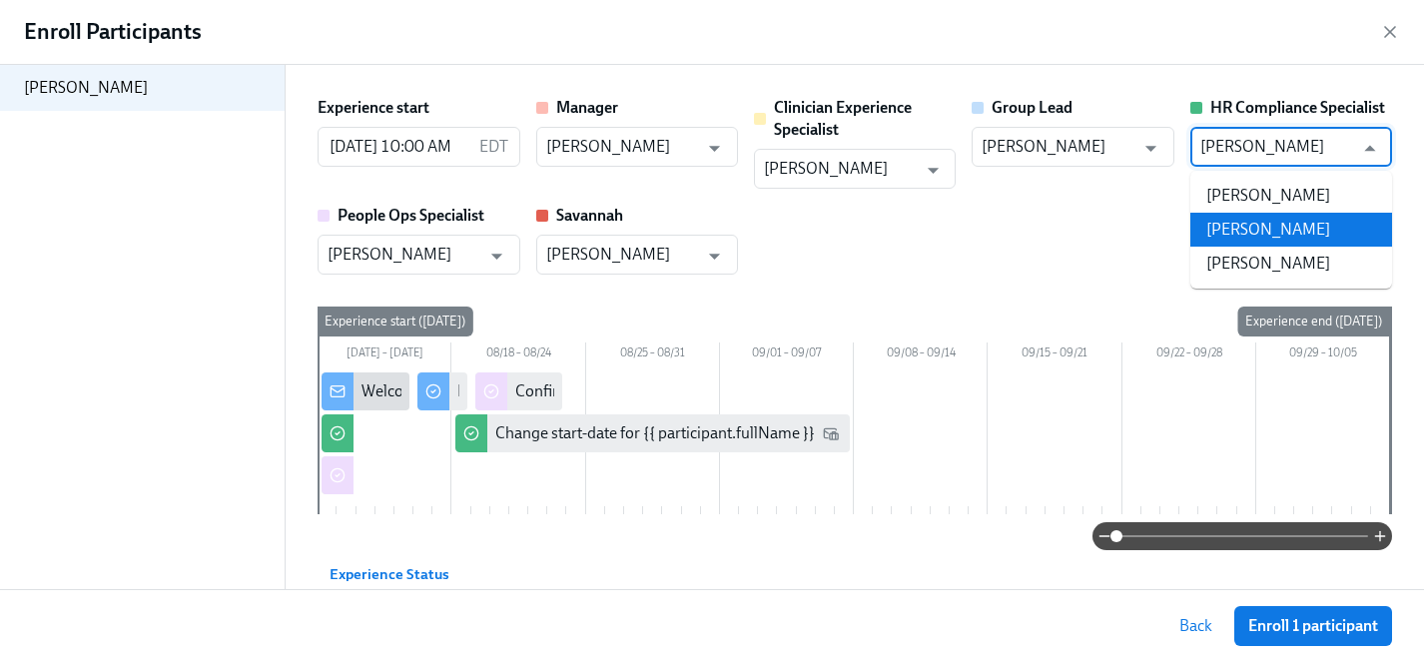
click at [1289, 233] on li "Michelle Winograd" at bounding box center [1291, 230] width 202 height 34
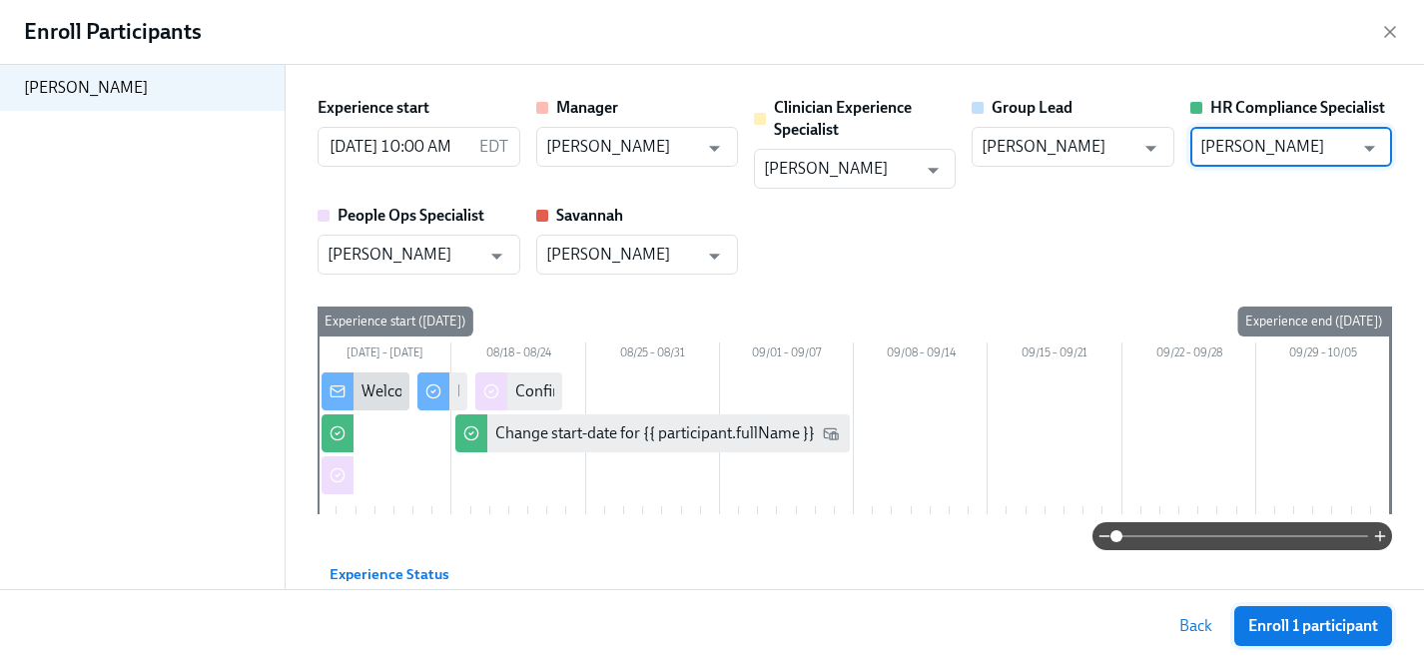
type input "Michelle Winograd"
click at [1275, 618] on span "Enroll 1 participant" at bounding box center [1313, 626] width 130 height 20
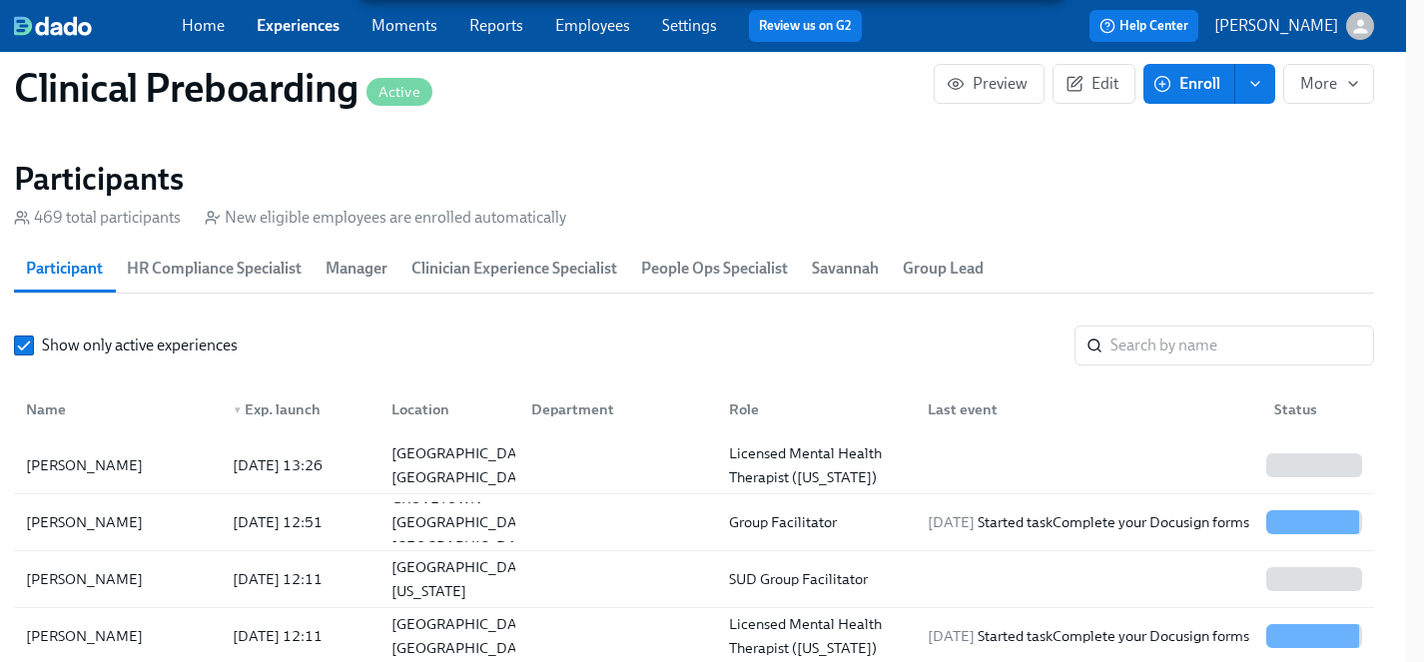
scroll to position [2227, 18]
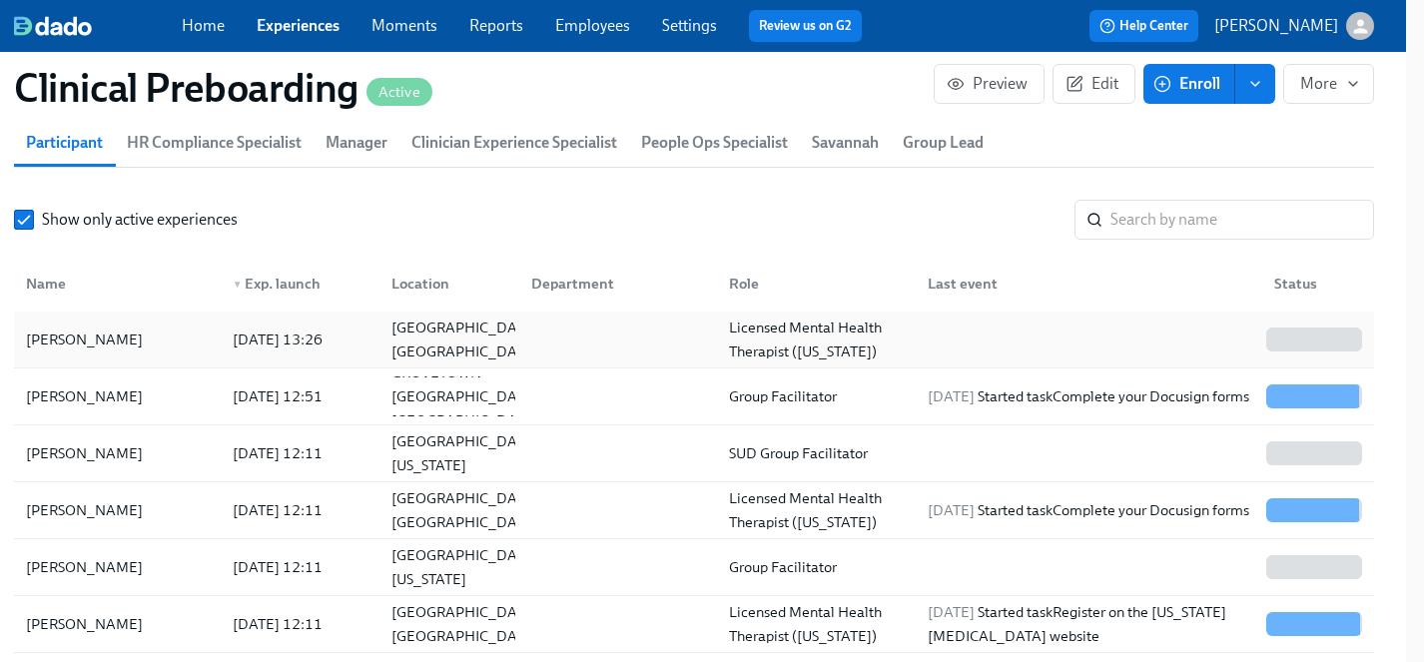
click at [77, 337] on div "Dylan Broadwell" at bounding box center [84, 339] width 133 height 24
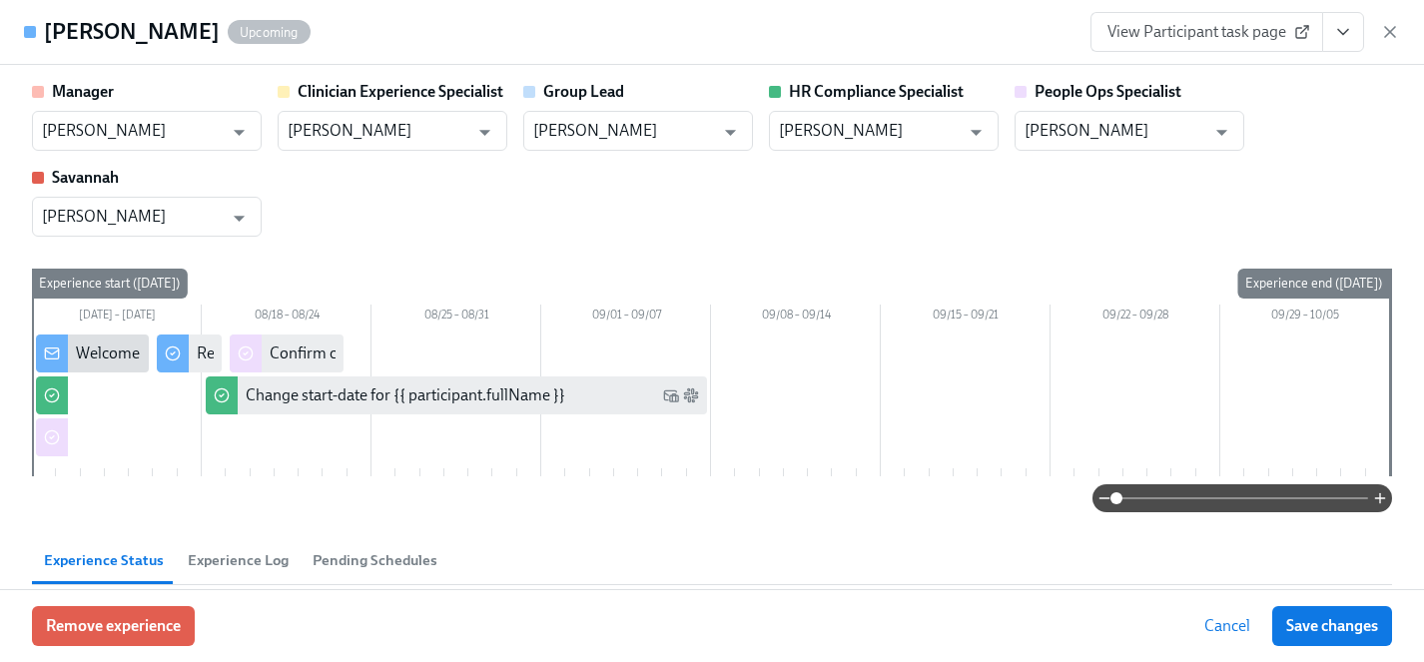
click at [1341, 30] on icon "View task page" at bounding box center [1343, 32] width 20 height 20
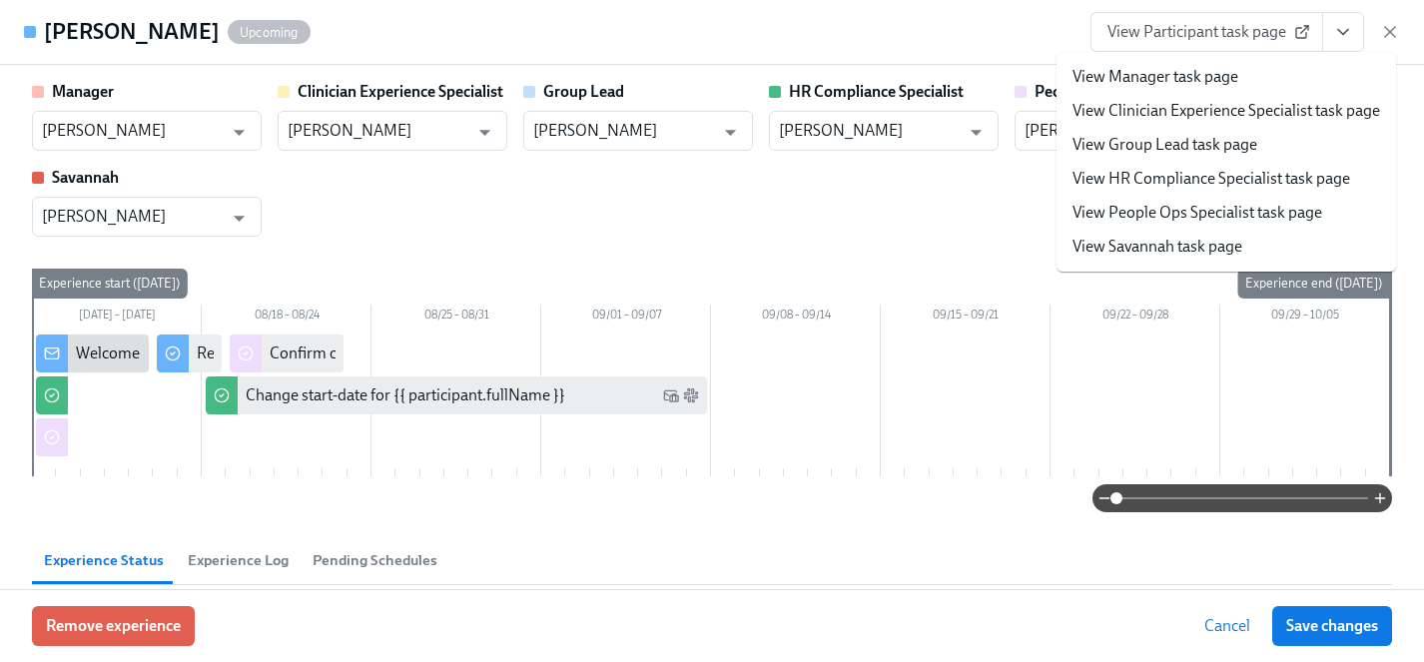
click at [1113, 176] on link "View HR Compliance Specialist task page" at bounding box center [1211, 179] width 278 height 22
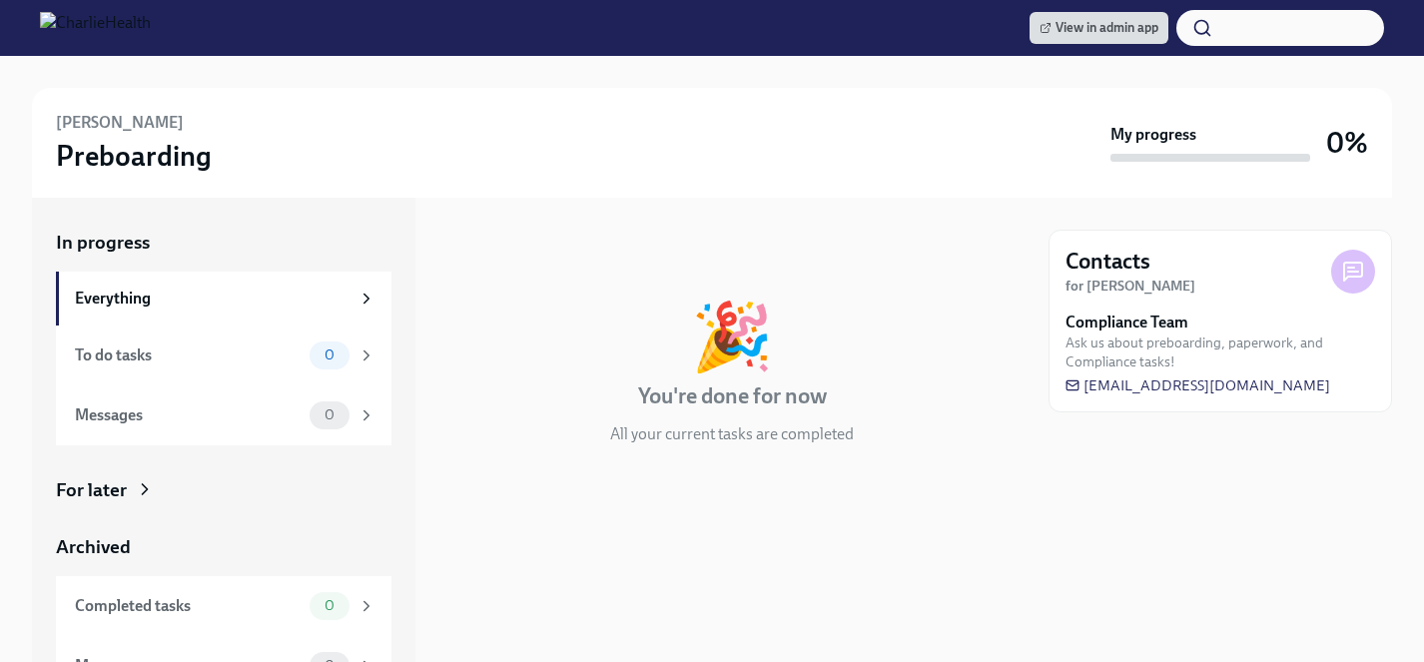
click at [128, 507] on div "In progress Everything To do tasks 0 Messages 0 For later Archived Completed ta…" at bounding box center [223, 463] width 335 height 466
click at [128, 497] on div "For later" at bounding box center [223, 490] width 335 height 26
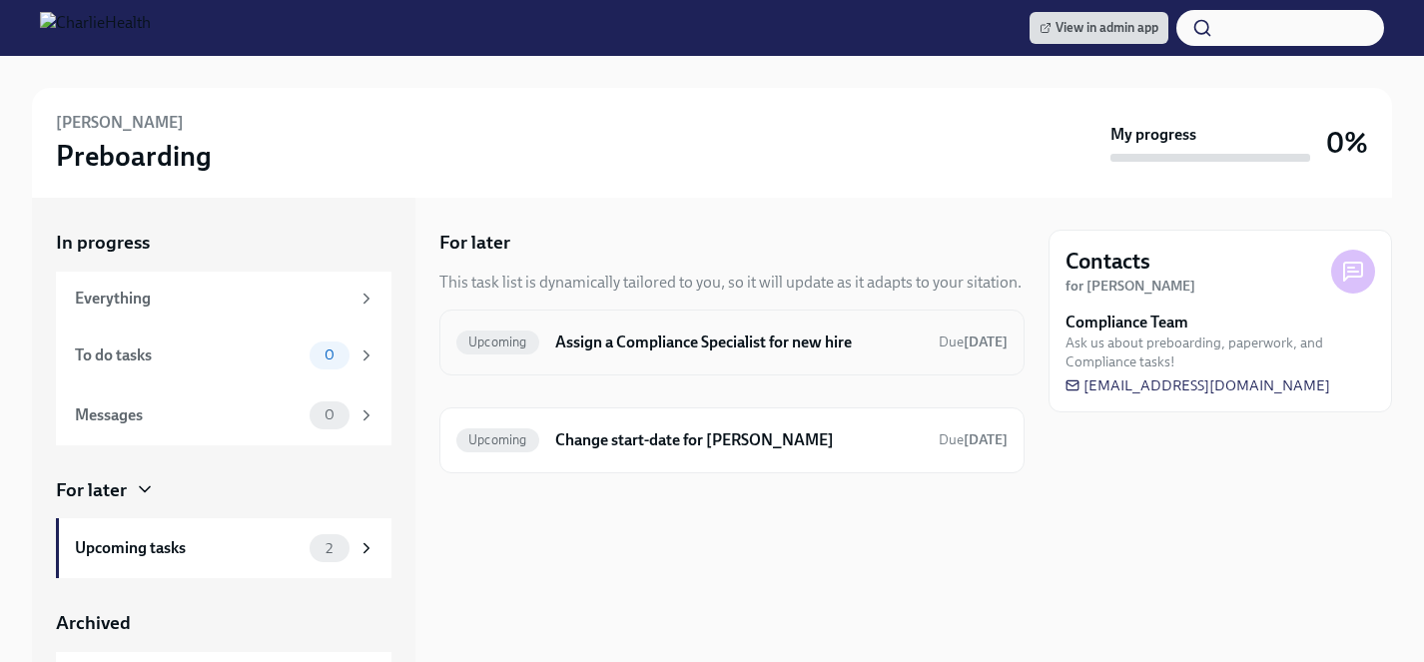
click at [681, 336] on h6 "Assign a Compliance Specialist for new hire" at bounding box center [738, 342] width 367 height 22
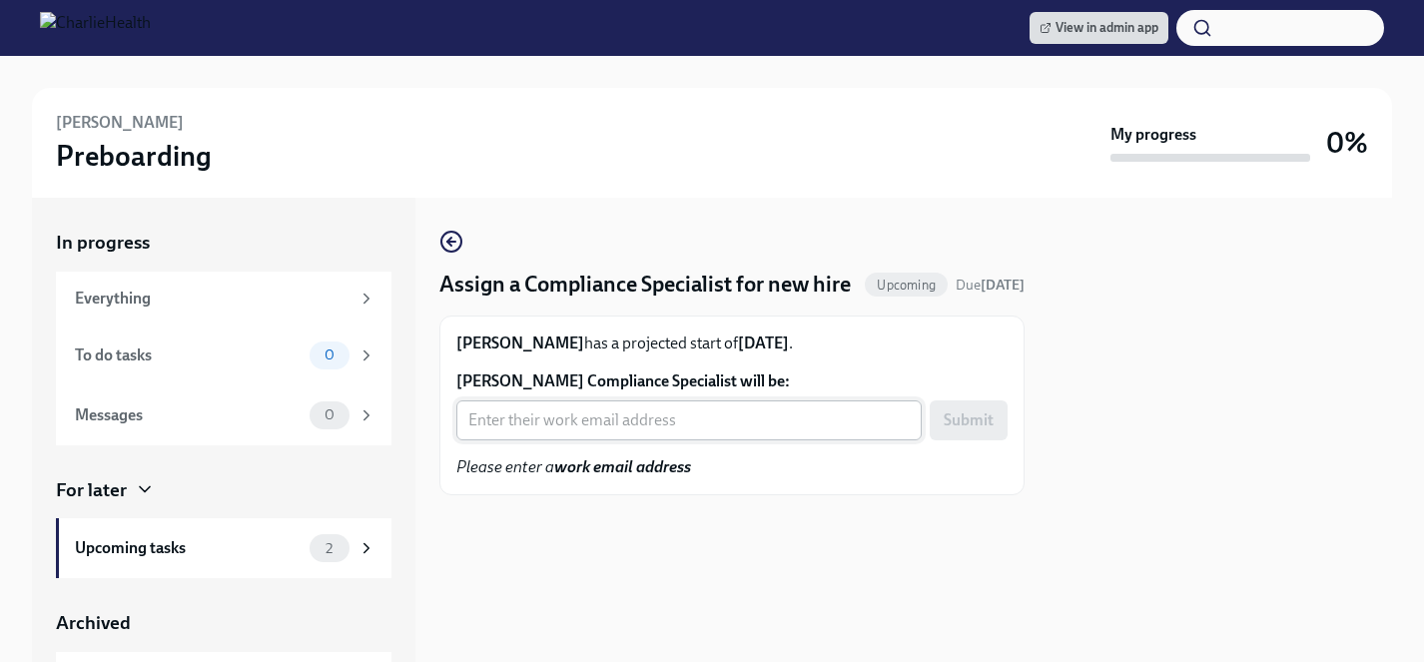
click at [647, 440] on input "Dylan Broadwell's Compliance Specialist will be:" at bounding box center [688, 420] width 465 height 40
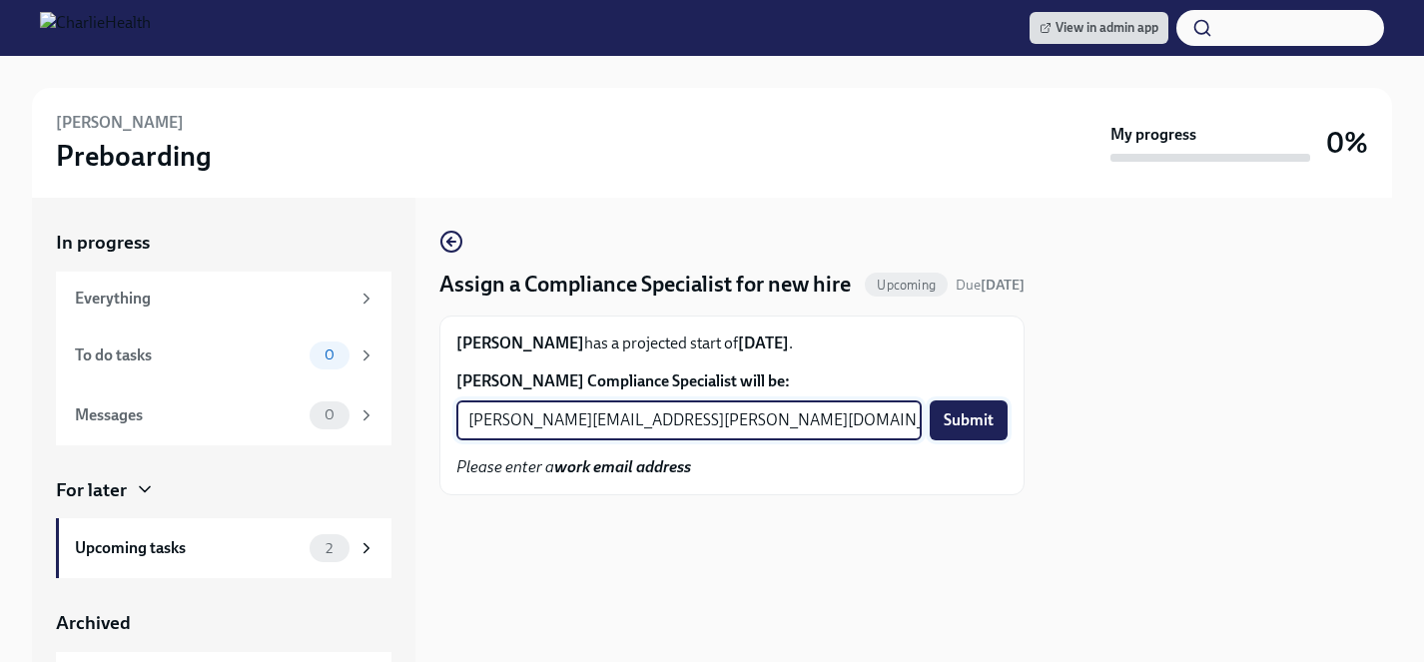
type input "michelle.winograd@charliehealth.com"
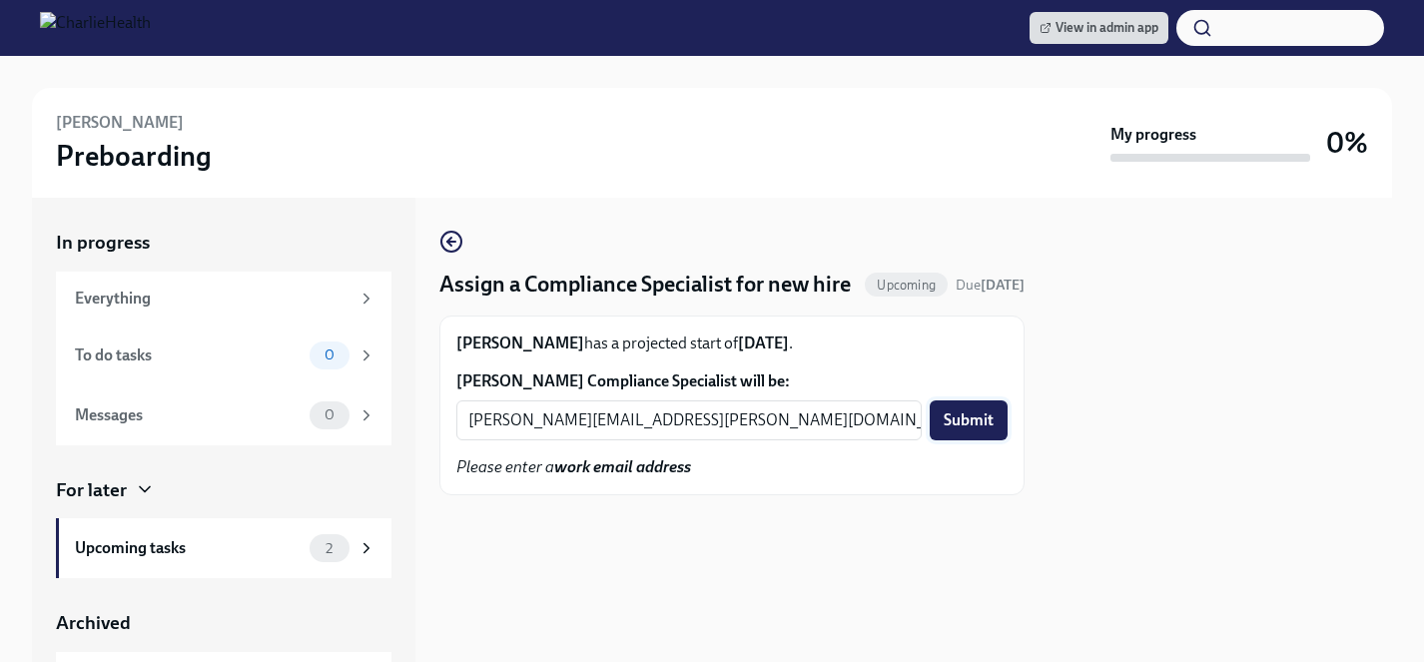
click at [974, 430] on span "Submit" at bounding box center [968, 420] width 50 height 20
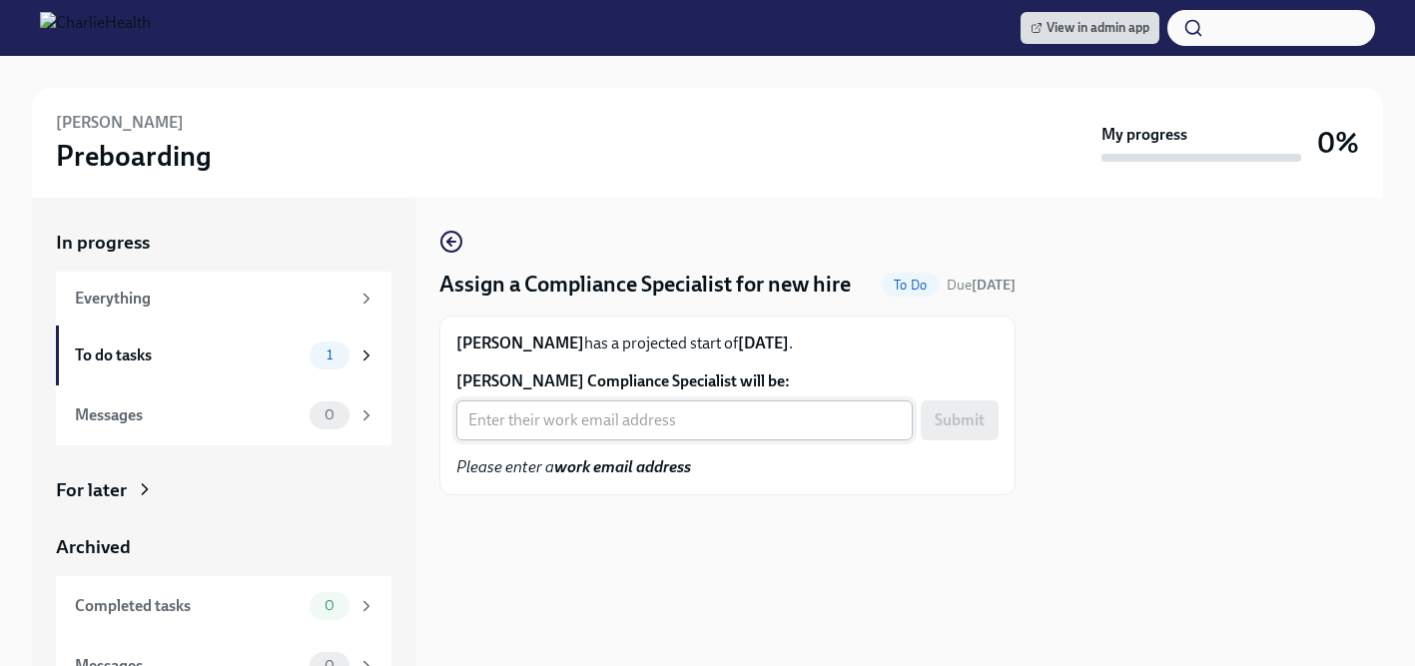
click at [658, 431] on input "[PERSON_NAME] Compliance Specialist will be:" at bounding box center [684, 420] width 456 height 40
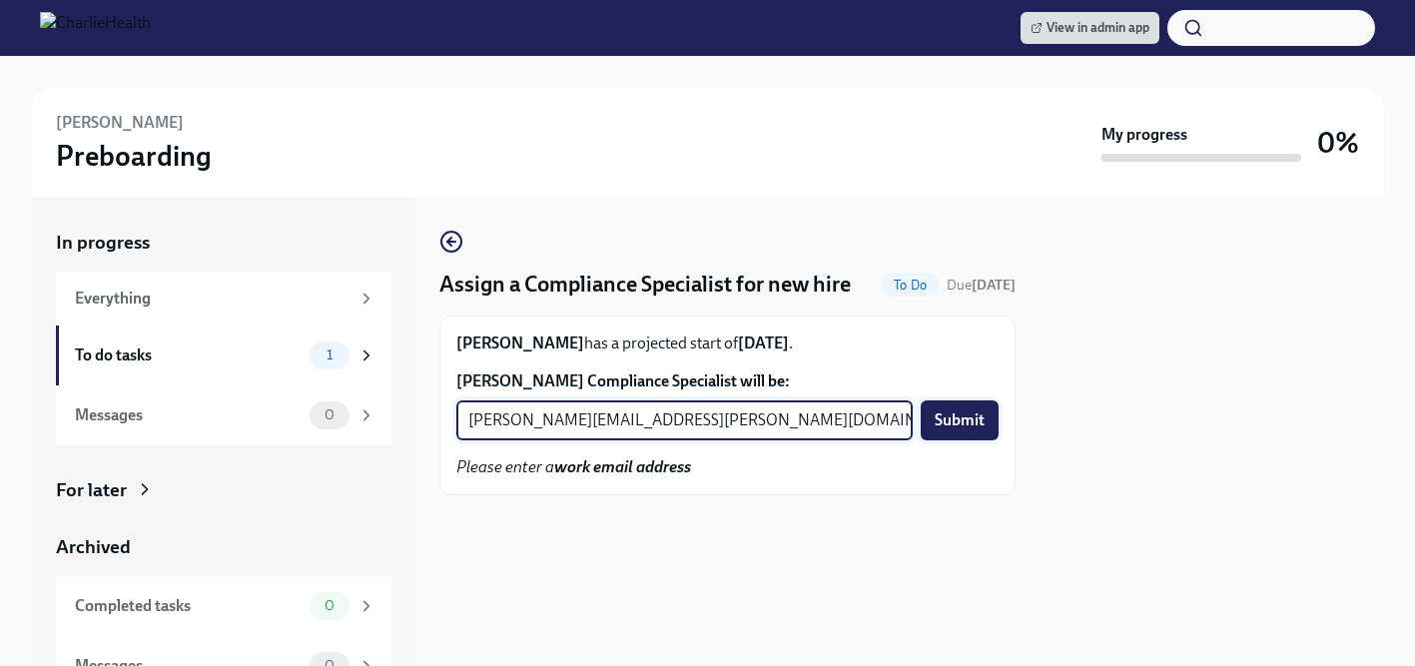
type input "jessica.barrett@charliehealth.com"
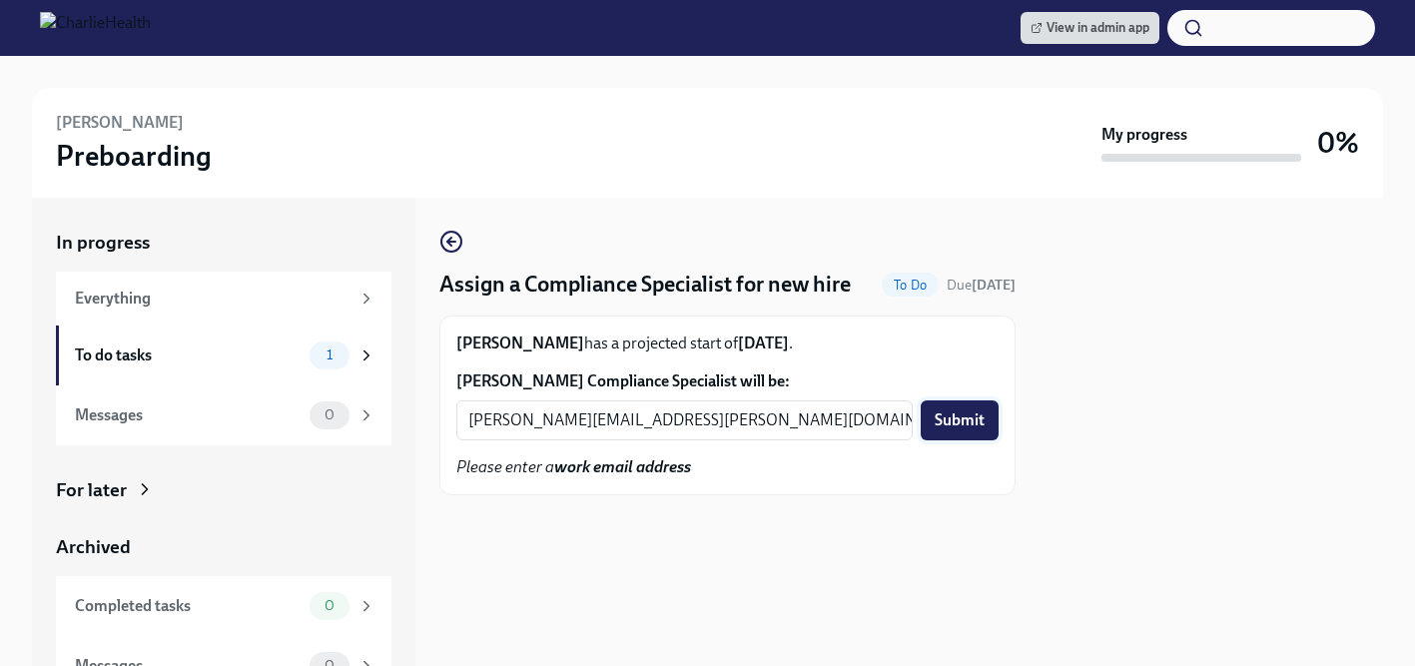
click at [952, 417] on span "Submit" at bounding box center [959, 420] width 50 height 20
click at [540, 428] on input "Kelly Phillips's Compliance Specialist will be:" at bounding box center [684, 420] width 456 height 40
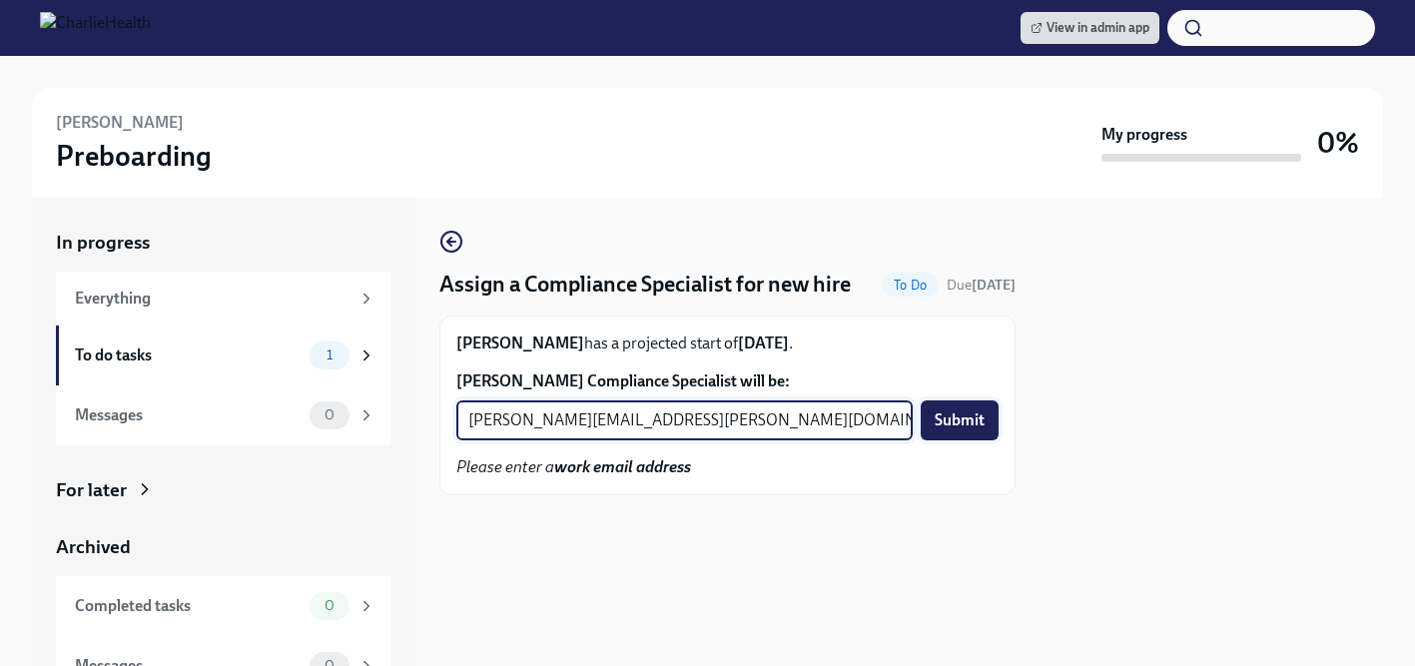
type input "michelle.winograd@charliehealth.com"
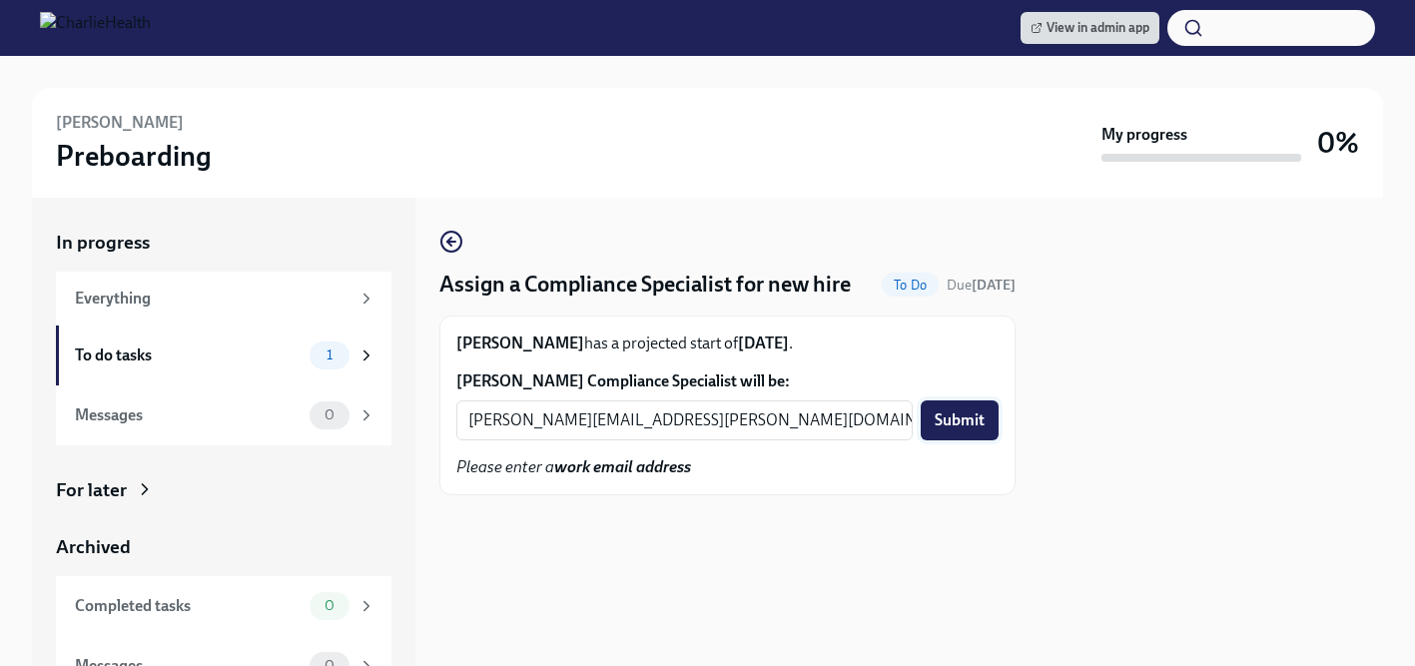
click at [960, 419] on span "Submit" at bounding box center [959, 420] width 50 height 20
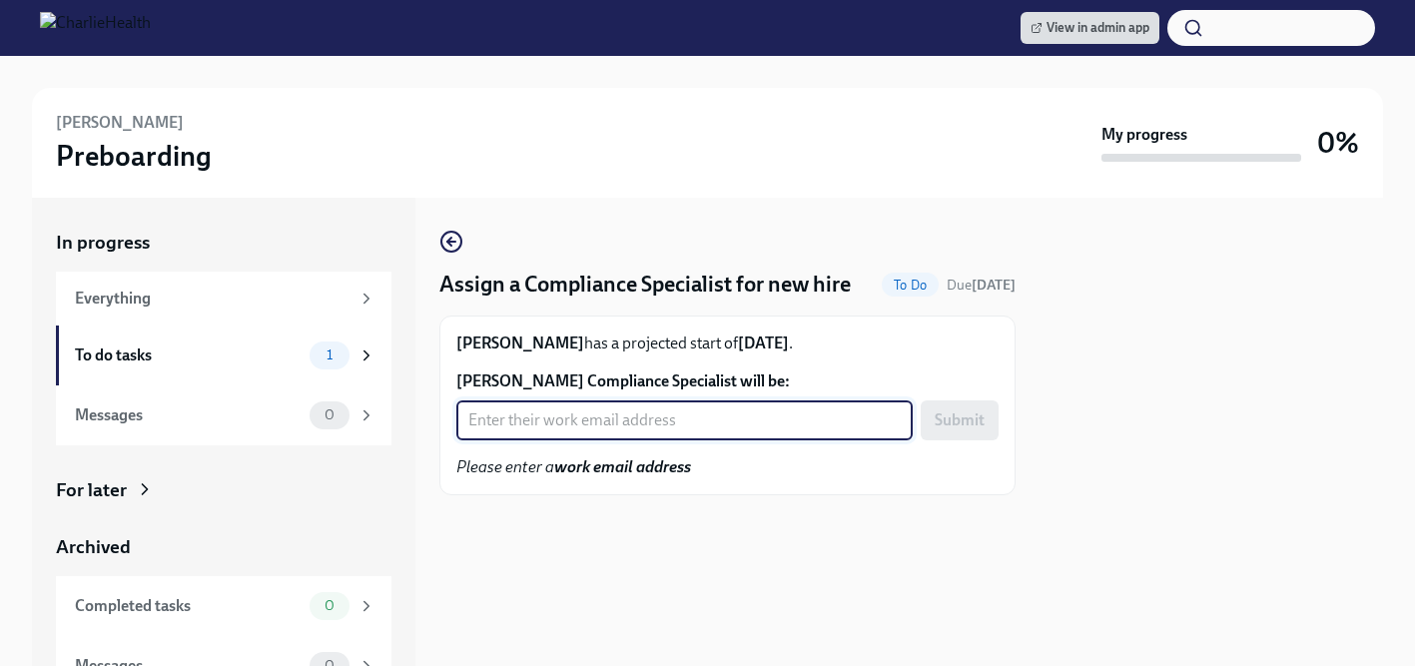
click at [544, 423] on input "[PERSON_NAME] Compliance Specialist will be:" at bounding box center [684, 420] width 456 height 40
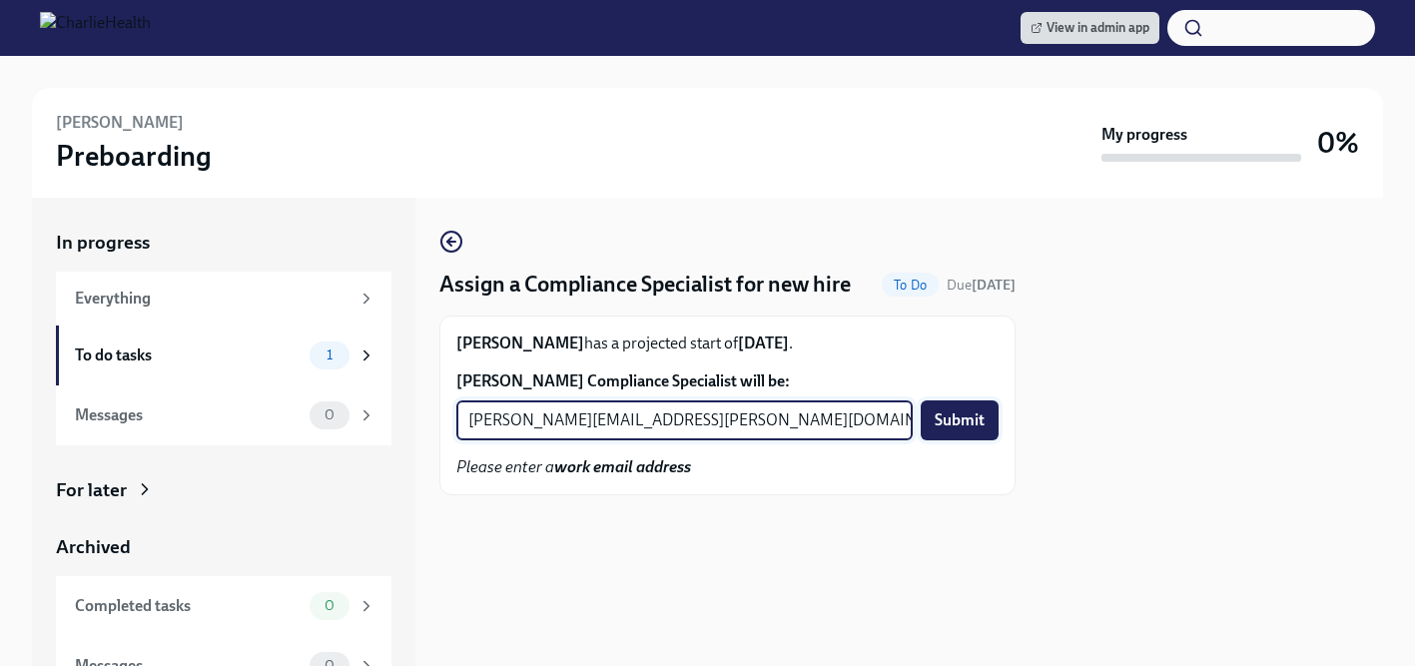
type input "[PERSON_NAME][EMAIL_ADDRESS][PERSON_NAME][DOMAIN_NAME]"
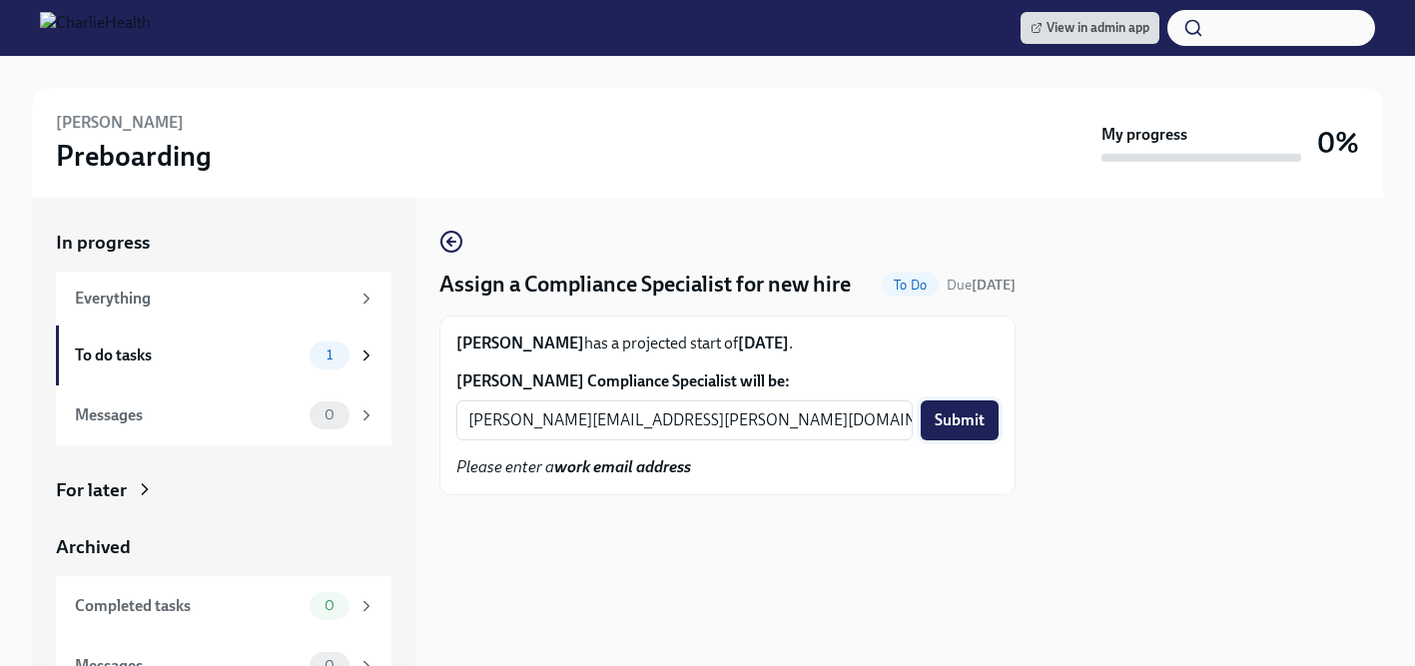
click at [977, 418] on span "Submit" at bounding box center [959, 420] width 50 height 20
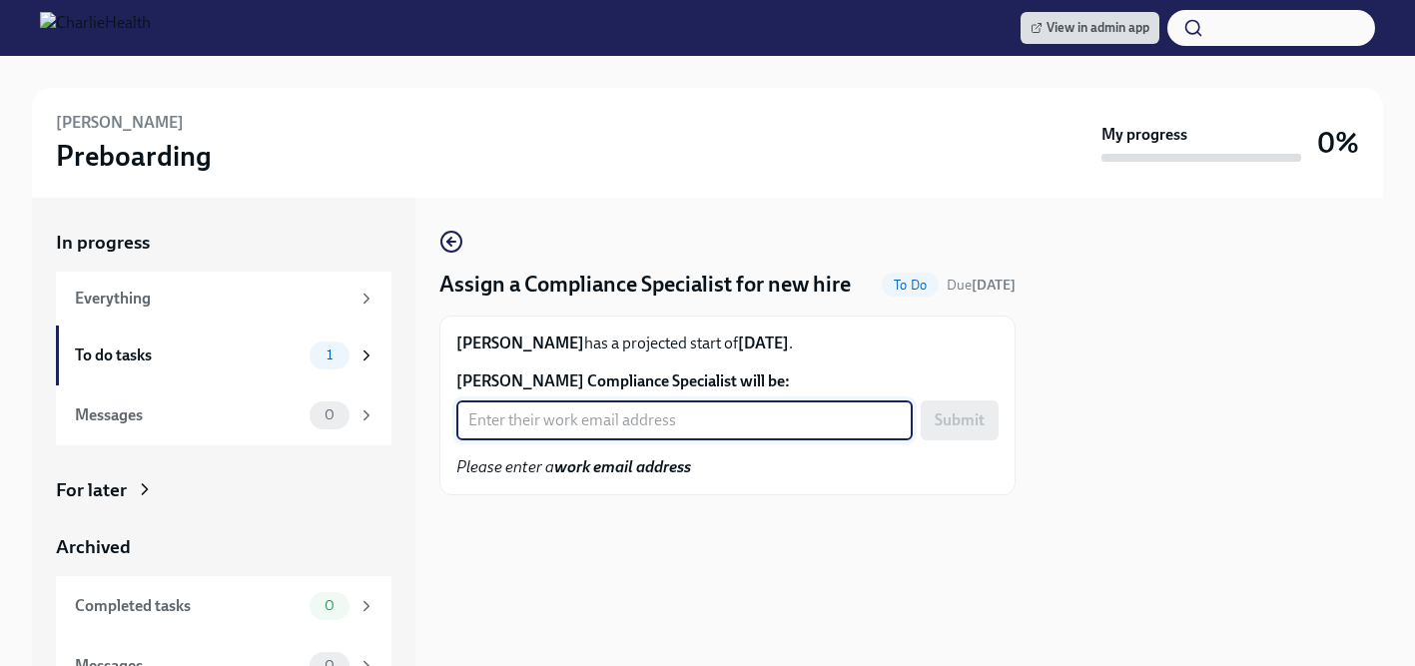
click at [603, 423] on input "[PERSON_NAME] Compliance Specialist will be:" at bounding box center [684, 420] width 456 height 40
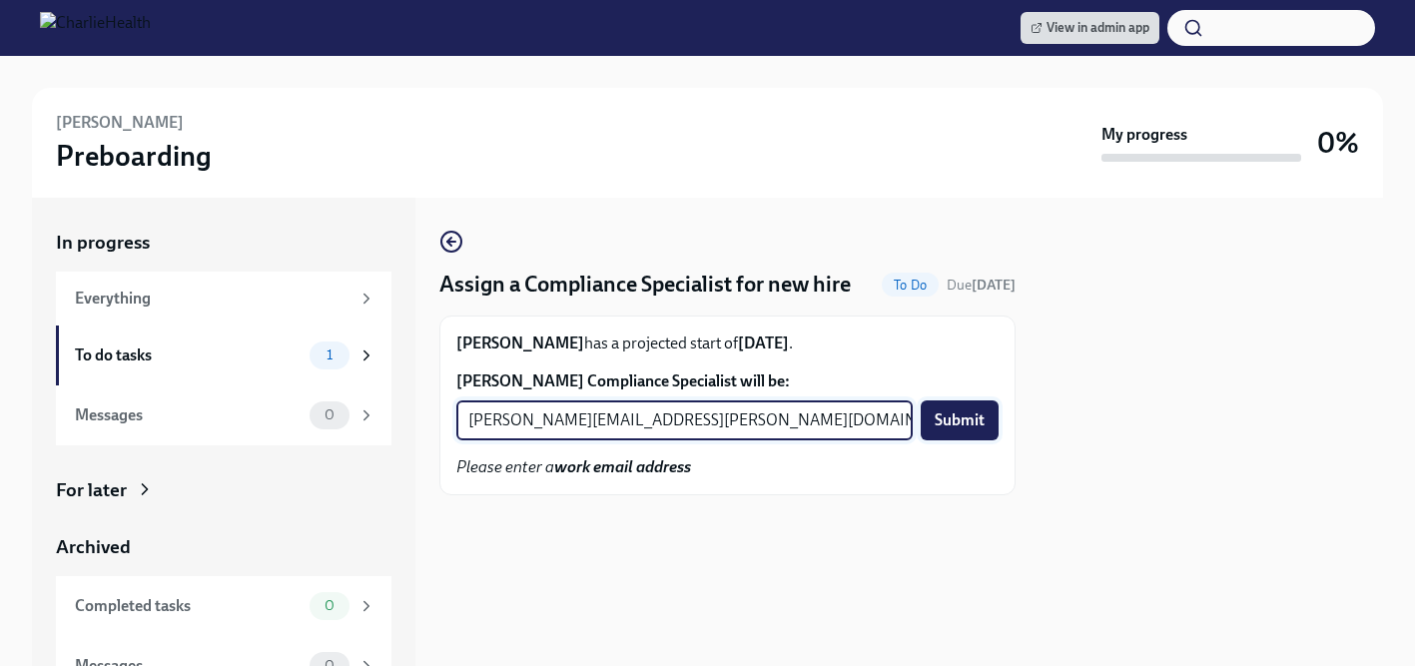
type input "[PERSON_NAME][EMAIL_ADDRESS][PERSON_NAME][DOMAIN_NAME]"
click at [941, 418] on span "Submit" at bounding box center [959, 420] width 50 height 20
